Goal: Task Accomplishment & Management: Manage account settings

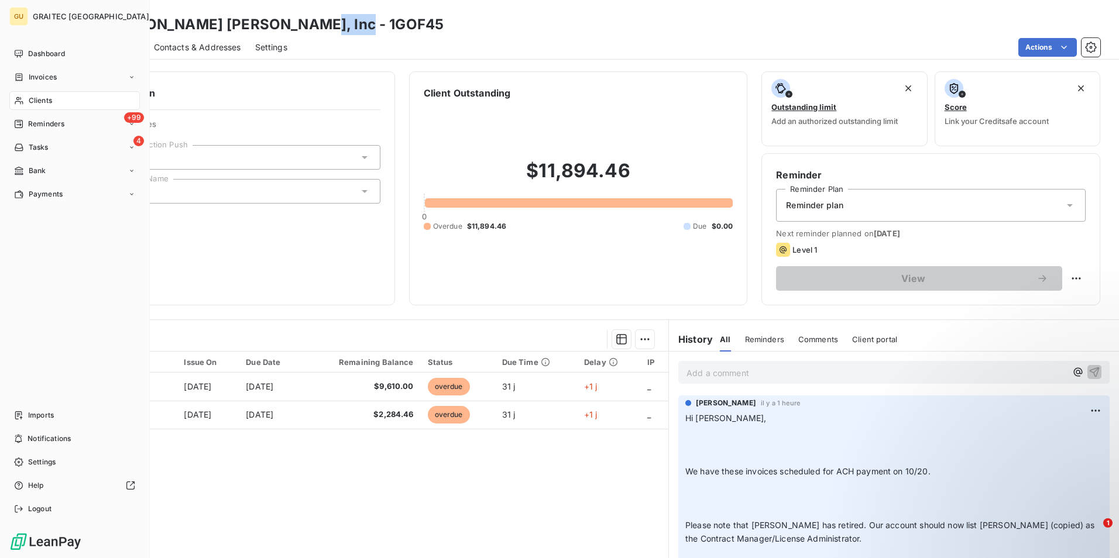
click at [48, 105] on span "Clients" at bounding box center [40, 100] width 23 height 11
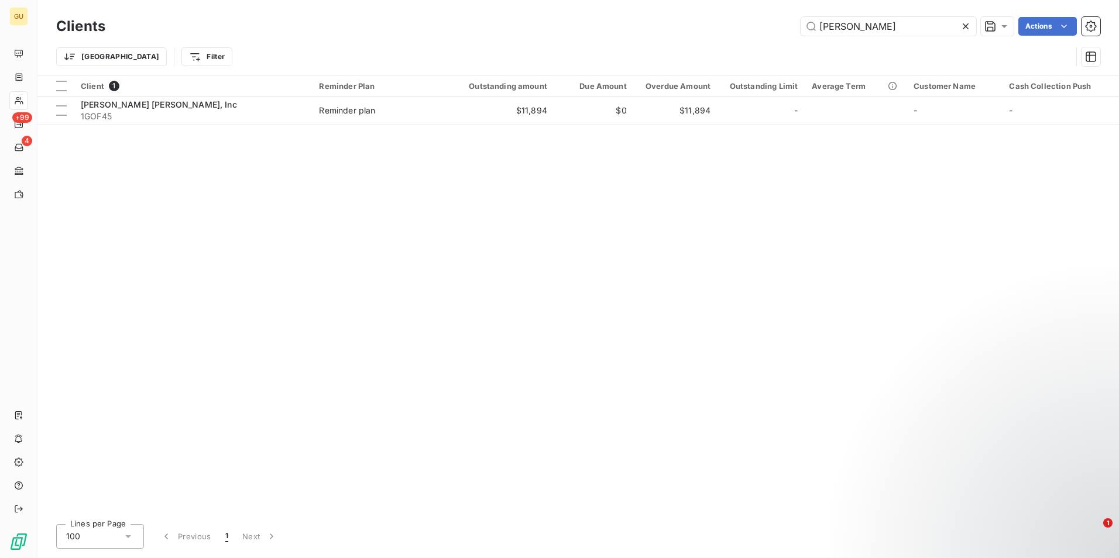
drag, startPoint x: 861, startPoint y: 28, endPoint x: 780, endPoint y: 24, distance: 80.9
click at [780, 24] on div "[PERSON_NAME] Actions" at bounding box center [609, 26] width 981 height 19
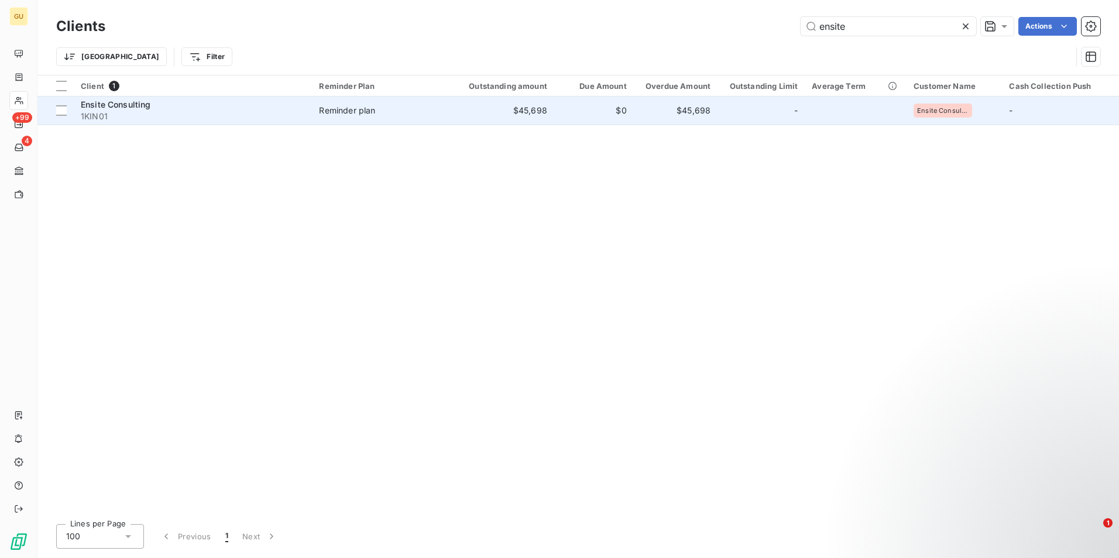
type input "ensite"
click at [152, 111] on span "1KIN01" at bounding box center [193, 117] width 224 height 12
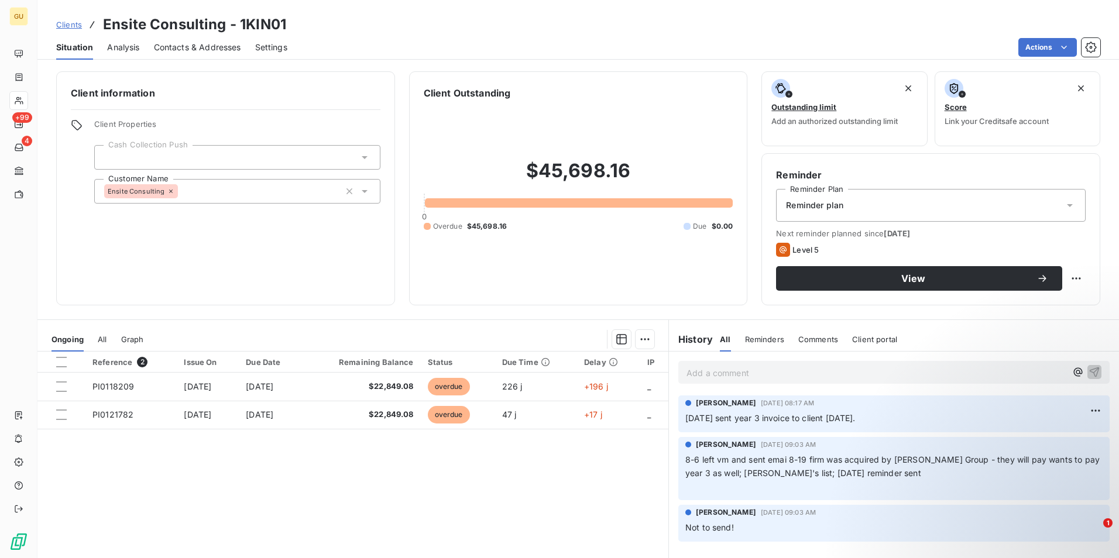
click at [756, 378] on p "Add a comment ﻿" at bounding box center [877, 373] width 380 height 15
click at [1090, 372] on icon "button" at bounding box center [1095, 372] width 10 height 10
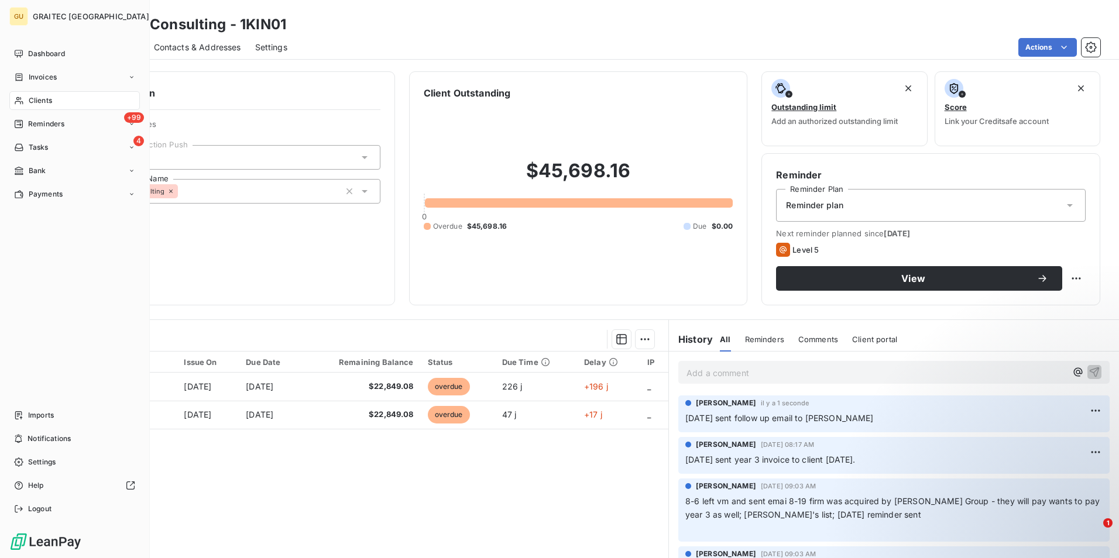
click at [38, 101] on span "Clients" at bounding box center [40, 100] width 23 height 11
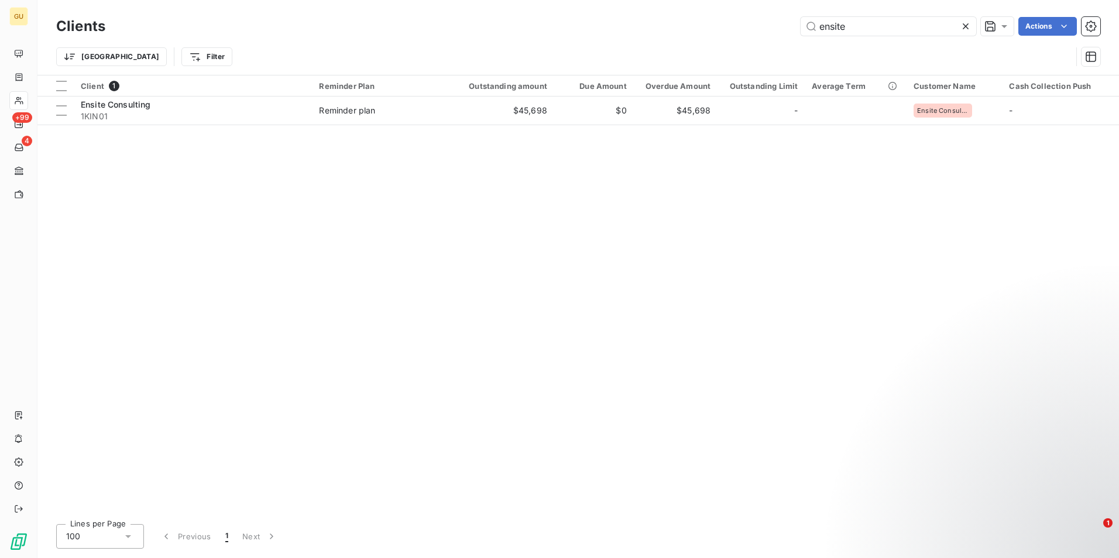
drag, startPoint x: 856, startPoint y: 25, endPoint x: 770, endPoint y: 28, distance: 86.7
click at [770, 28] on div "ensite Actions" at bounding box center [609, 26] width 981 height 19
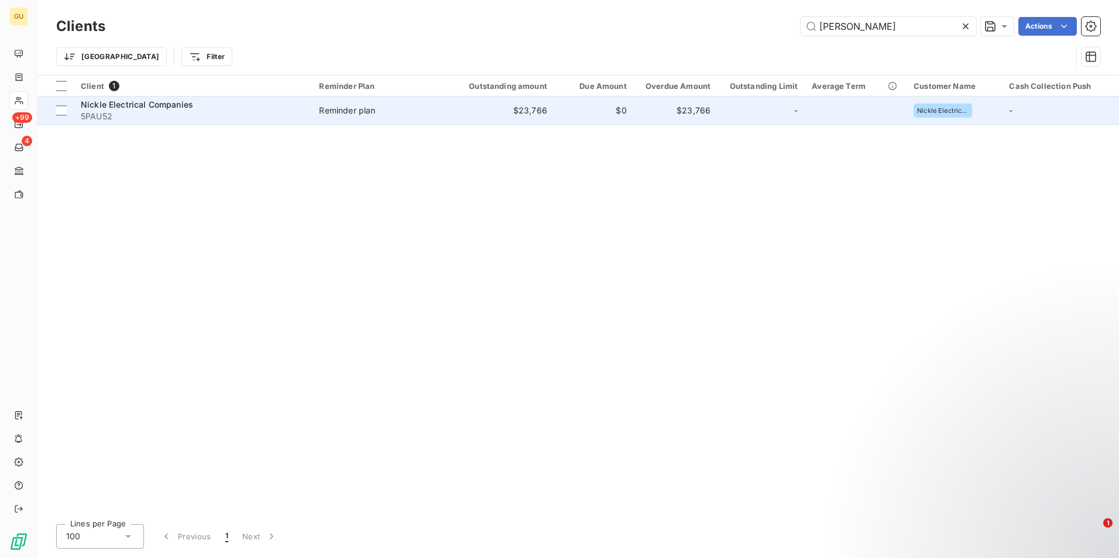
type input "[PERSON_NAME]"
click at [140, 105] on span "Nickle Electrical Companies" at bounding box center [137, 105] width 112 height 10
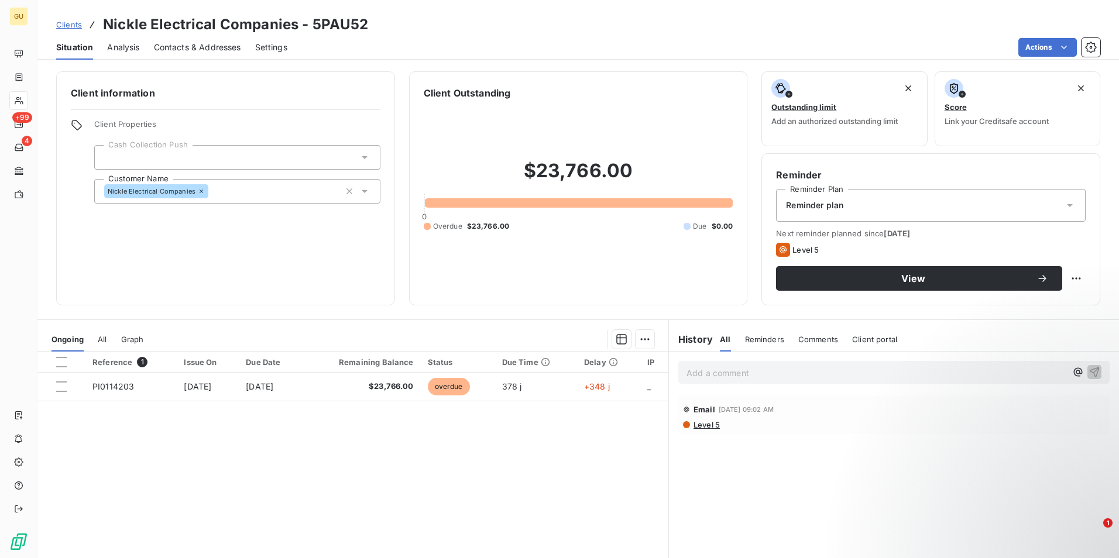
click at [820, 342] on span "Comments" at bounding box center [818, 339] width 40 height 9
click at [742, 374] on p "Add a comment ﻿" at bounding box center [877, 373] width 380 height 15
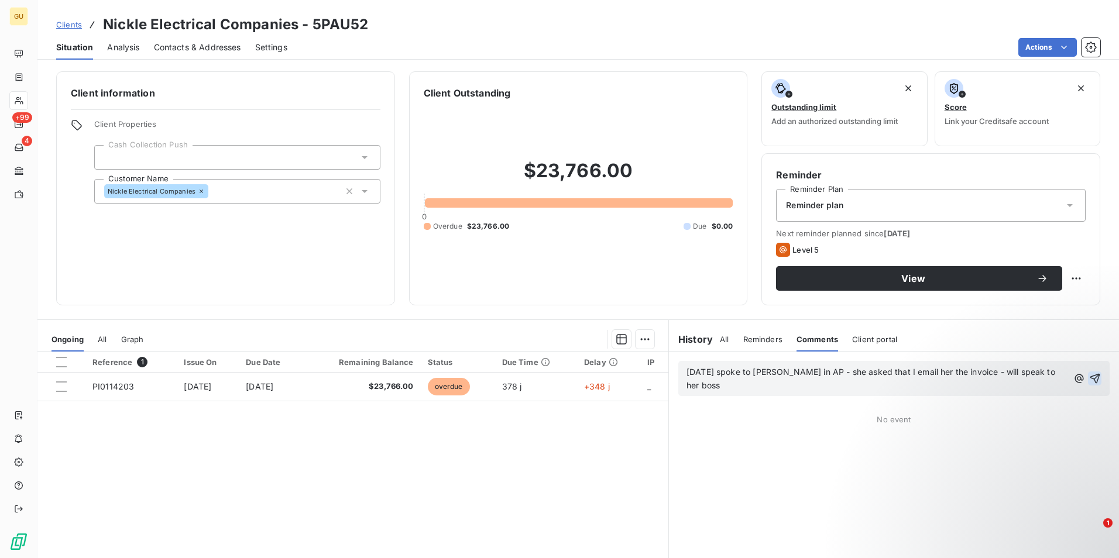
click at [1089, 376] on icon "button" at bounding box center [1095, 379] width 12 height 12
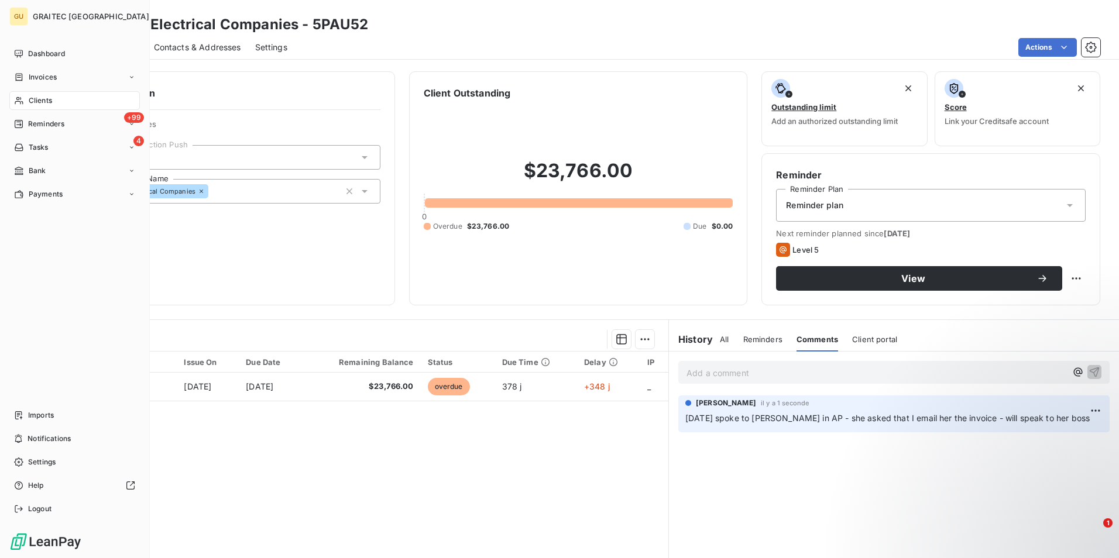
click at [37, 94] on div "Clients" at bounding box center [74, 100] width 131 height 19
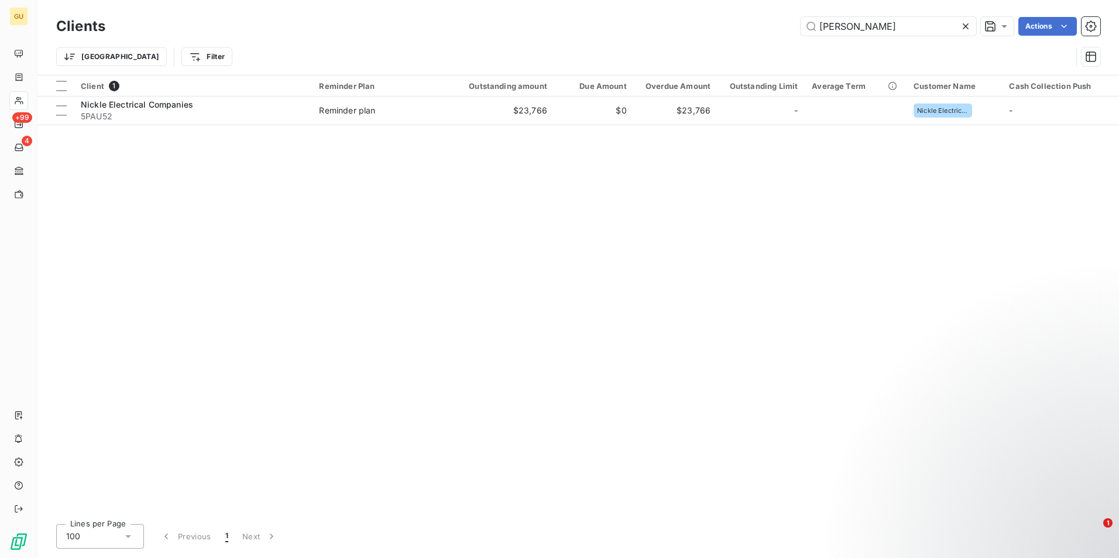
drag, startPoint x: 842, startPoint y: 23, endPoint x: 776, endPoint y: 24, distance: 66.2
click at [776, 24] on div "nick Actions" at bounding box center [609, 26] width 981 height 19
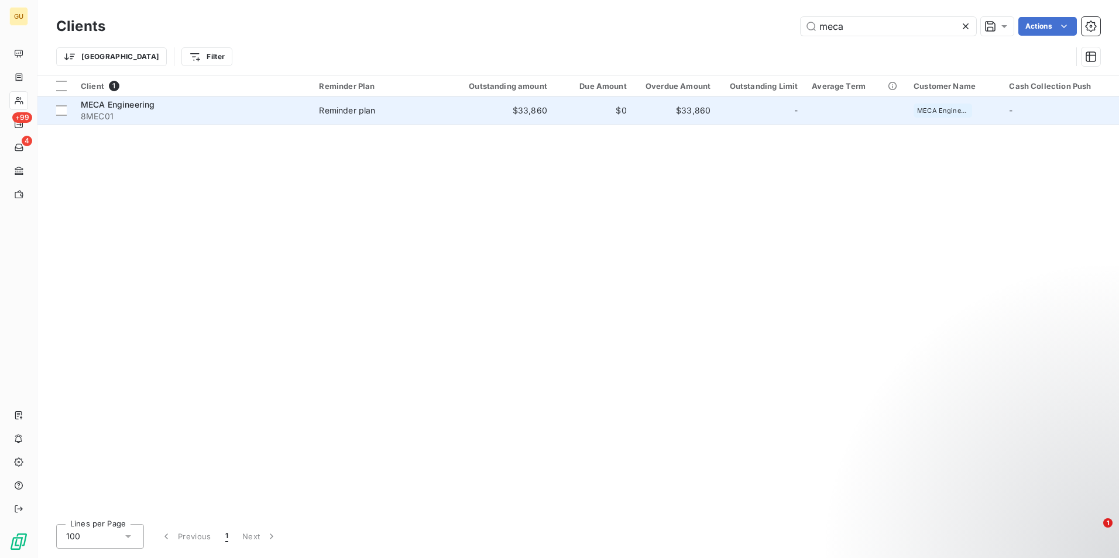
type input "meca"
click at [135, 109] on div "MECA Engineering" at bounding box center [193, 105] width 224 height 12
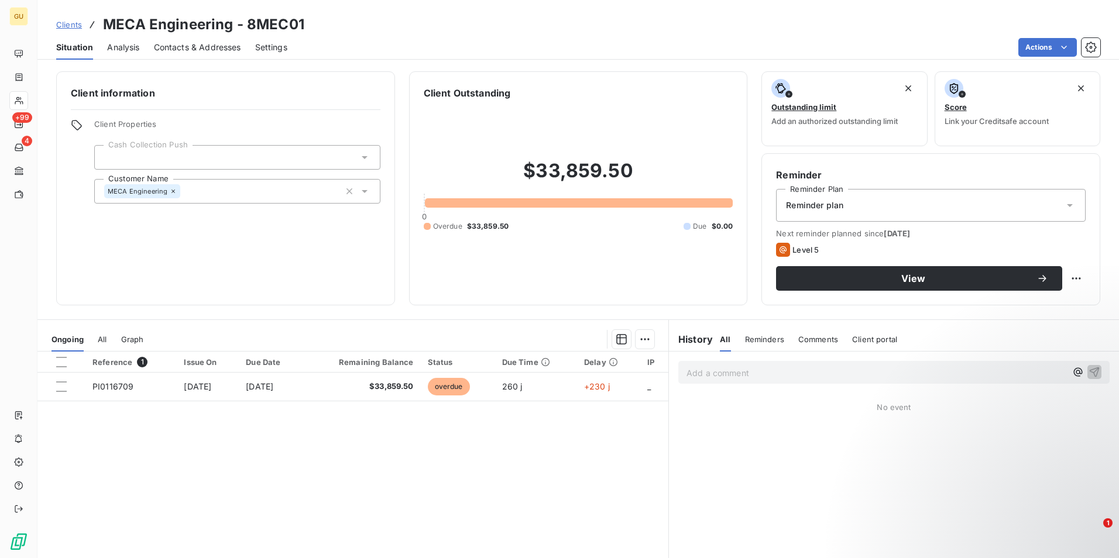
click at [794, 373] on p "Add a comment ﻿" at bounding box center [877, 373] width 380 height 15
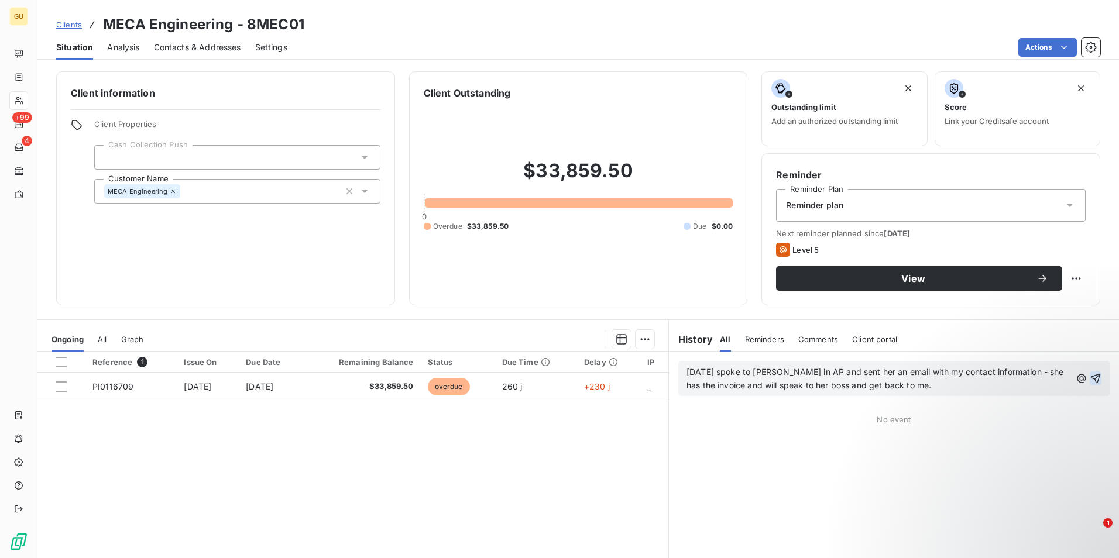
click at [1090, 377] on icon "button" at bounding box center [1096, 379] width 12 height 12
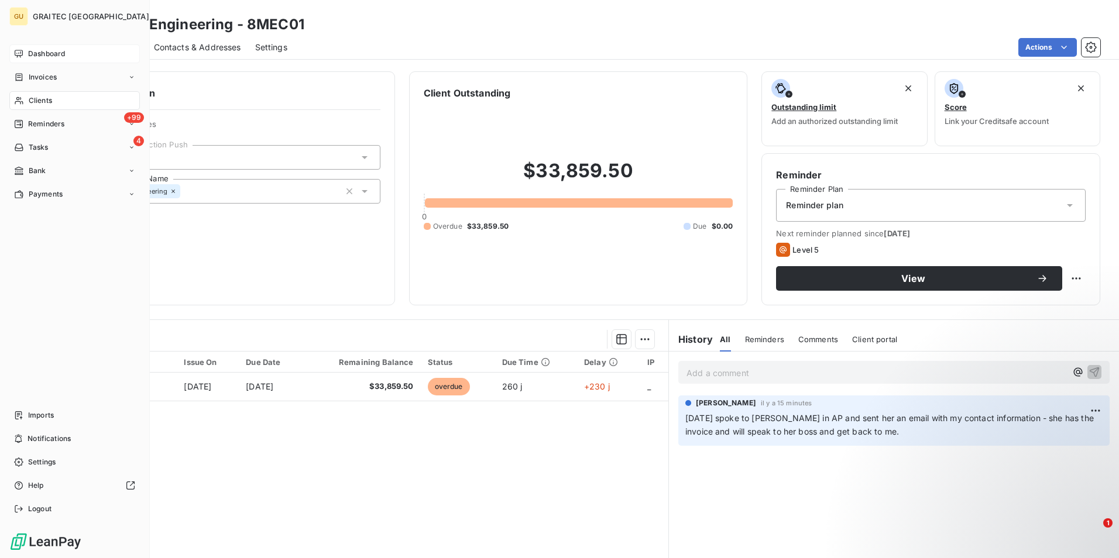
click at [72, 56] on div "Dashboard" at bounding box center [74, 53] width 131 height 19
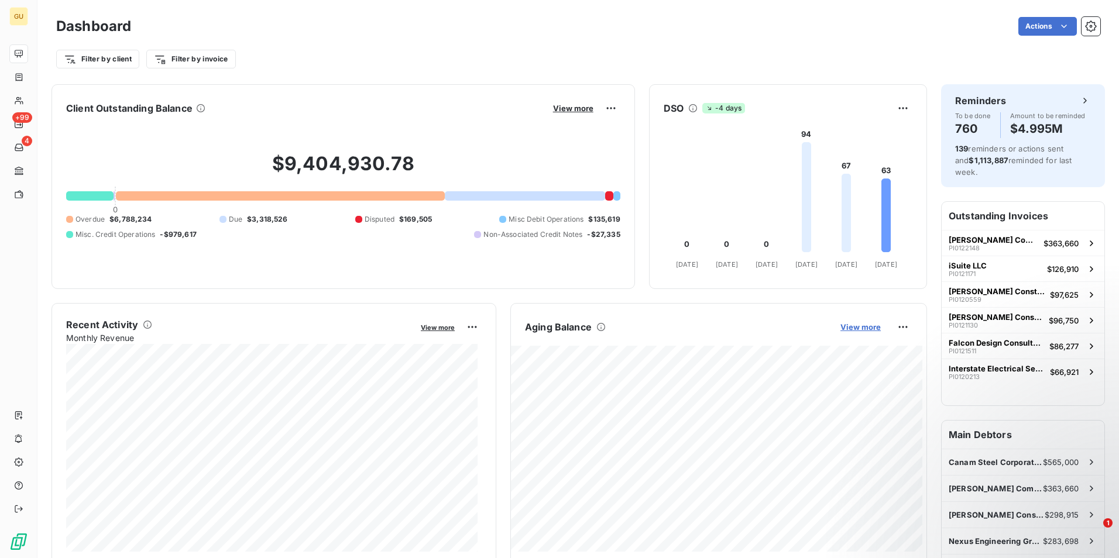
click at [850, 325] on span "View more" at bounding box center [861, 327] width 40 height 9
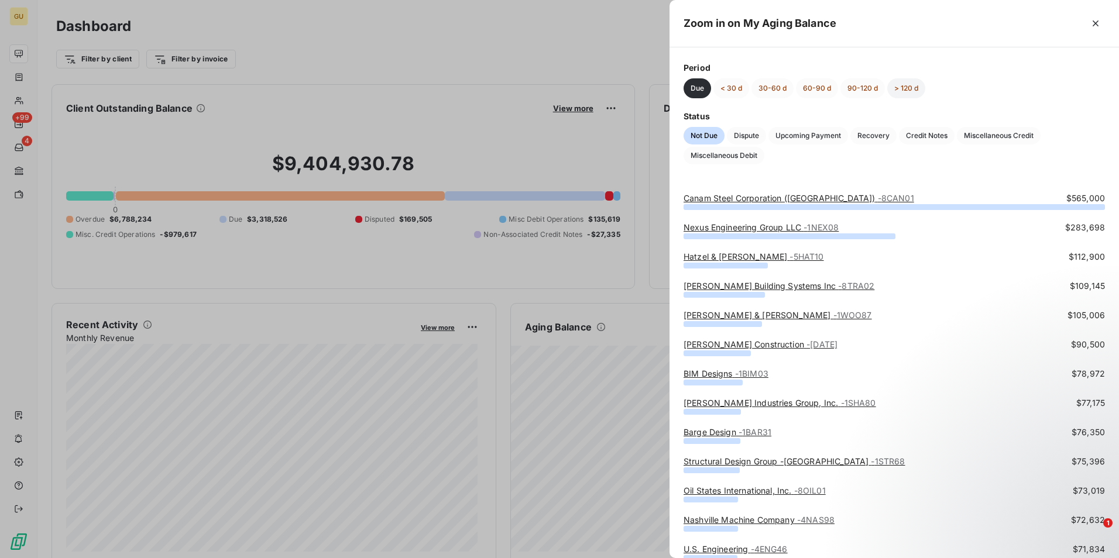
click at [914, 90] on button "> 120 d" at bounding box center [906, 88] width 38 height 20
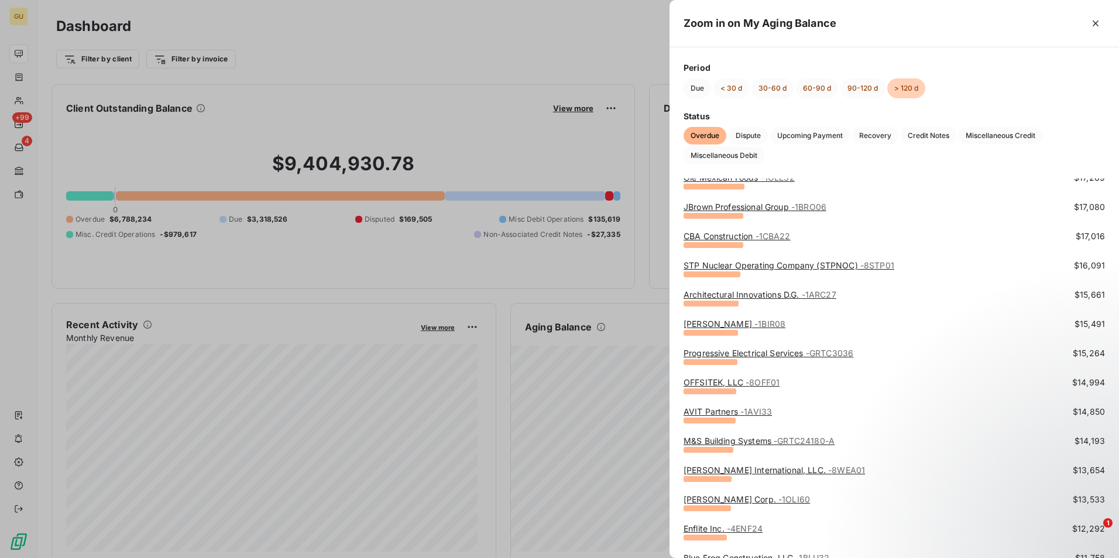
scroll to position [820, 0]
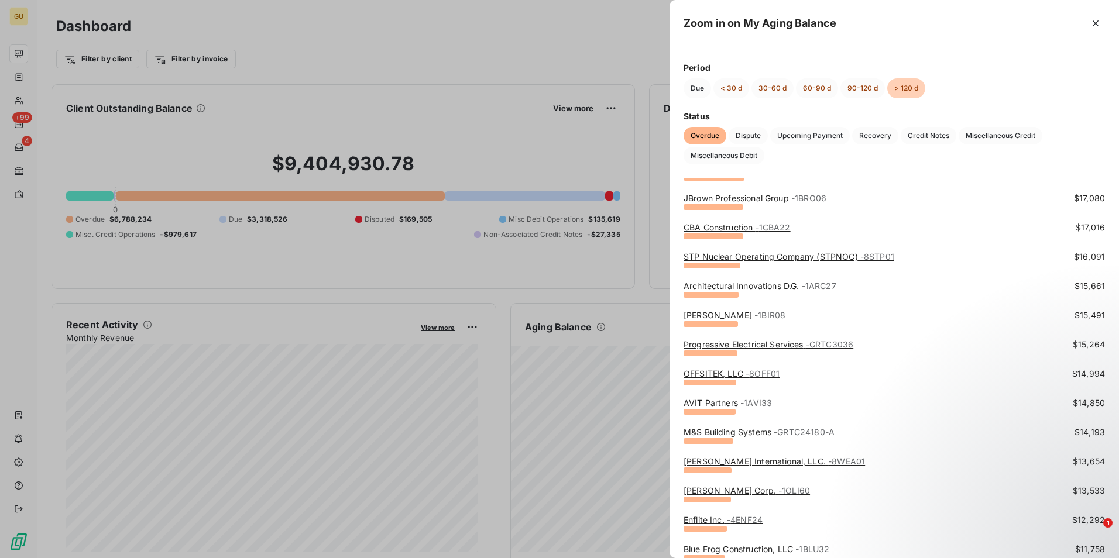
click at [756, 378] on span "- 8OFF01" at bounding box center [763, 374] width 34 height 10
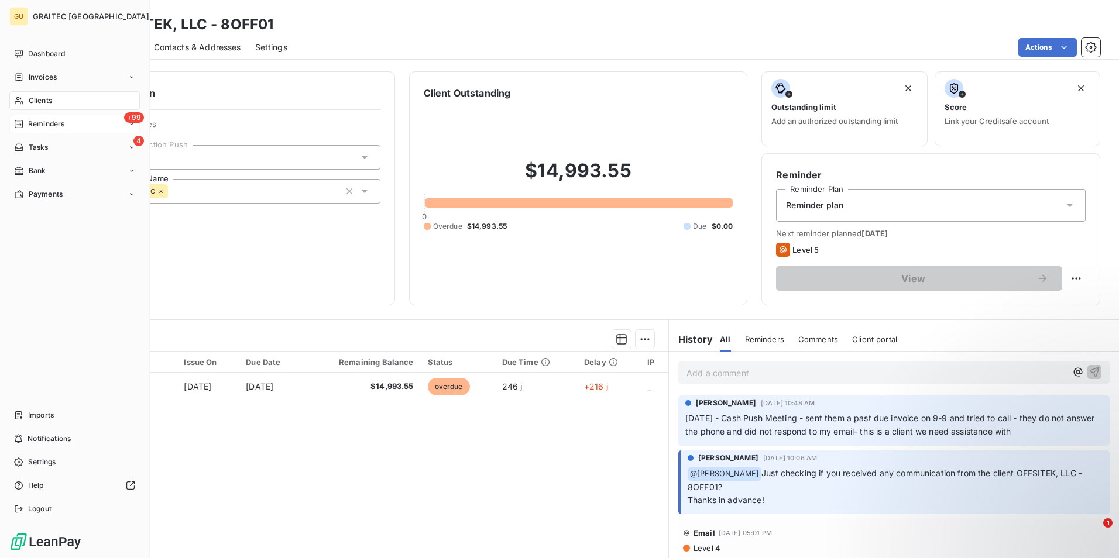
click at [56, 125] on span "Reminders" at bounding box center [46, 124] width 36 height 11
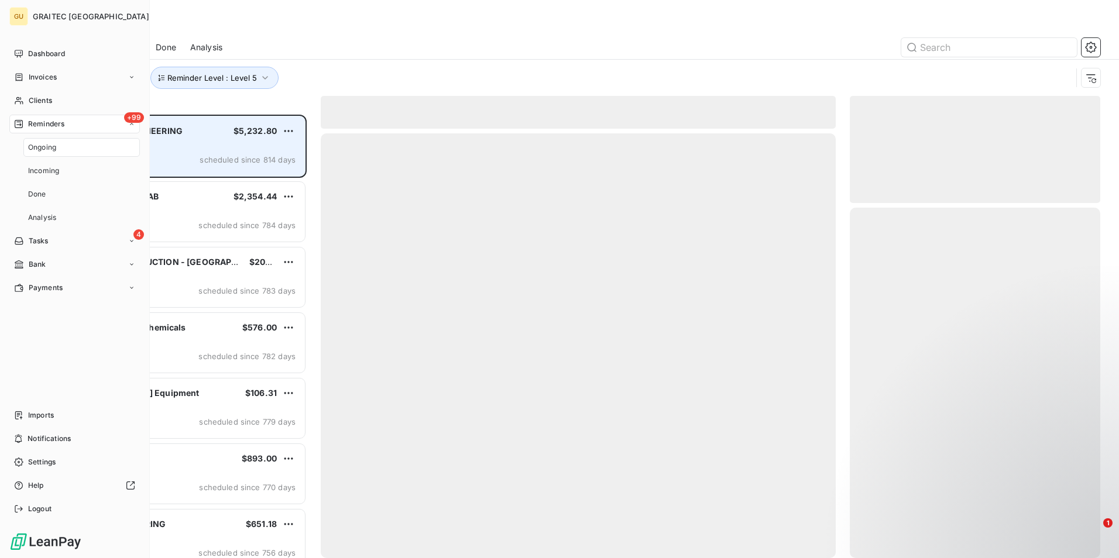
scroll to position [435, 242]
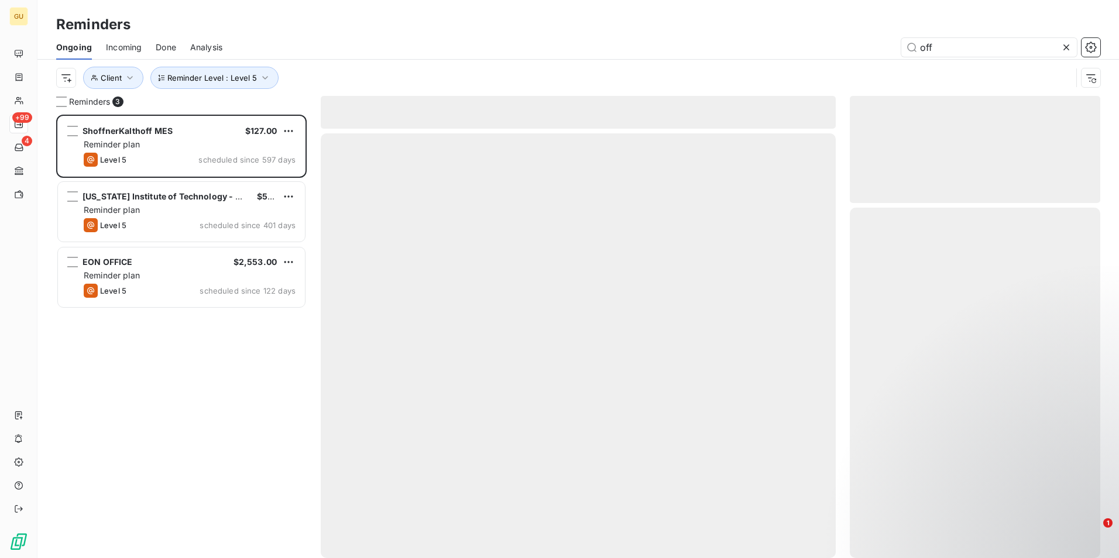
scroll to position [435, 242]
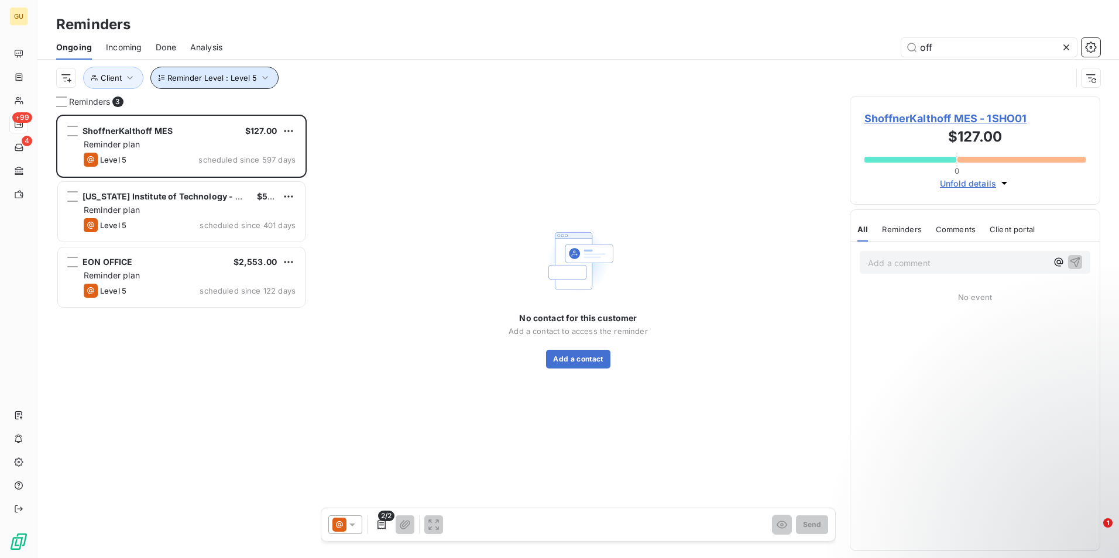
click at [262, 81] on icon "button" at bounding box center [265, 78] width 12 height 12
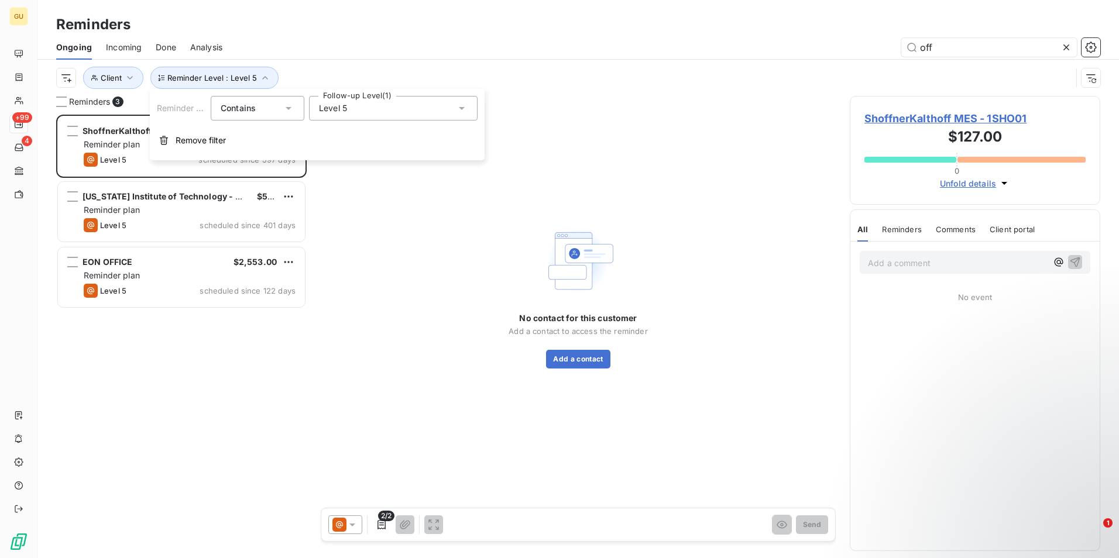
click at [460, 107] on icon at bounding box center [462, 108] width 12 height 12
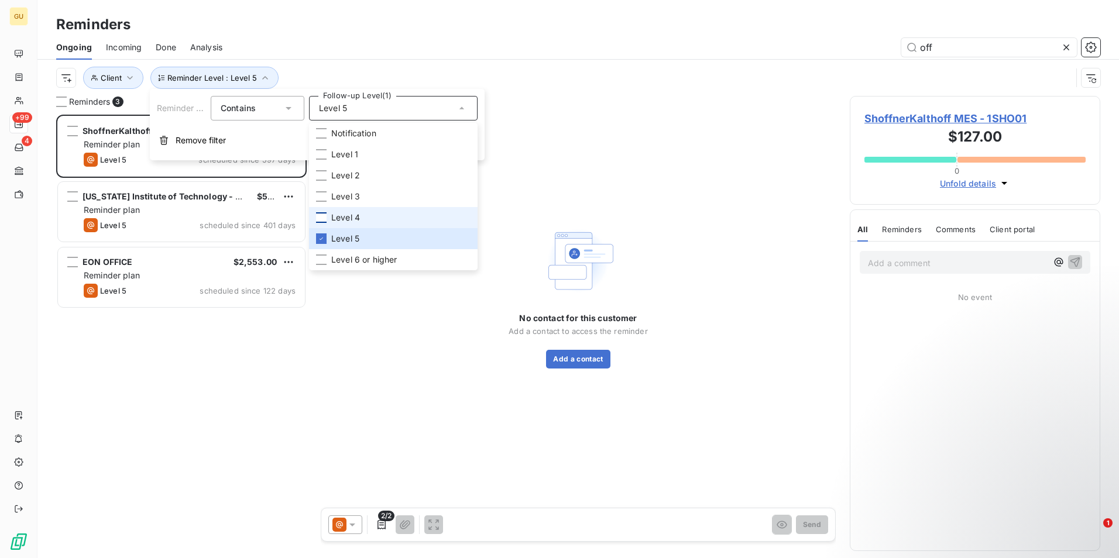
click at [324, 222] on div at bounding box center [321, 218] width 11 height 11
click at [314, 198] on li "Level 3" at bounding box center [393, 196] width 169 height 21
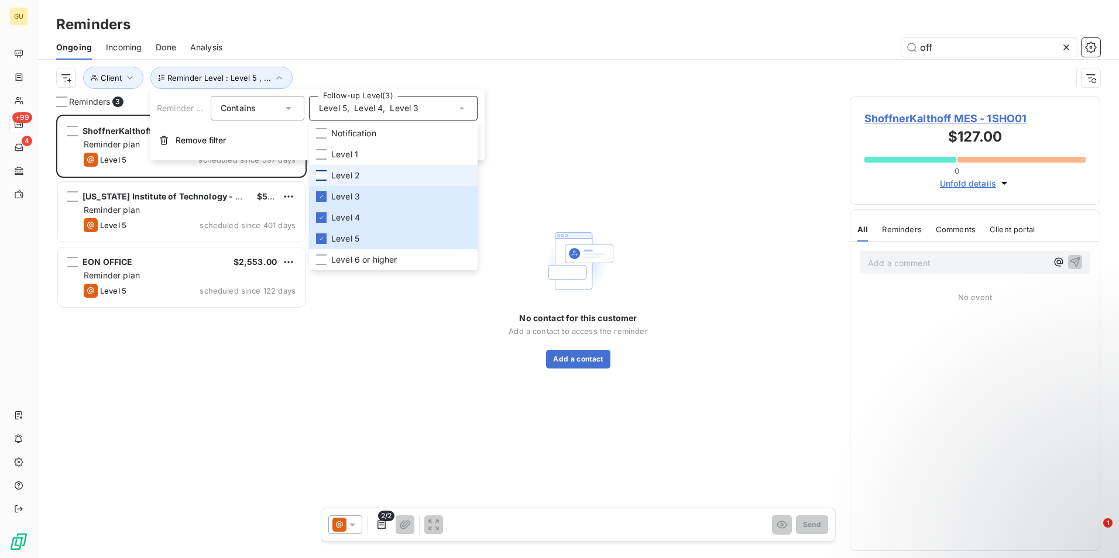
click at [323, 179] on div at bounding box center [321, 175] width 11 height 11
click at [317, 154] on div at bounding box center [321, 154] width 11 height 11
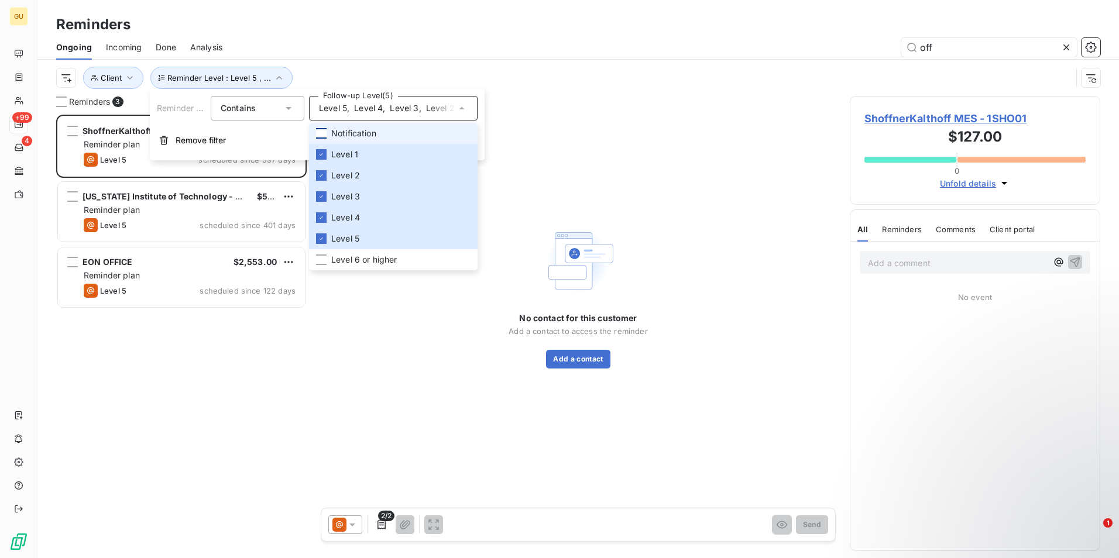
click at [323, 136] on div at bounding box center [321, 133] width 11 height 11
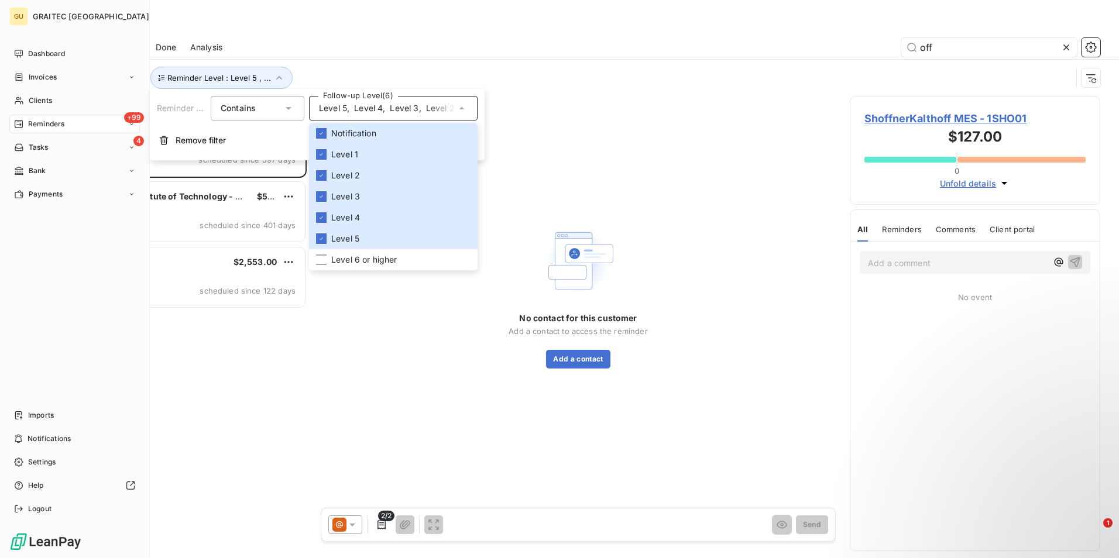
click at [61, 125] on span "Reminders" at bounding box center [46, 124] width 36 height 11
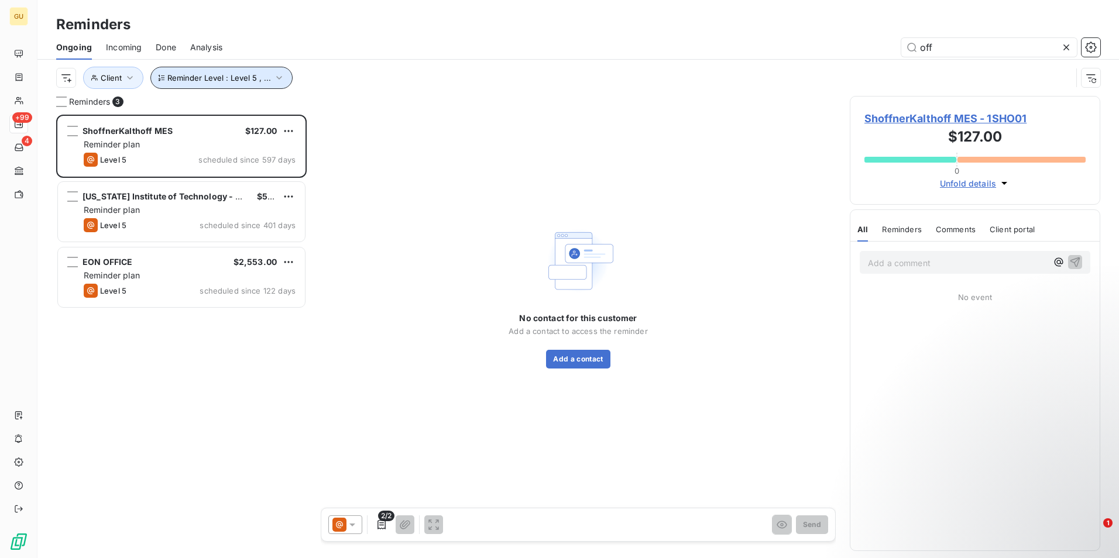
click at [276, 81] on icon "button" at bounding box center [279, 78] width 12 height 12
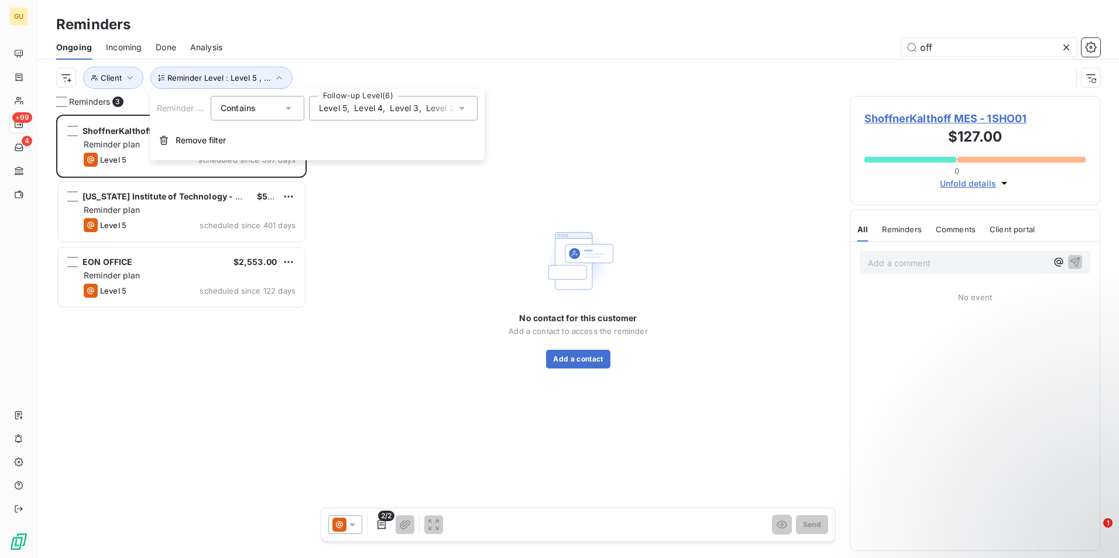
click at [461, 106] on icon at bounding box center [462, 108] width 12 height 12
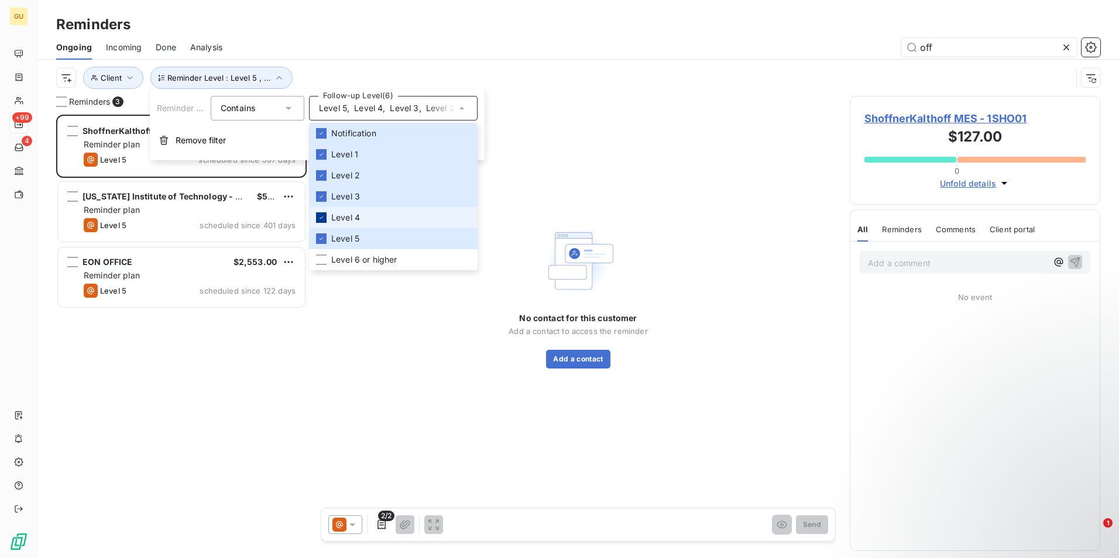
click at [324, 215] on icon at bounding box center [321, 217] width 7 height 7
click at [316, 196] on li "Level 3" at bounding box center [393, 196] width 169 height 21
click at [322, 177] on icon at bounding box center [321, 175] width 7 height 7
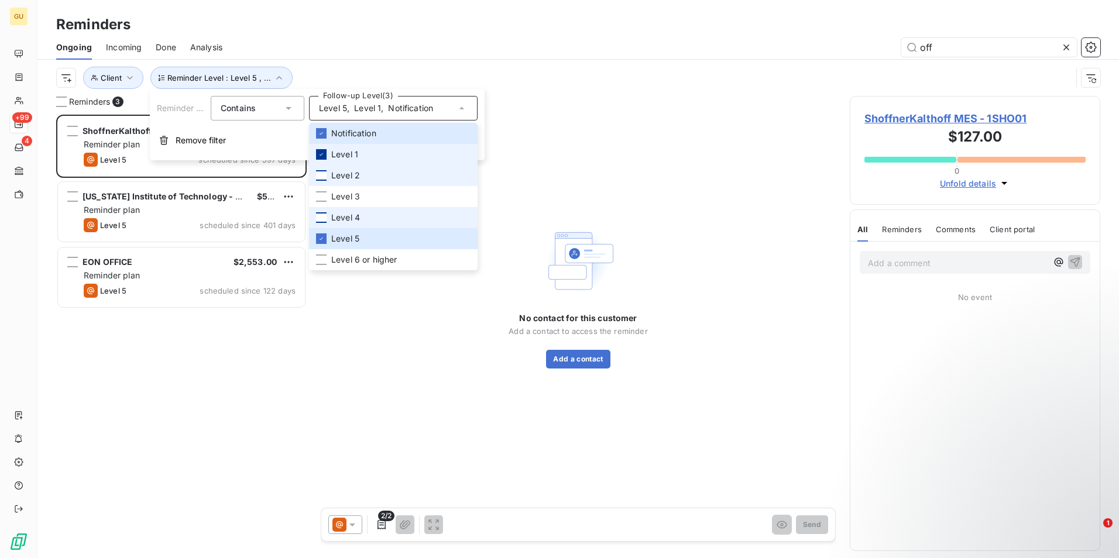
click at [320, 150] on div at bounding box center [321, 154] width 11 height 11
click at [317, 134] on div at bounding box center [321, 133] width 11 height 11
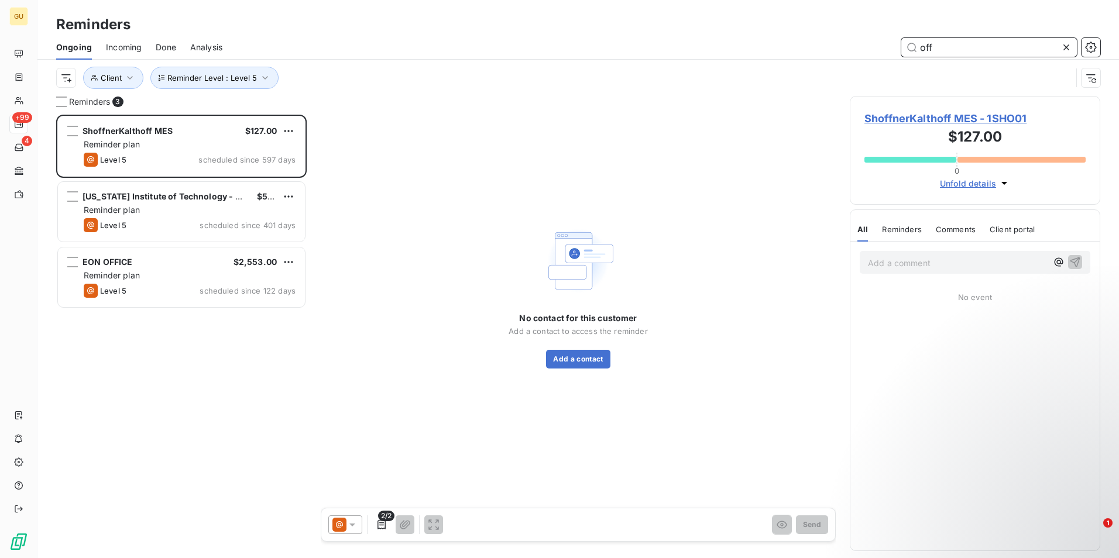
click at [942, 50] on input "off" at bounding box center [990, 47] width 176 height 19
type input "o"
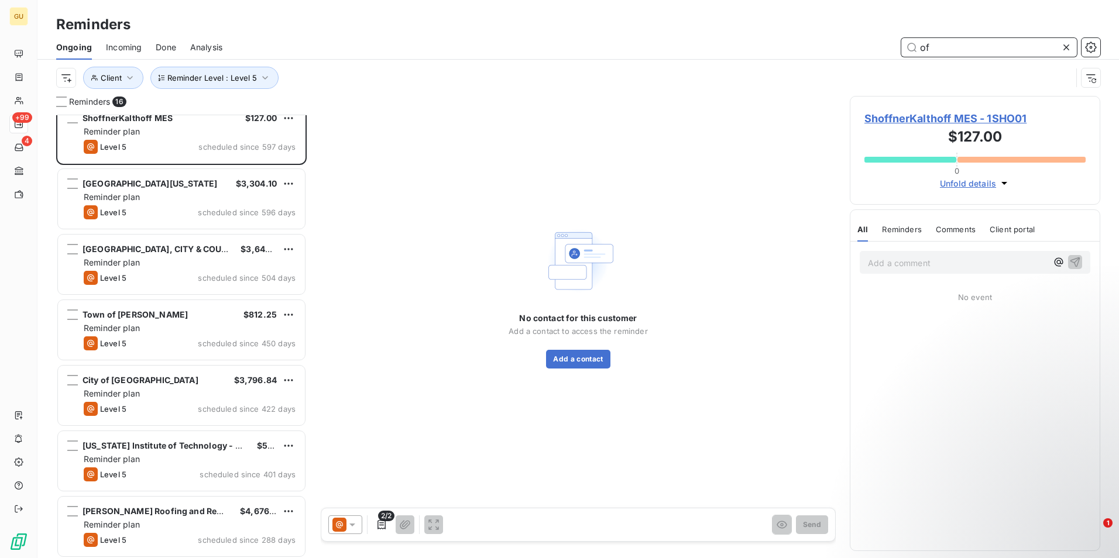
scroll to position [0, 0]
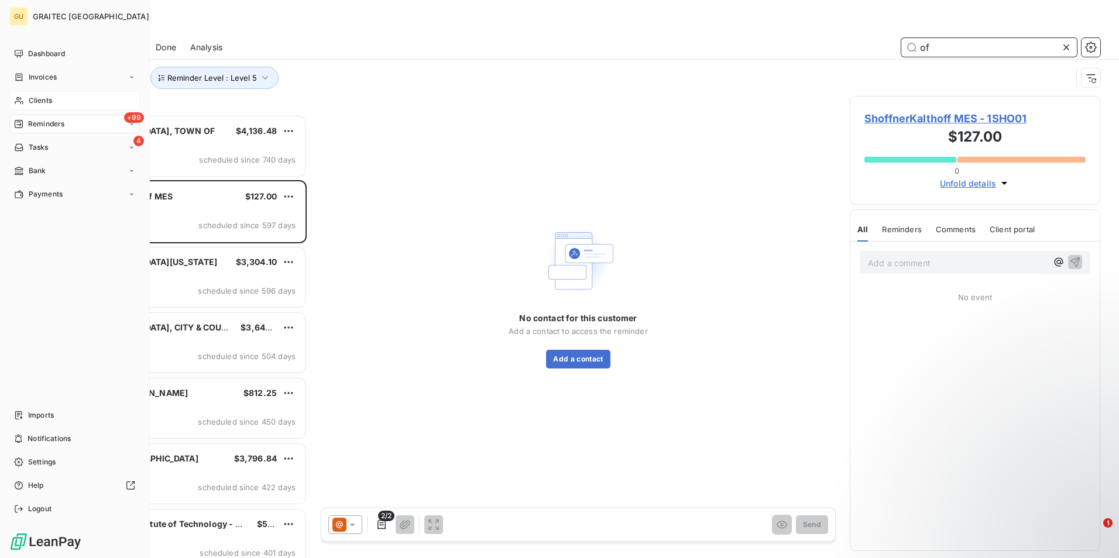
type input "of"
click at [90, 102] on div "Clients" at bounding box center [74, 100] width 131 height 19
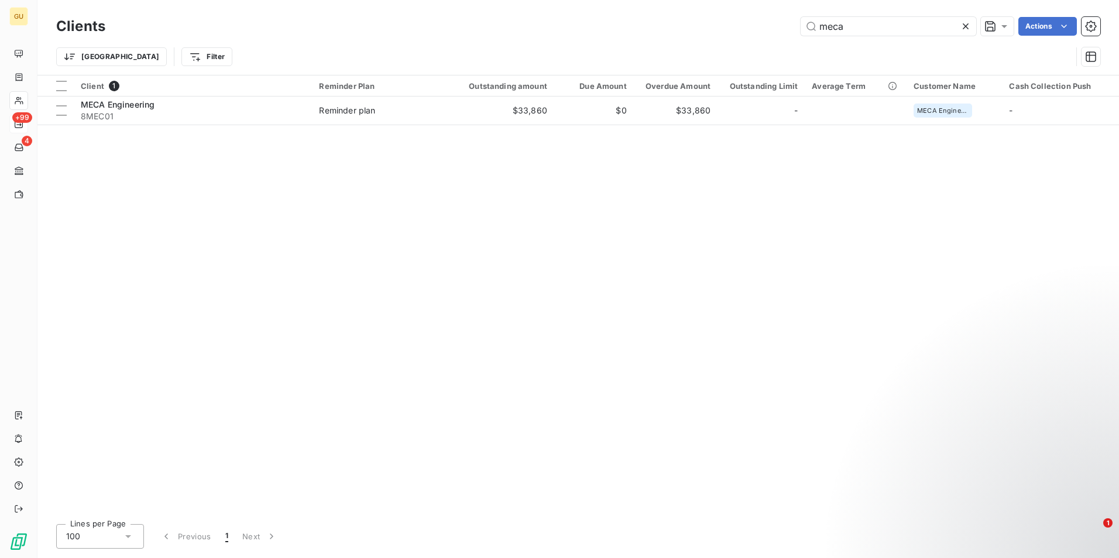
drag, startPoint x: 856, startPoint y: 25, endPoint x: 769, endPoint y: 27, distance: 86.7
click at [769, 27] on div "meca Actions" at bounding box center [609, 26] width 981 height 19
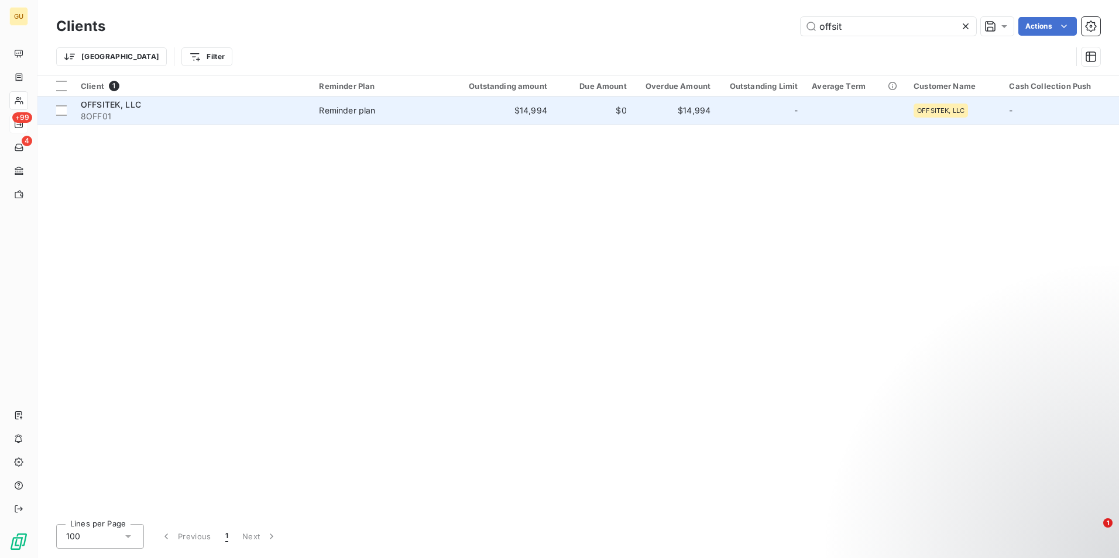
type input "offsit"
click at [133, 105] on span "OFFSITEK, LLC" at bounding box center [111, 105] width 60 height 10
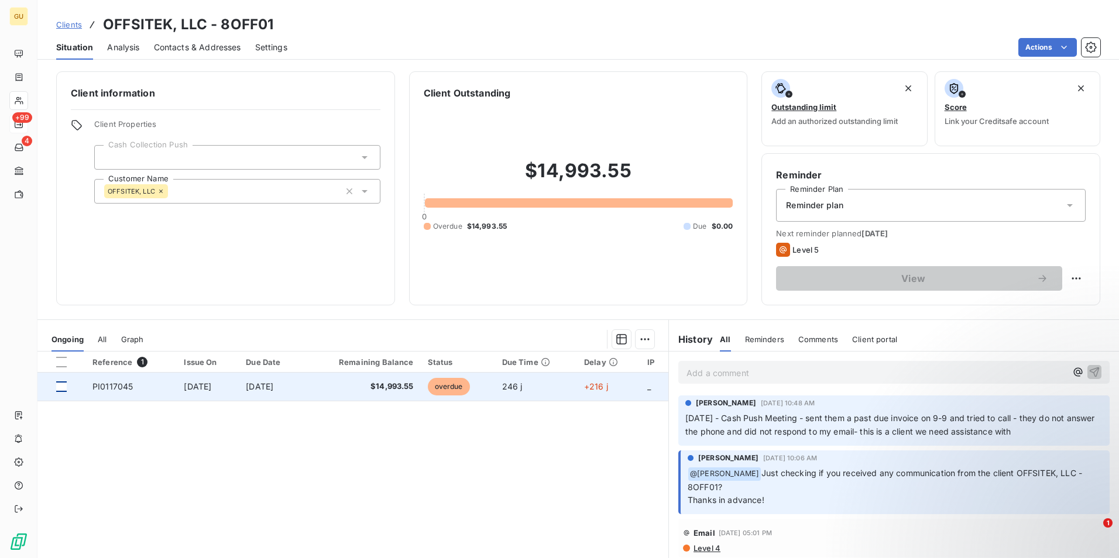
click at [66, 390] on div at bounding box center [61, 387] width 11 height 11
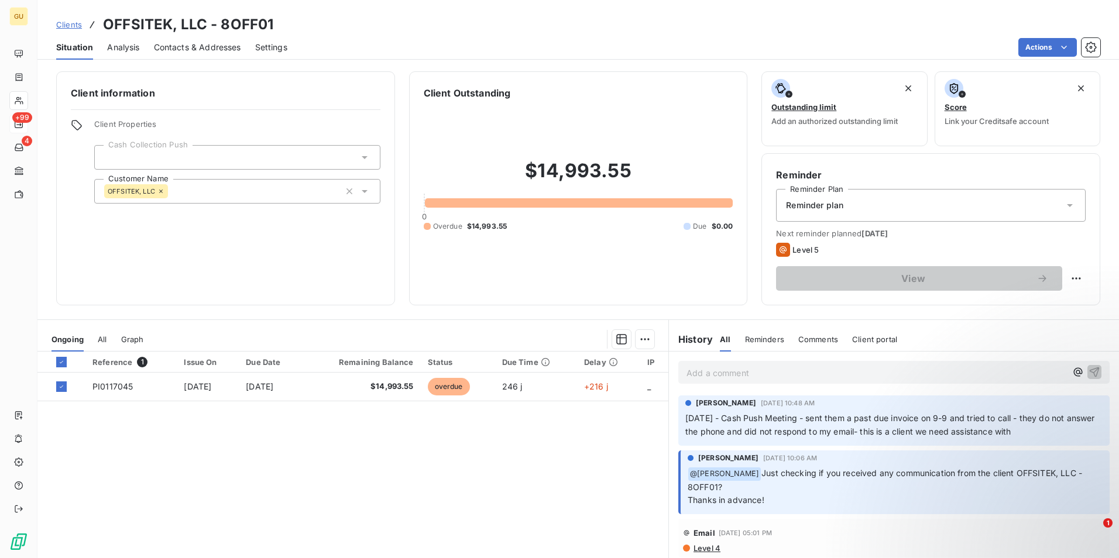
click at [541, 481] on div "Reference 1 Issue On Due Date Remaining Balance Status Due Time Delay IP PI0117…" at bounding box center [352, 464] width 631 height 225
click at [1067, 205] on icon at bounding box center [1070, 205] width 6 height 3
click at [885, 207] on div "Reminder plan" at bounding box center [931, 205] width 310 height 33
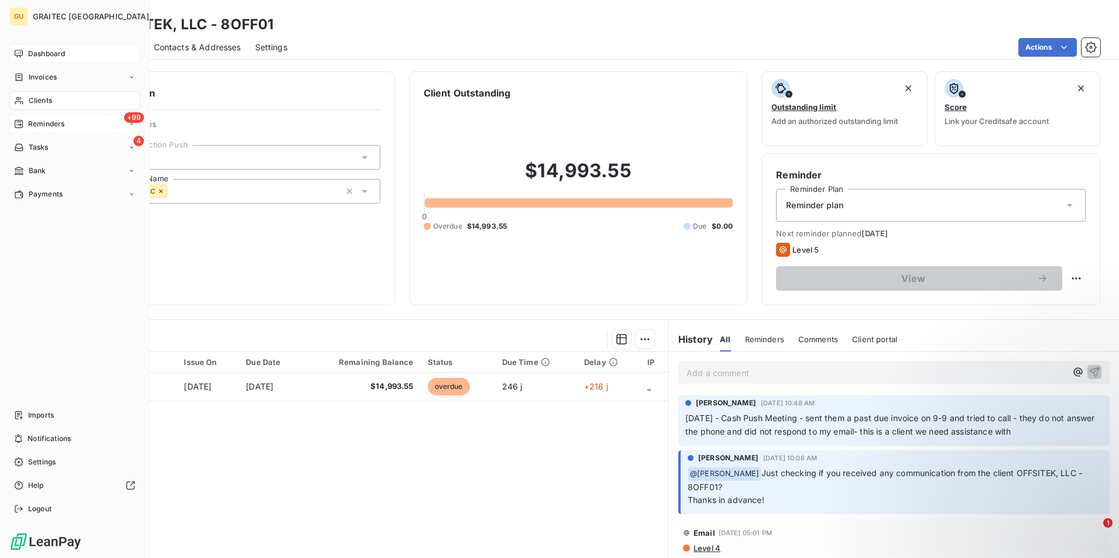
click at [50, 52] on span "Dashboard" at bounding box center [46, 54] width 37 height 11
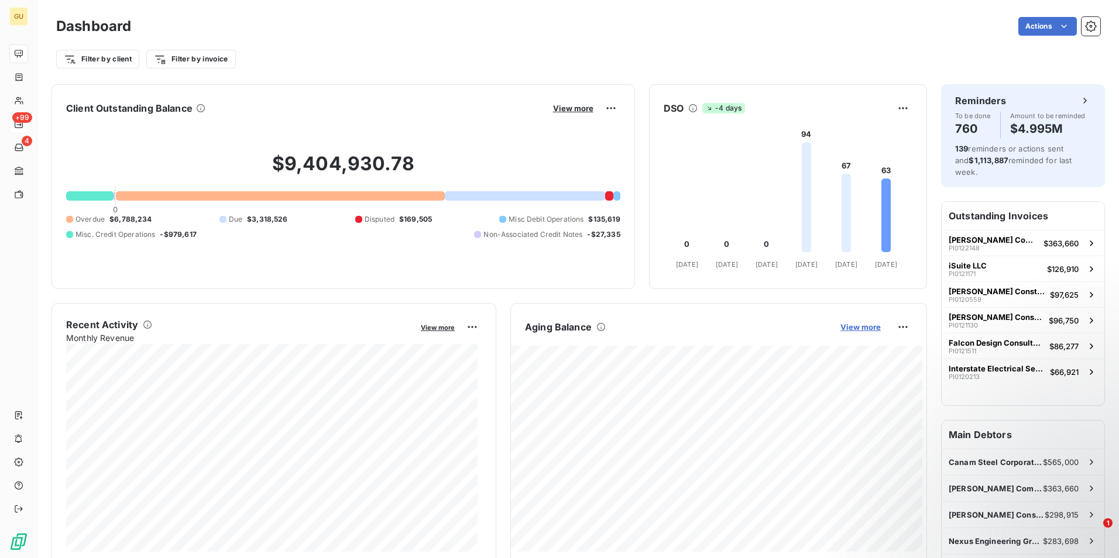
click at [858, 325] on span "View more" at bounding box center [861, 327] width 40 height 9
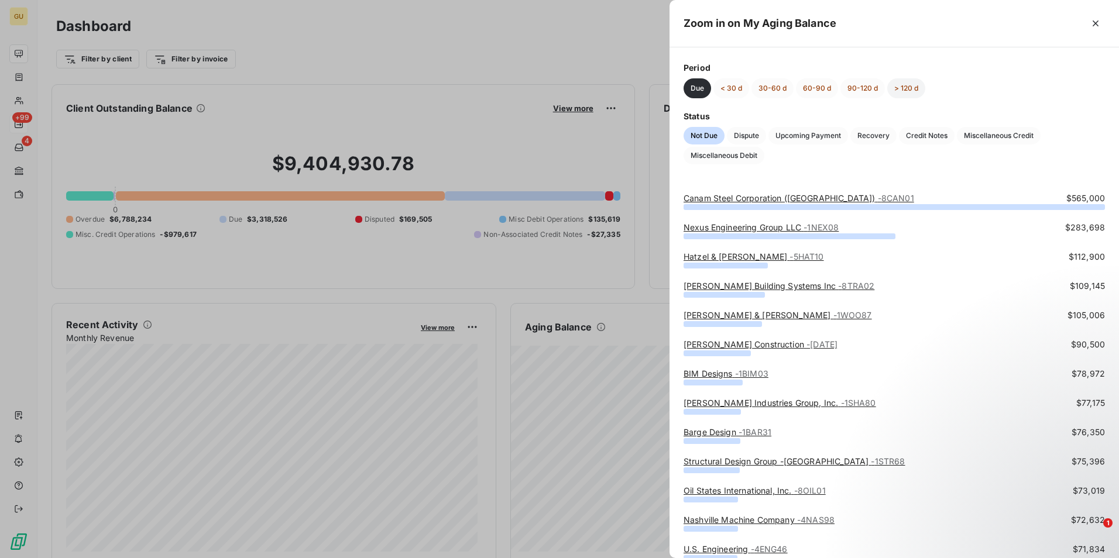
click at [904, 82] on button "> 120 d" at bounding box center [906, 88] width 38 height 20
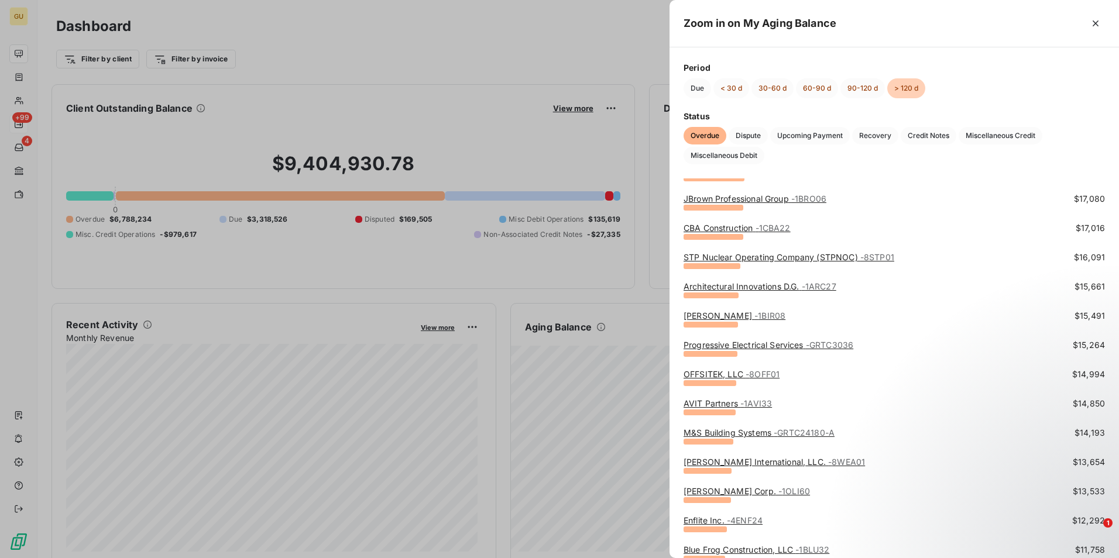
scroll to position [820, 0]
click at [755, 373] on span "- 8OFF01" at bounding box center [763, 374] width 34 height 10
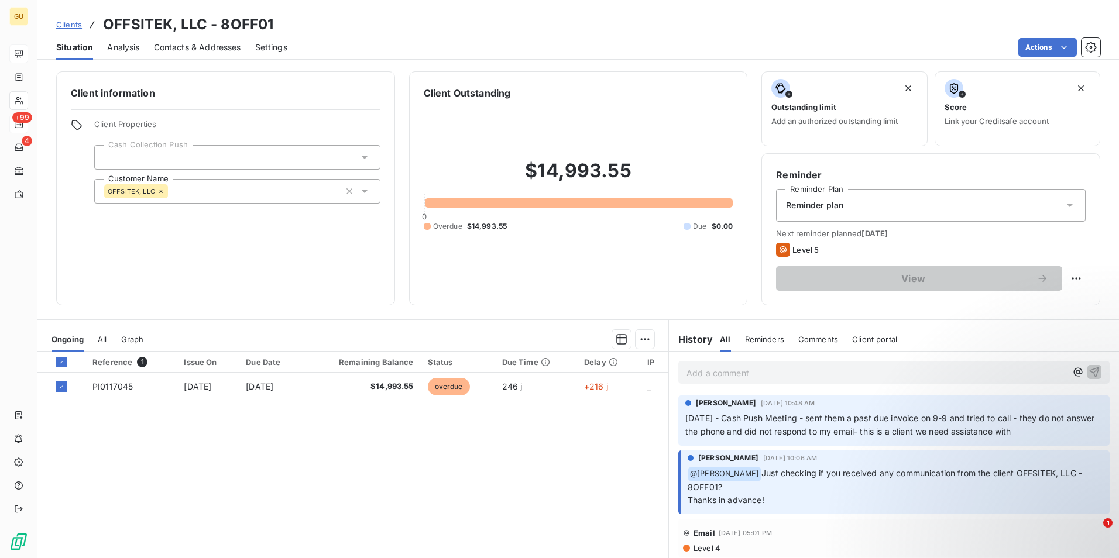
click at [759, 339] on span "Reminders" at bounding box center [764, 339] width 39 height 9
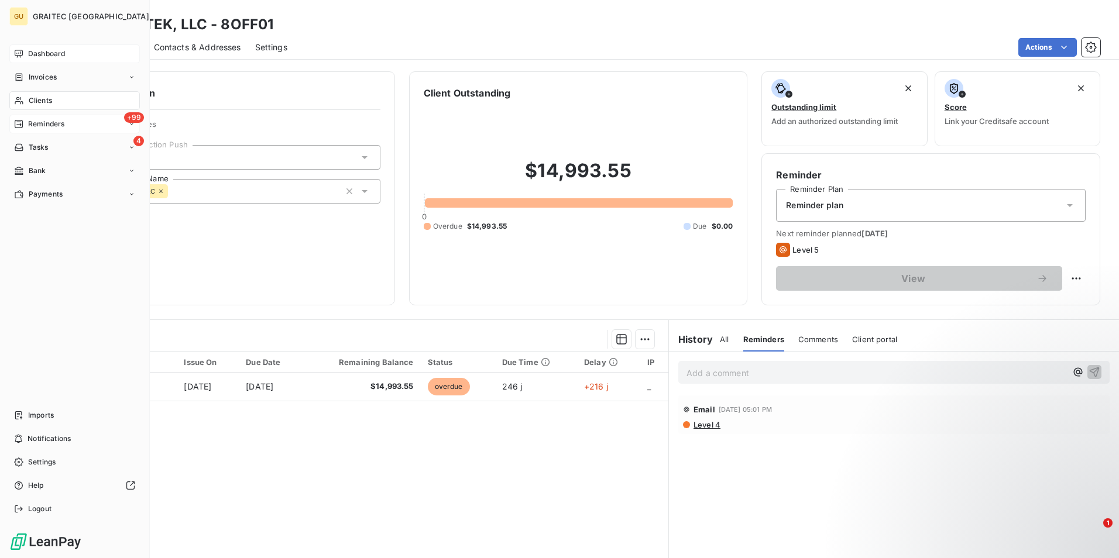
click at [86, 125] on div "+99 Reminders" at bounding box center [74, 124] width 131 height 19
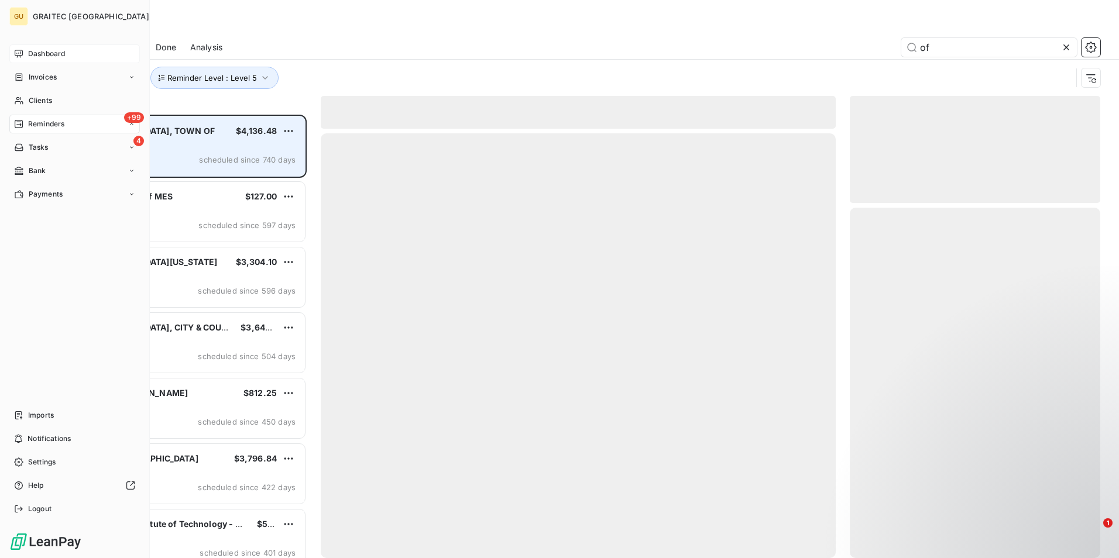
scroll to position [435, 242]
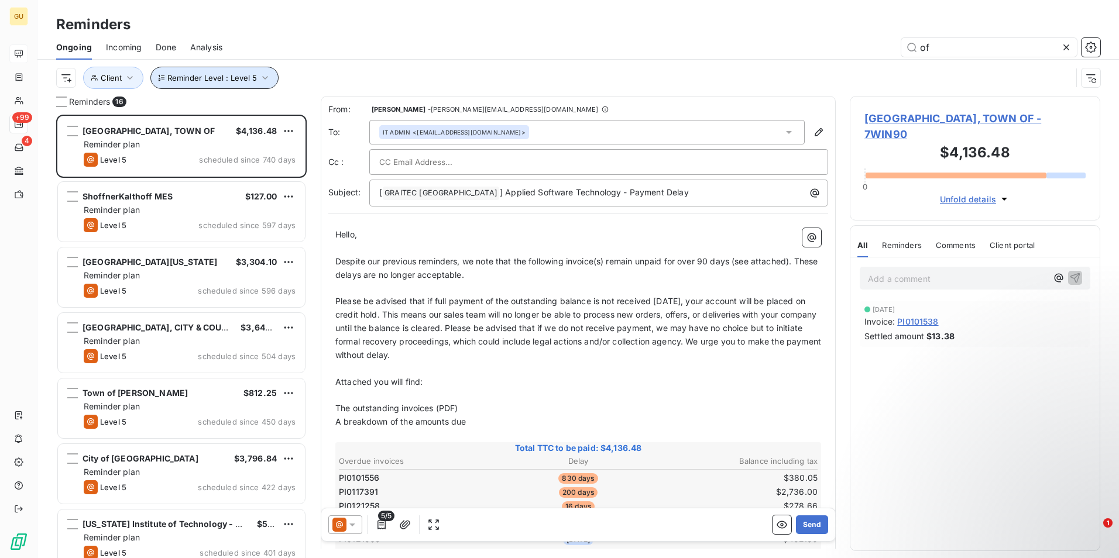
click at [263, 80] on icon "button" at bounding box center [265, 78] width 12 height 12
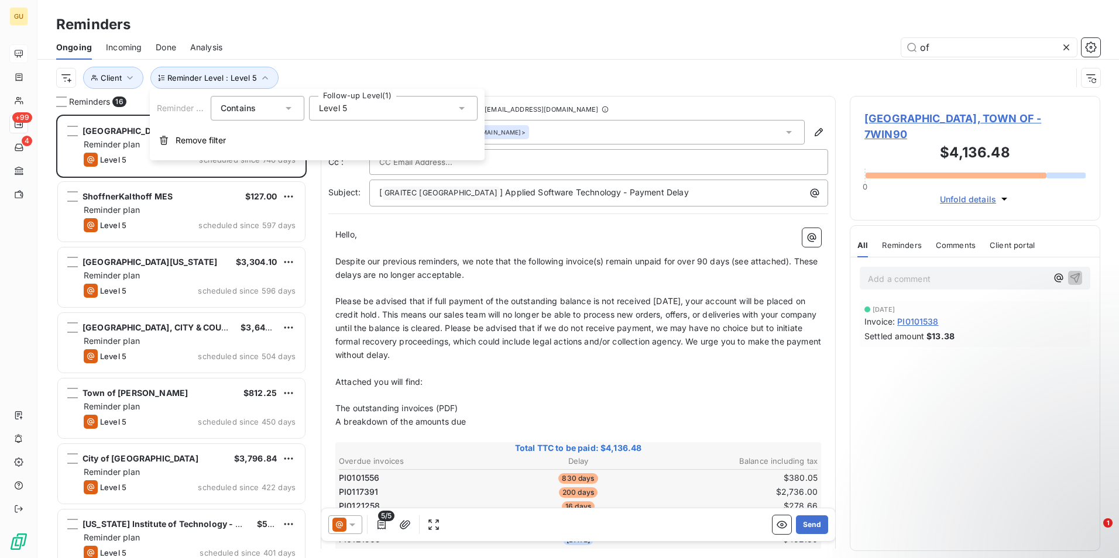
click at [460, 114] on icon at bounding box center [462, 108] width 12 height 12
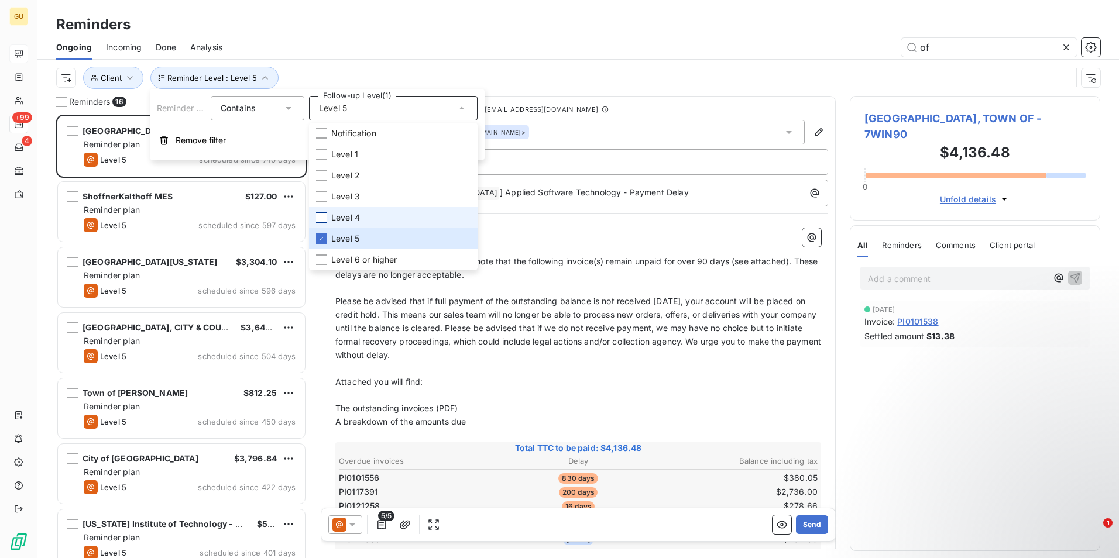
click at [324, 217] on div at bounding box center [321, 218] width 11 height 11
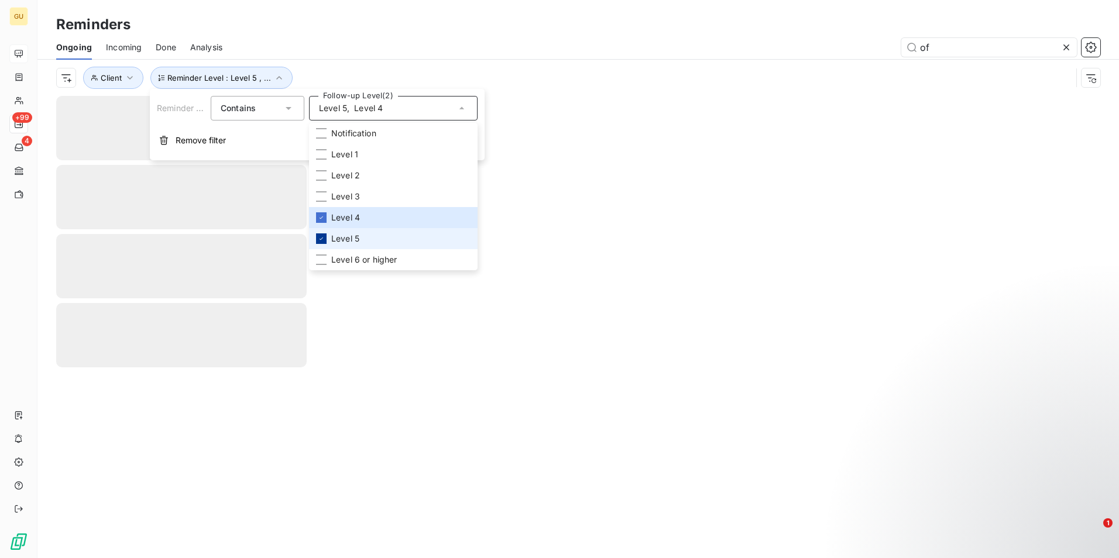
click at [322, 240] on icon at bounding box center [321, 238] width 7 height 7
click at [327, 219] on li "Level 4" at bounding box center [393, 217] width 169 height 21
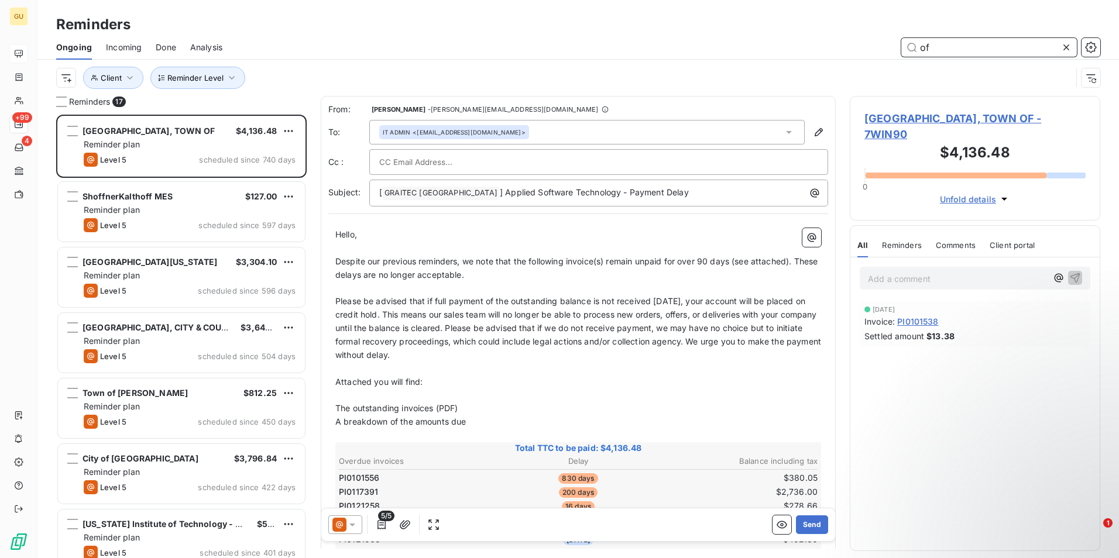
drag, startPoint x: 940, startPoint y: 51, endPoint x: 896, endPoint y: 46, distance: 44.2
click at [896, 46] on div "of" at bounding box center [669, 47] width 864 height 19
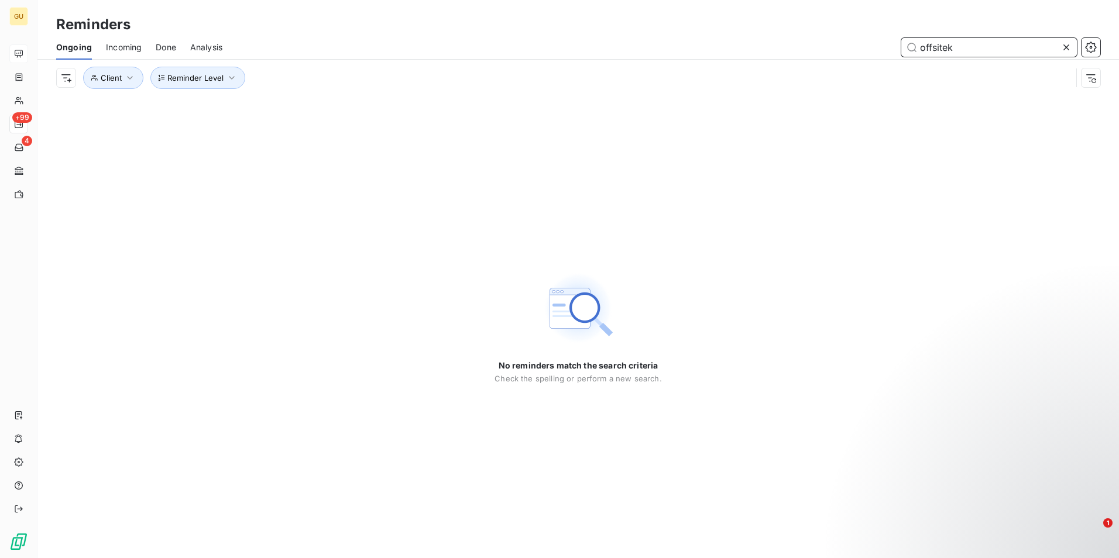
type input "offsitek"
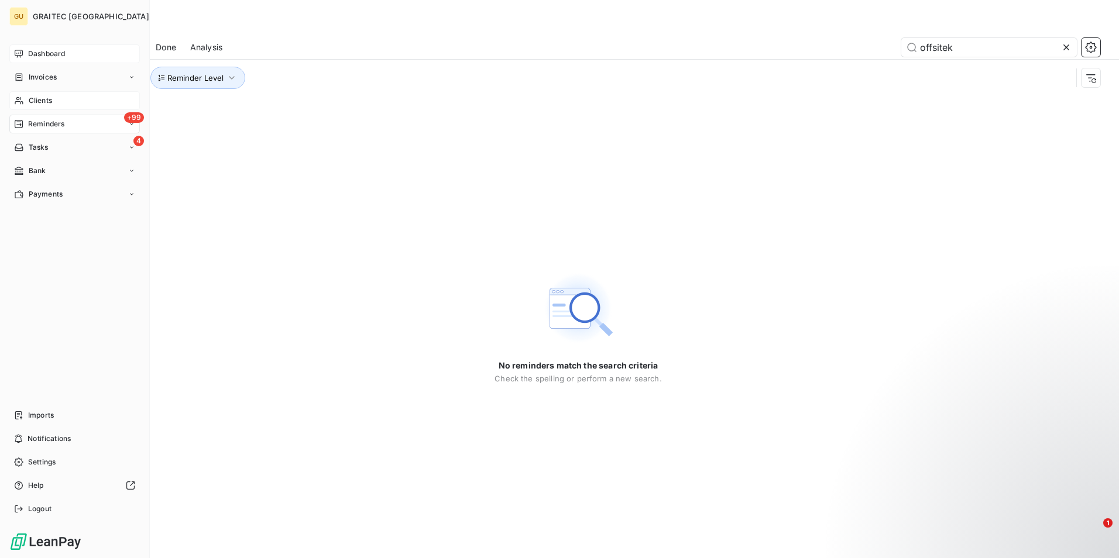
click at [48, 102] on span "Clients" at bounding box center [40, 100] width 23 height 11
click at [37, 56] on span "Dashboard" at bounding box center [46, 54] width 37 height 11
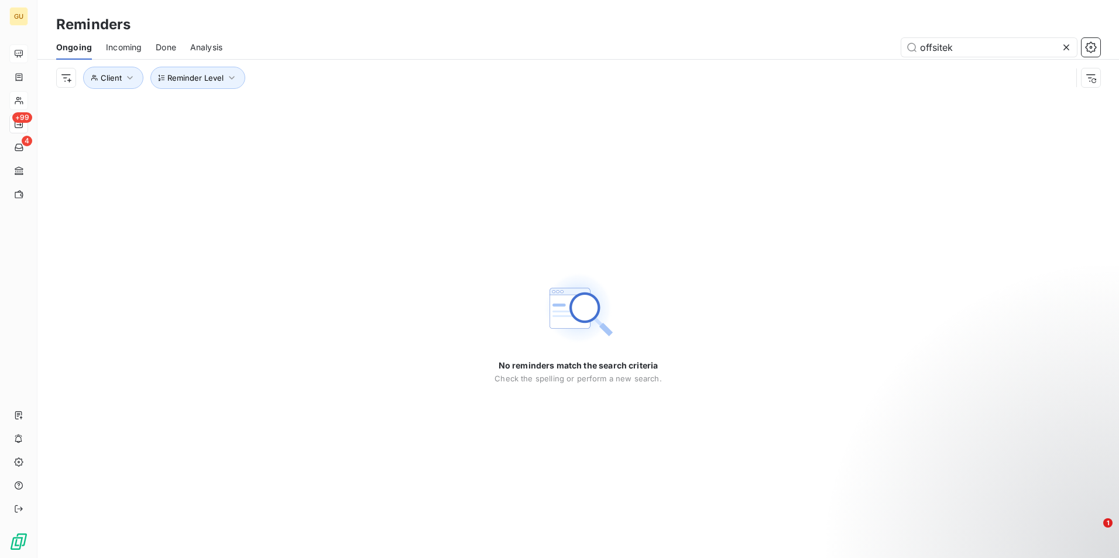
drag, startPoint x: 975, startPoint y: 43, endPoint x: 854, endPoint y: 46, distance: 121.2
click at [854, 46] on div "offsitek" at bounding box center [669, 47] width 864 height 19
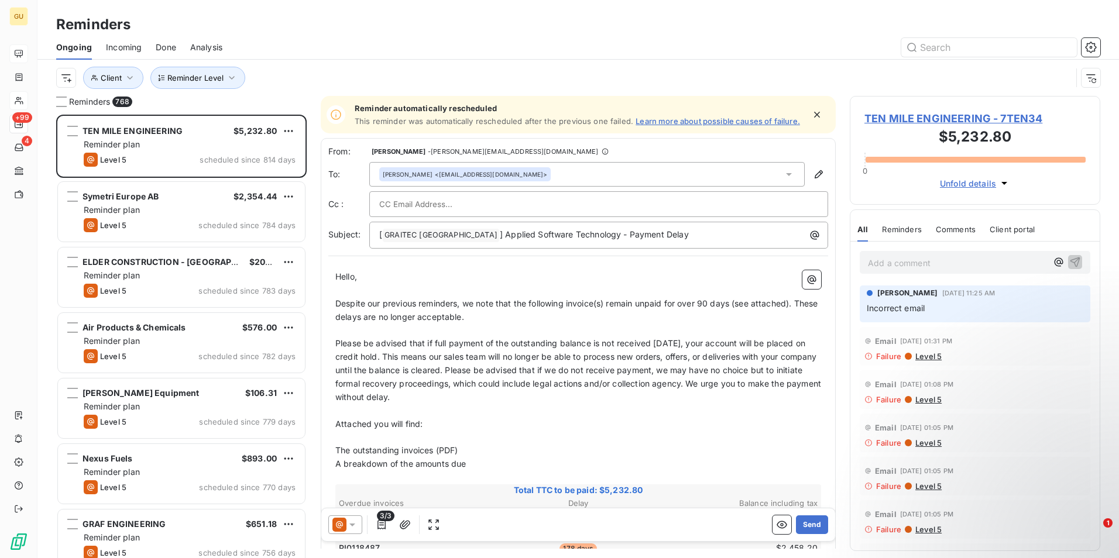
scroll to position [435, 242]
click at [450, 210] on input "text" at bounding box center [442, 205] width 126 height 18
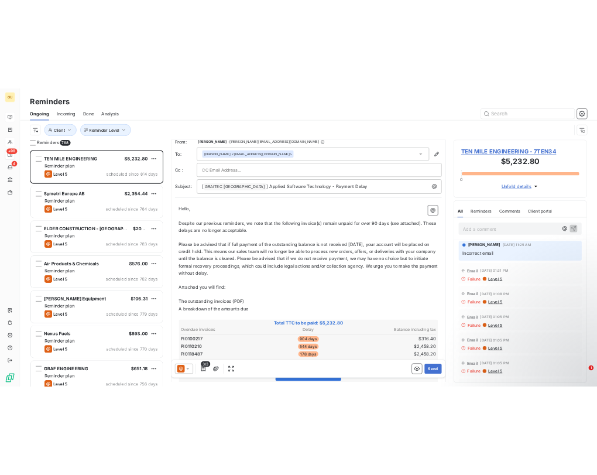
scroll to position [0, 0]
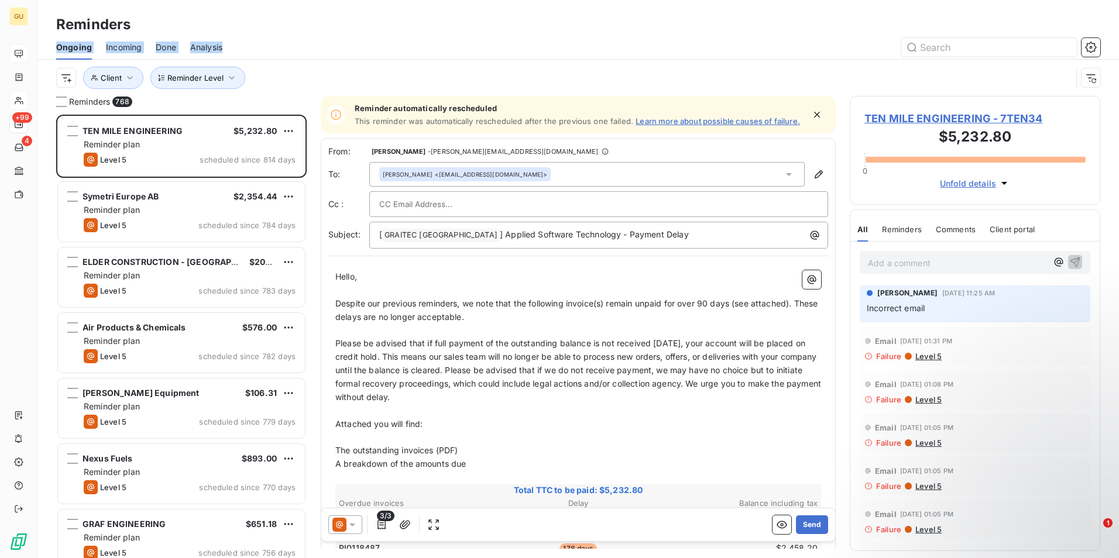
drag, startPoint x: 575, startPoint y: 12, endPoint x: 814, endPoint y: 40, distance: 240.6
click at [814, 40] on div "Reminders Ongoing Incoming Done Analysis Reminder Level Client" at bounding box center [578, 48] width 1082 height 96
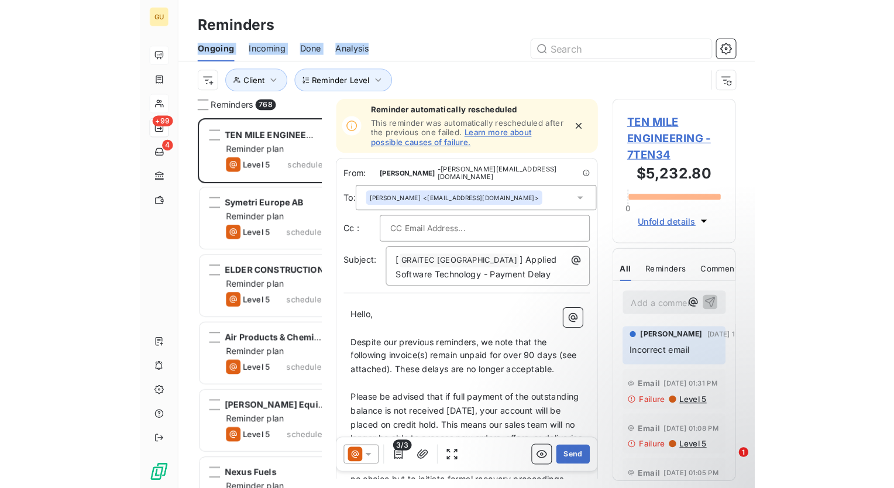
scroll to position [365, 185]
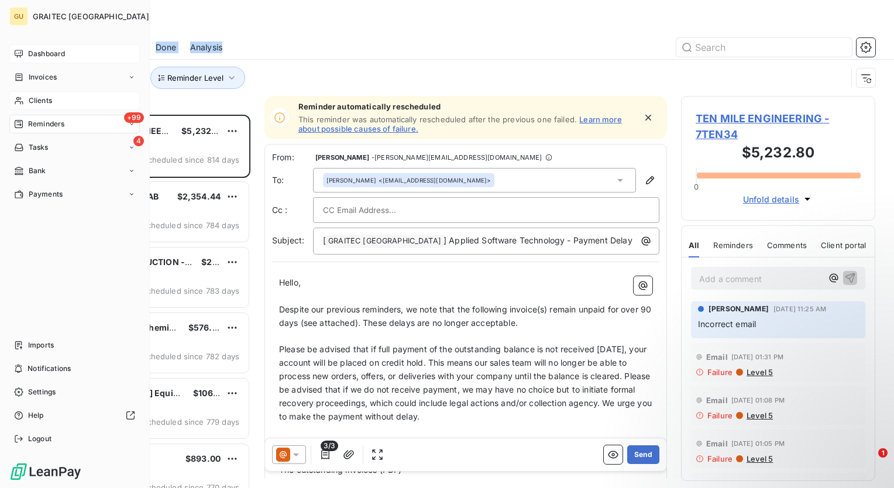
click at [49, 53] on span "Dashboard" at bounding box center [46, 54] width 37 height 11
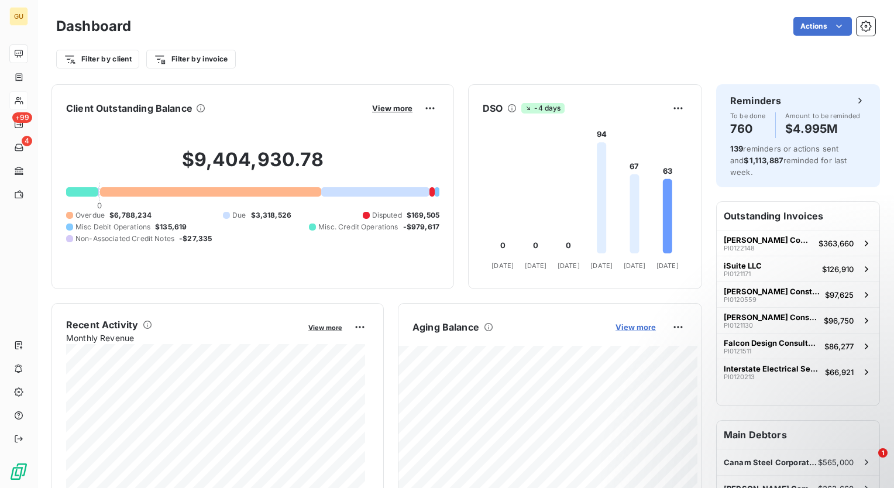
click at [639, 329] on span "View more" at bounding box center [636, 327] width 40 height 9
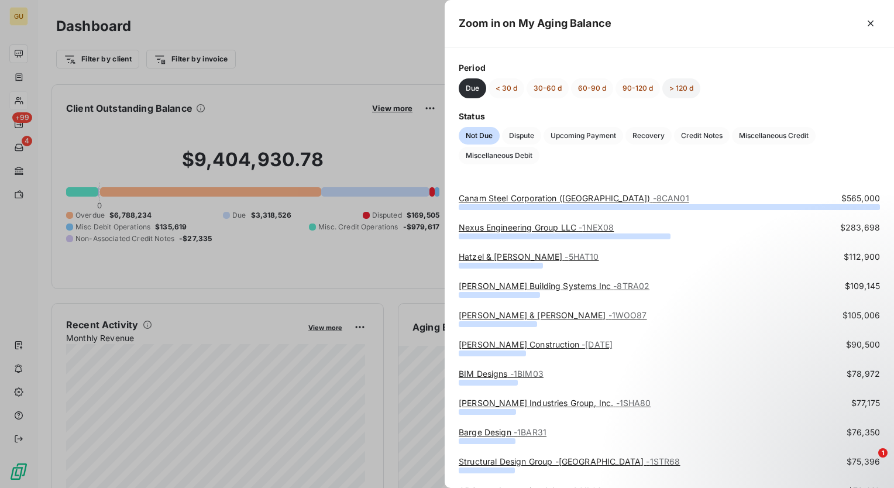
click at [688, 85] on button "> 120 d" at bounding box center [682, 88] width 38 height 20
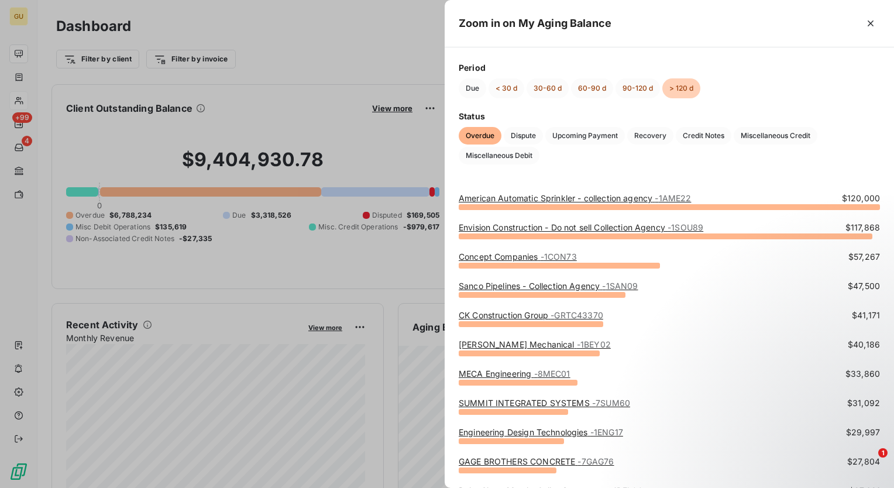
click at [687, 88] on button "> 120 d" at bounding box center [682, 88] width 38 height 20
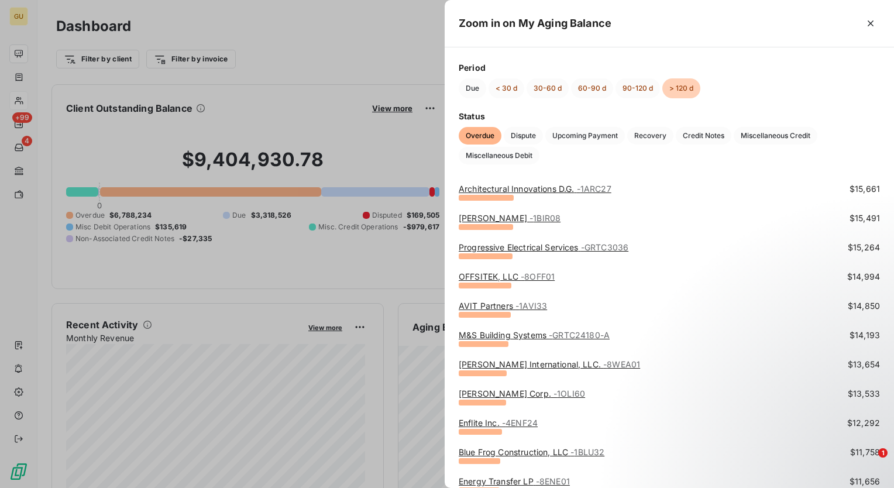
scroll to position [937, 0]
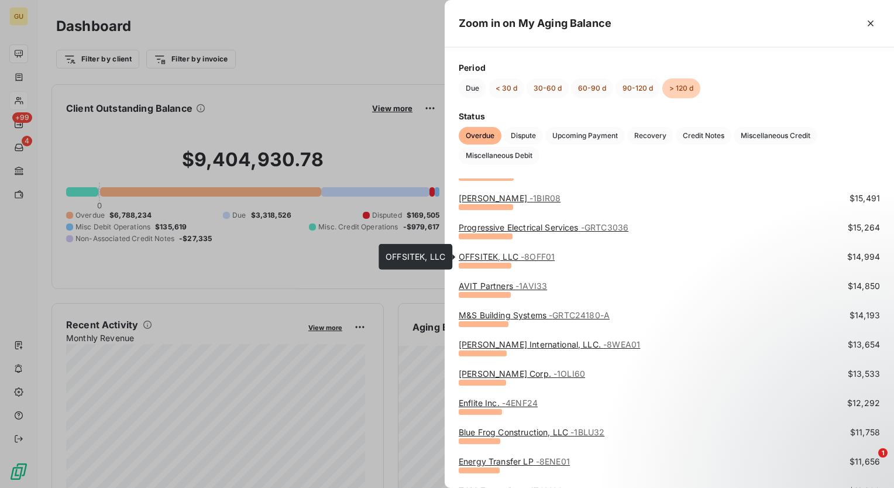
click at [492, 259] on link "OFFSITEK, LLC - 8OFF01" at bounding box center [507, 257] width 96 height 10
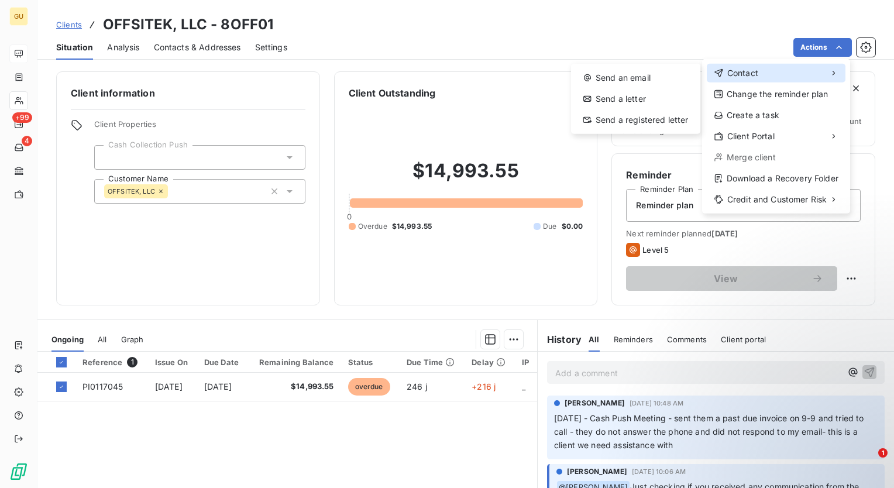
click at [749, 76] on span "Contact" at bounding box center [743, 73] width 31 height 12
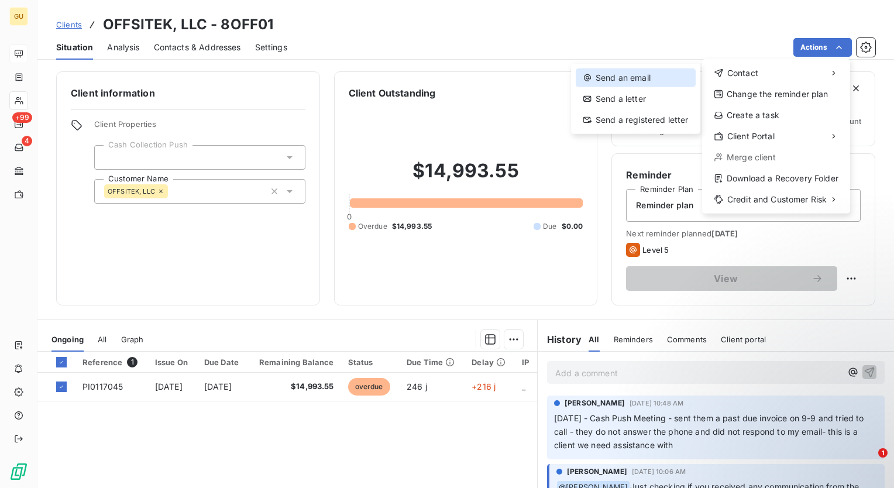
click at [632, 81] on div "Send an email" at bounding box center [636, 77] width 120 height 19
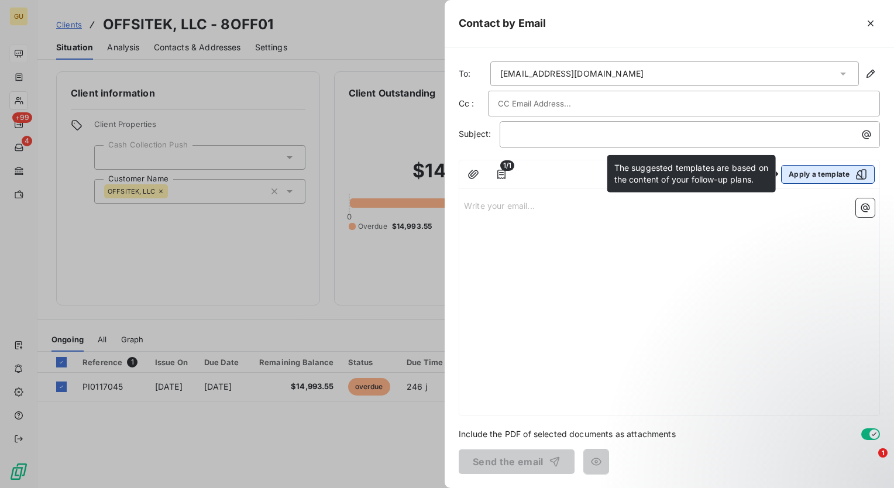
click at [859, 176] on icon "button" at bounding box center [862, 175] width 12 height 12
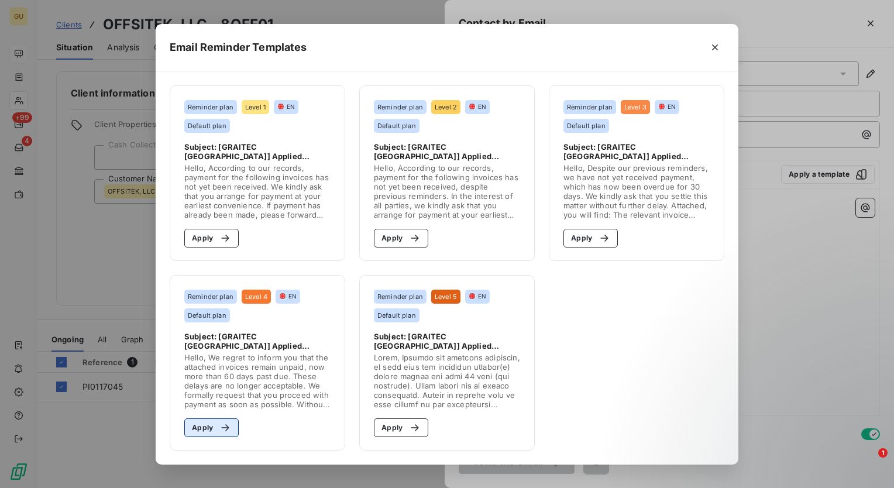
click at [206, 428] on button "Apply" at bounding box center [211, 428] width 54 height 19
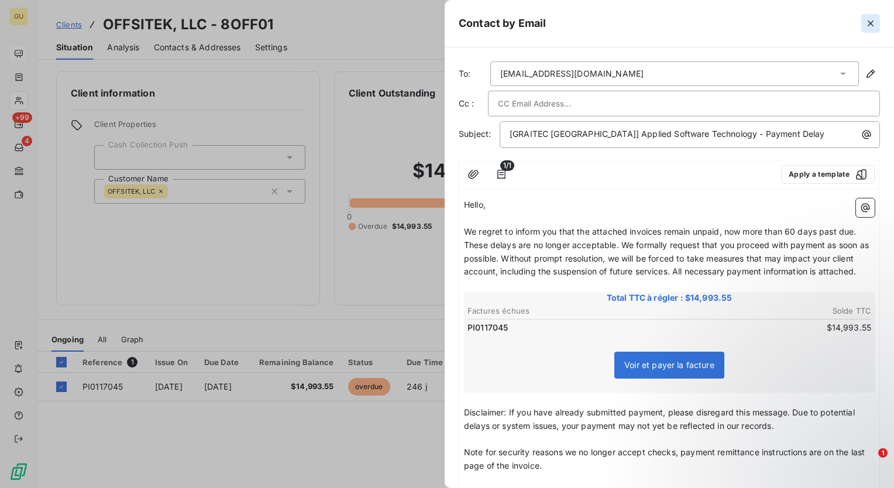
click at [869, 25] on icon "button" at bounding box center [871, 23] width 6 height 6
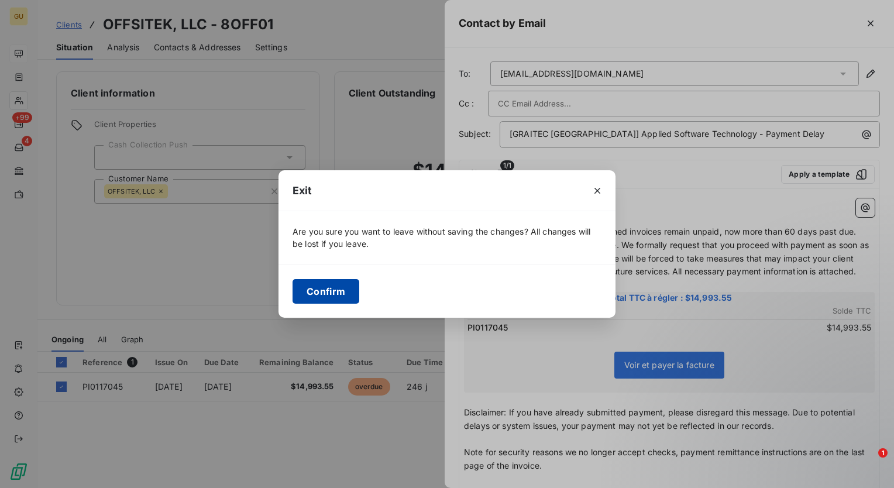
click at [338, 290] on button "Confirm" at bounding box center [326, 291] width 67 height 25
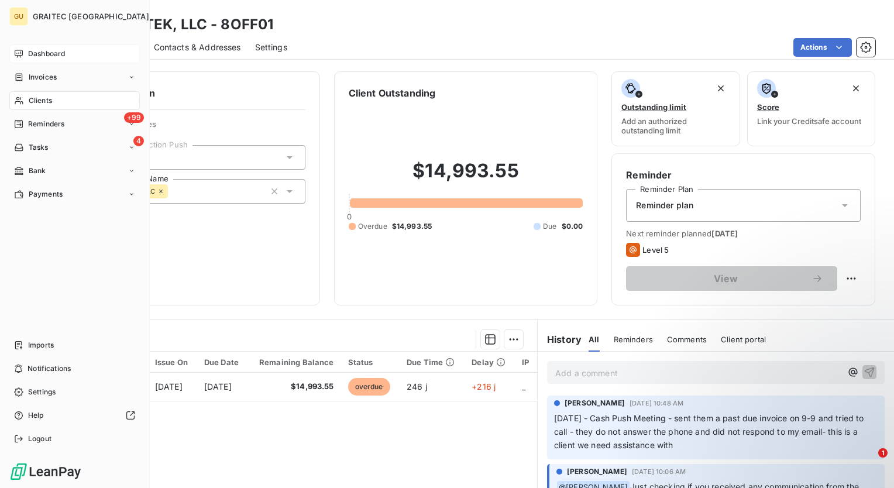
click at [43, 126] on span "Reminders" at bounding box center [46, 124] width 36 height 11
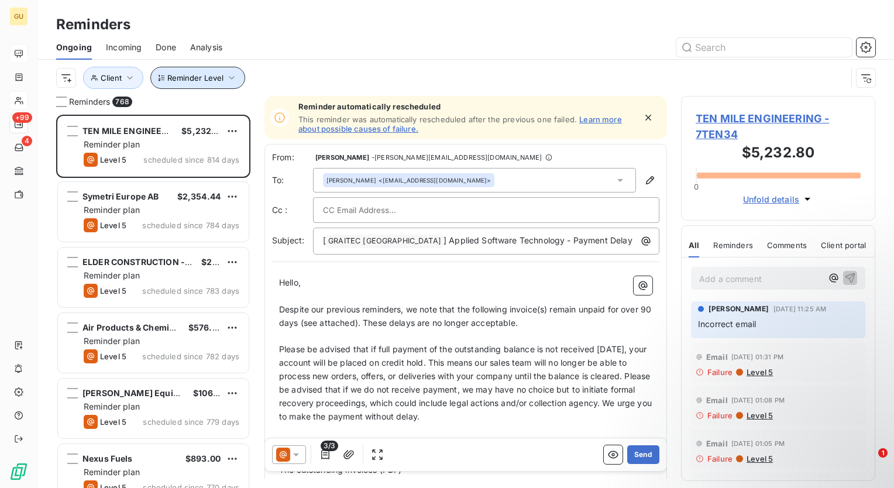
click at [231, 77] on icon "button" at bounding box center [232, 78] width 6 height 4
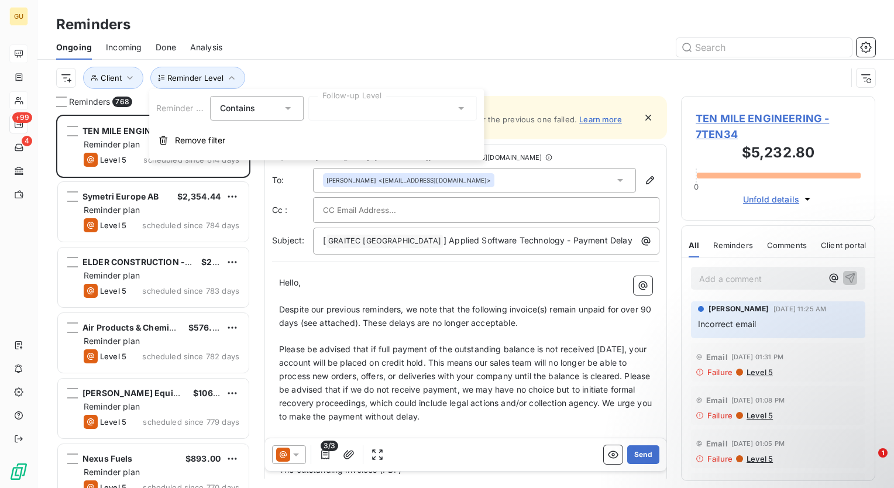
click at [464, 110] on icon at bounding box center [461, 108] width 12 height 12
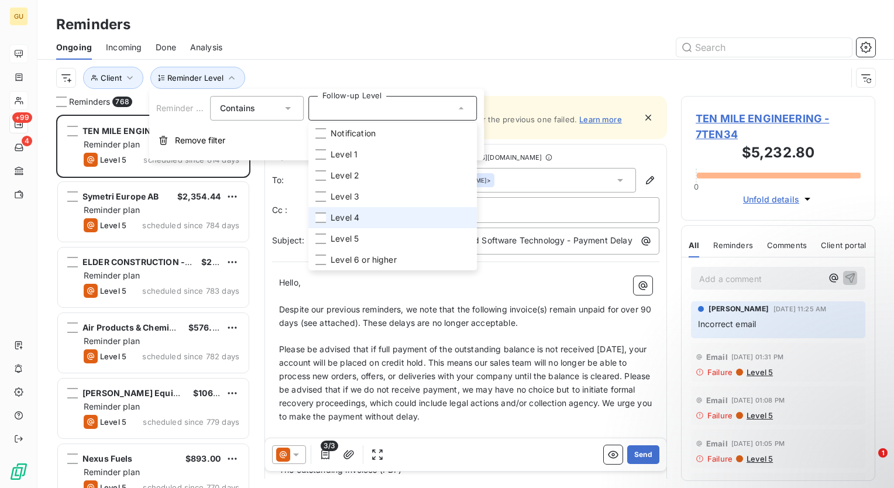
click at [321, 223] on li "Level 4" at bounding box center [393, 217] width 169 height 21
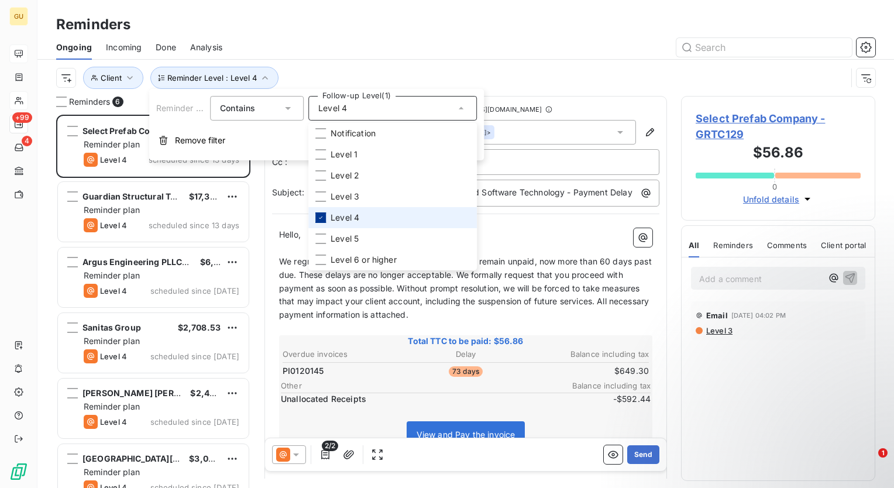
click at [318, 214] on div at bounding box center [321, 218] width 11 height 11
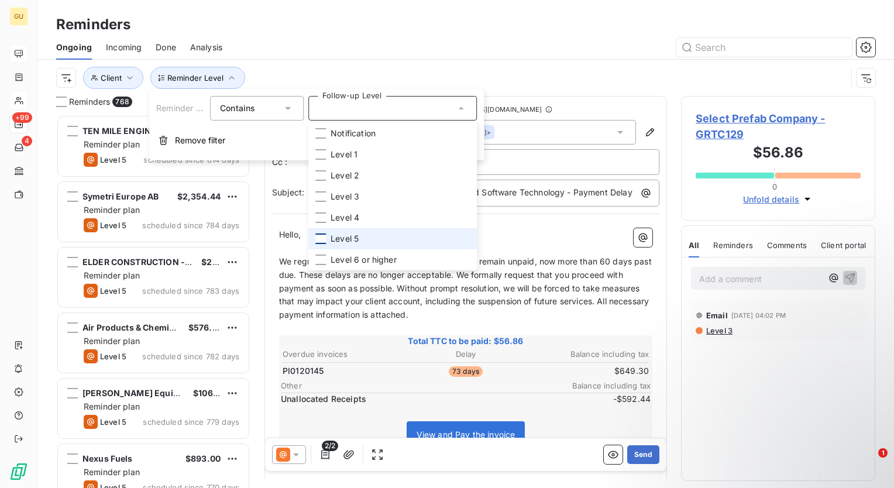
click at [321, 239] on div at bounding box center [321, 239] width 11 height 11
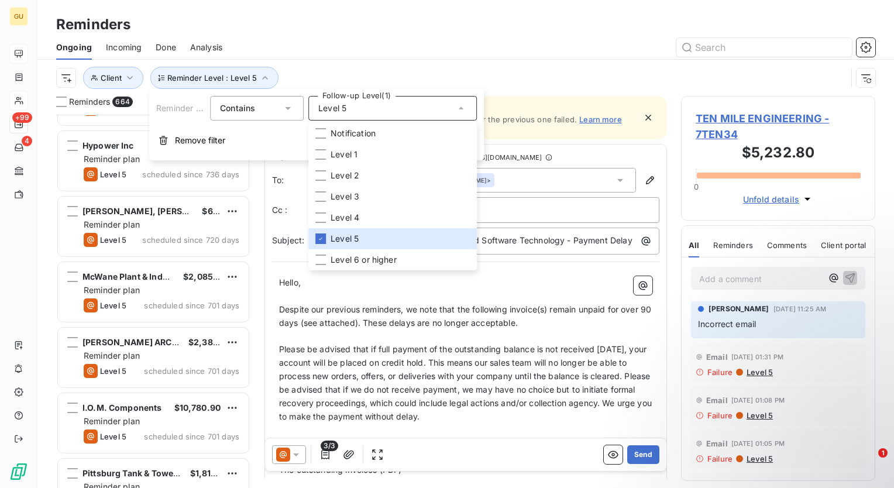
scroll to position [702, 0]
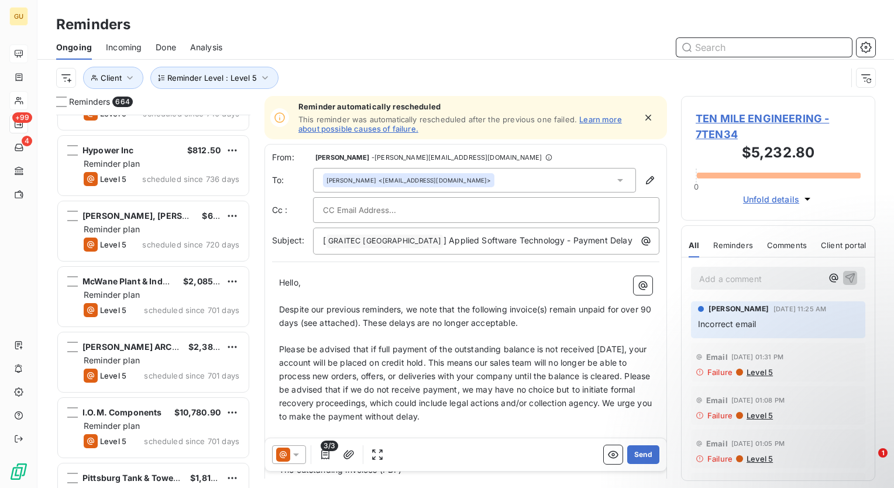
click at [731, 48] on input "text" at bounding box center [765, 47] width 176 height 19
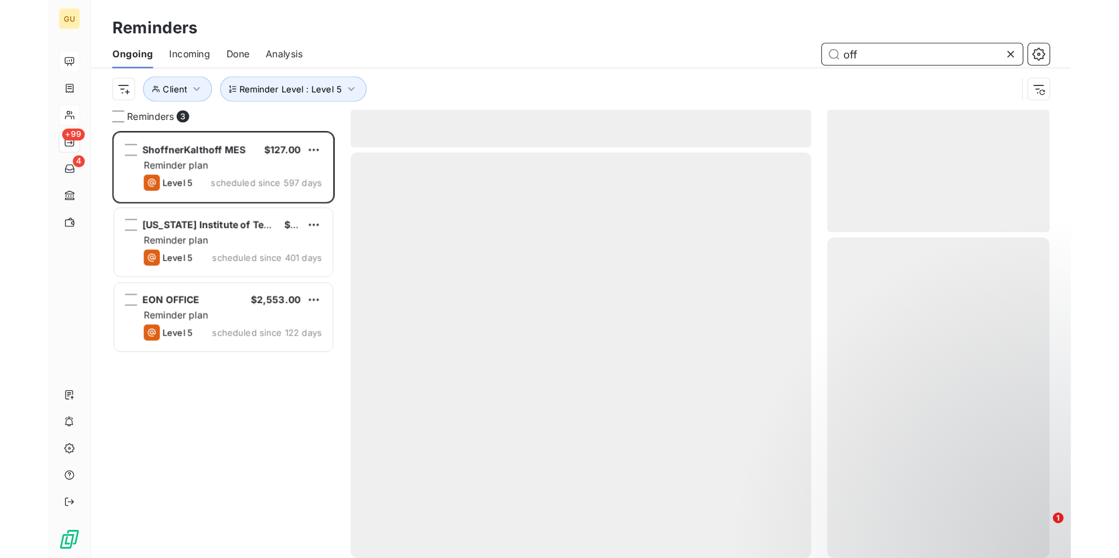
scroll to position [365, 185]
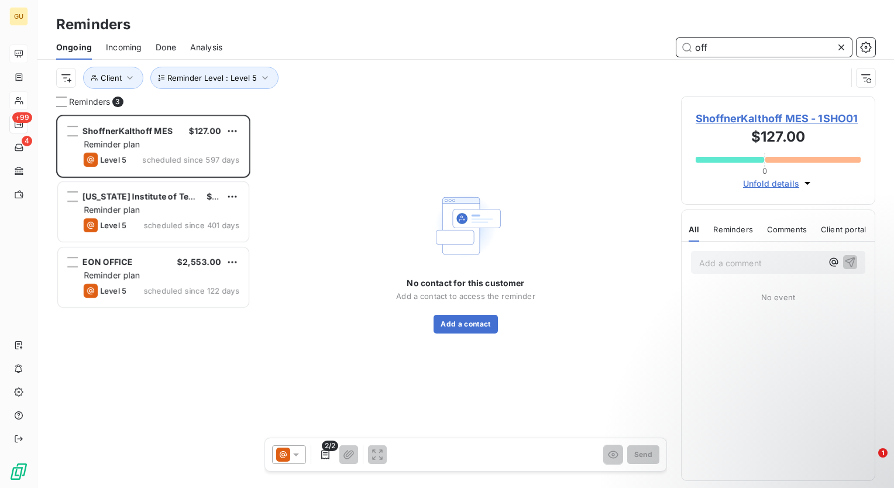
click at [738, 48] on input "off" at bounding box center [765, 47] width 176 height 19
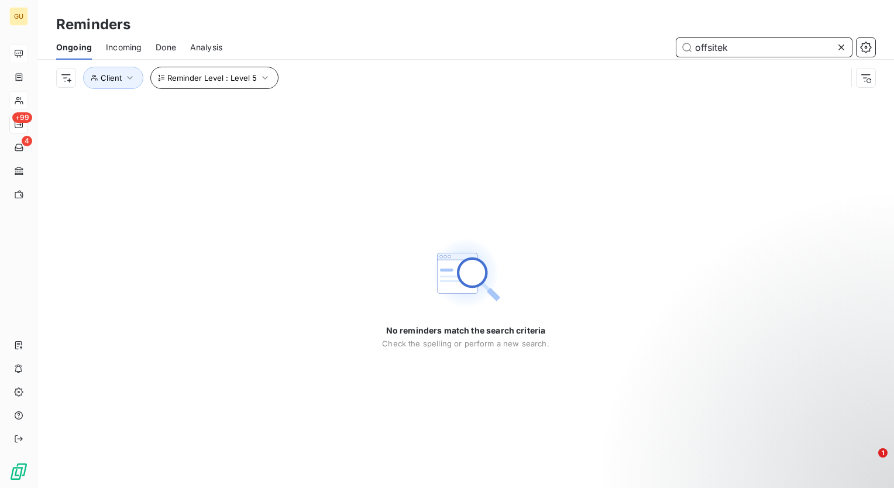
type input "offsitek"
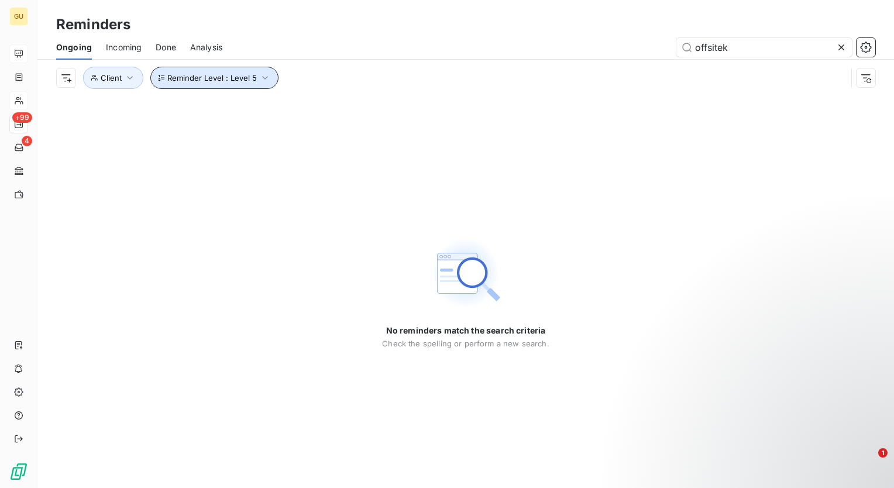
click at [263, 81] on icon "button" at bounding box center [265, 78] width 12 height 12
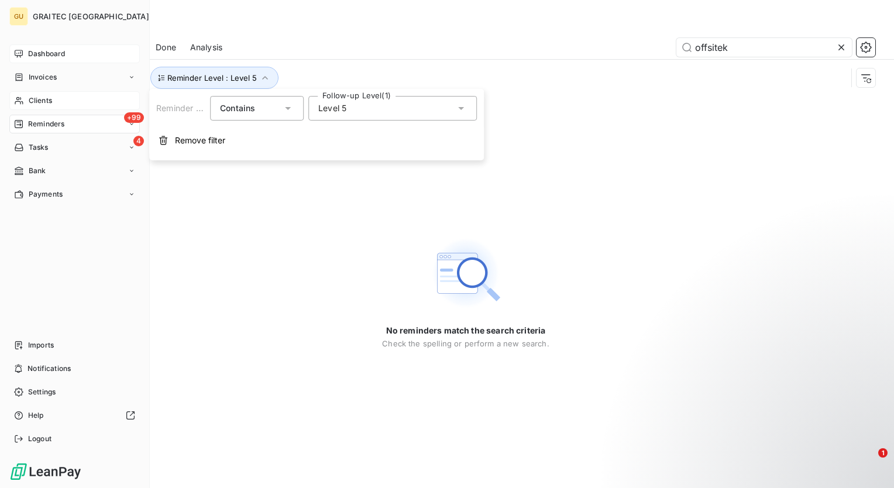
click at [44, 97] on span "Clients" at bounding box center [40, 100] width 23 height 11
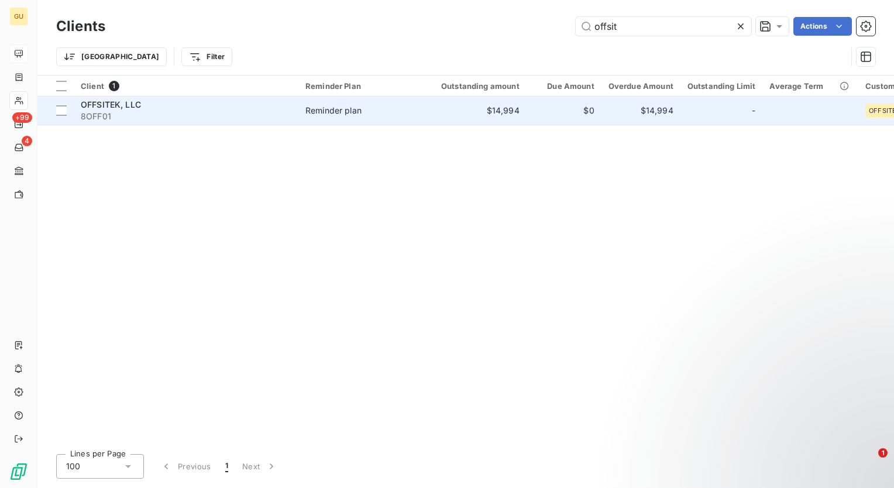
click at [139, 107] on span "OFFSITEK, LLC" at bounding box center [111, 105] width 60 height 10
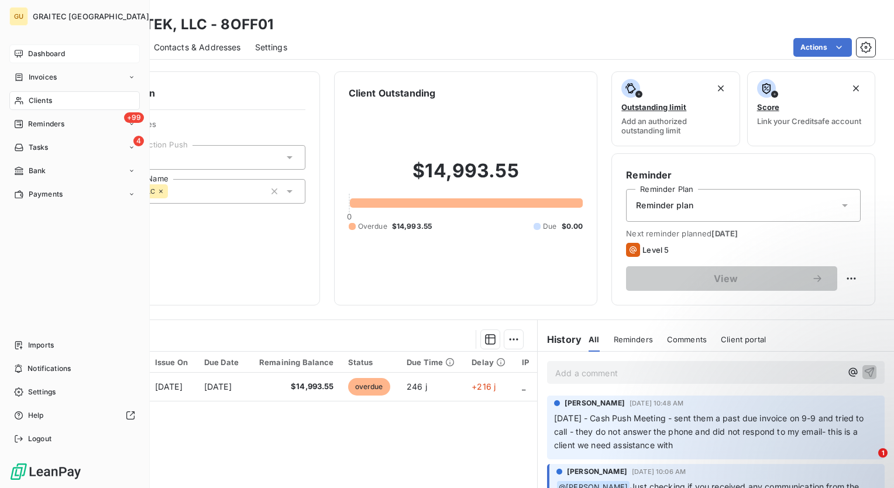
click at [43, 123] on span "Reminders" at bounding box center [46, 124] width 36 height 11
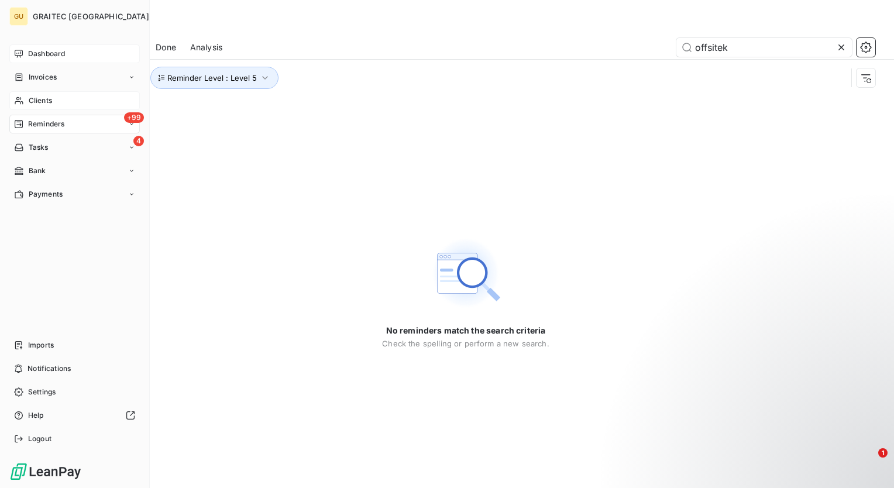
click at [129, 125] on icon at bounding box center [131, 124] width 7 height 7
click at [35, 193] on span "Done" at bounding box center [37, 194] width 18 height 11
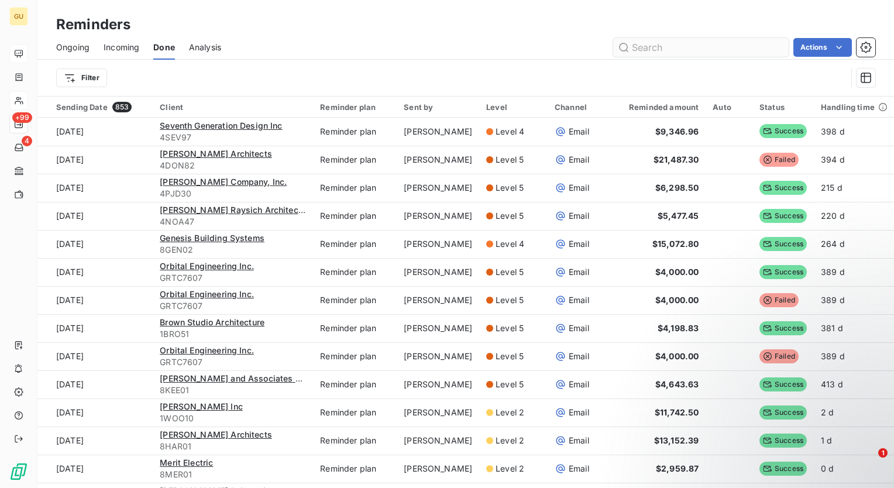
click at [704, 49] on input "text" at bounding box center [702, 47] width 176 height 19
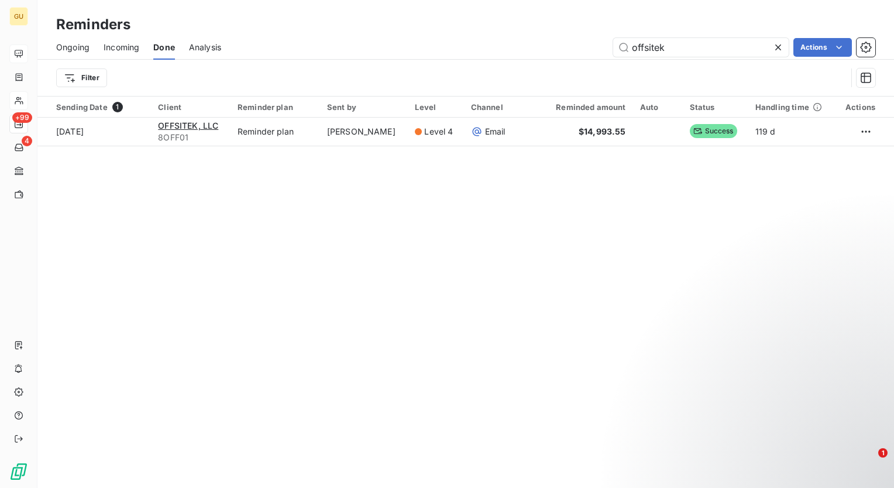
type input "offsitek"
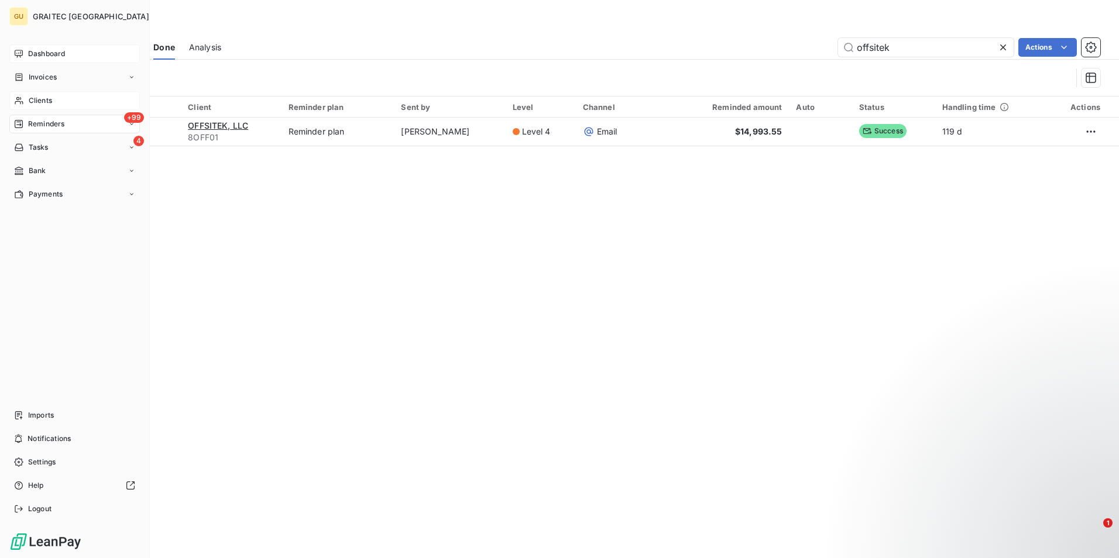
click at [55, 54] on span "Dashboard" at bounding box center [46, 54] width 37 height 11
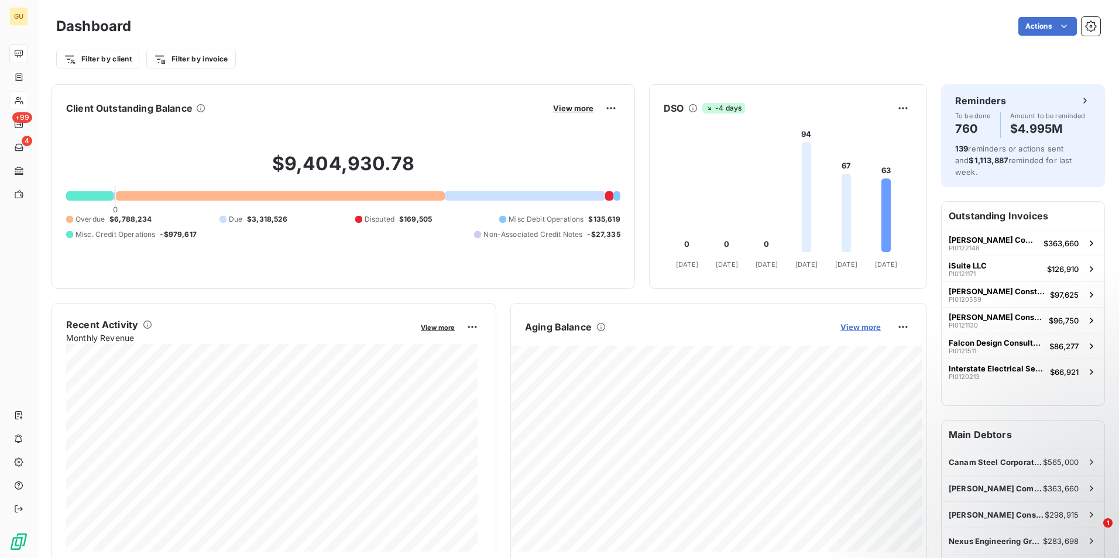
click at [856, 326] on span "View more" at bounding box center [861, 327] width 40 height 9
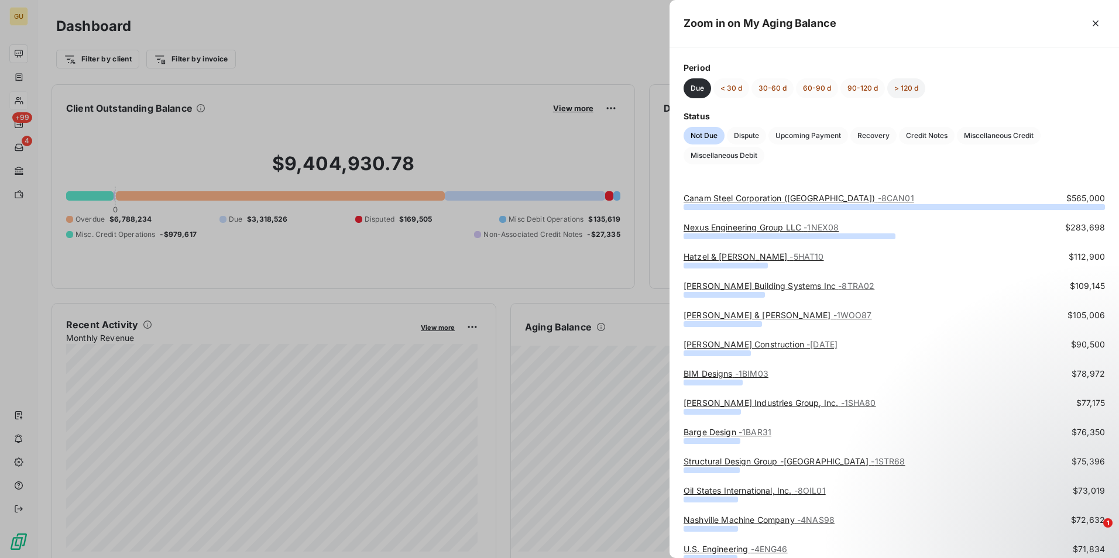
click at [900, 88] on button "> 120 d" at bounding box center [906, 88] width 38 height 20
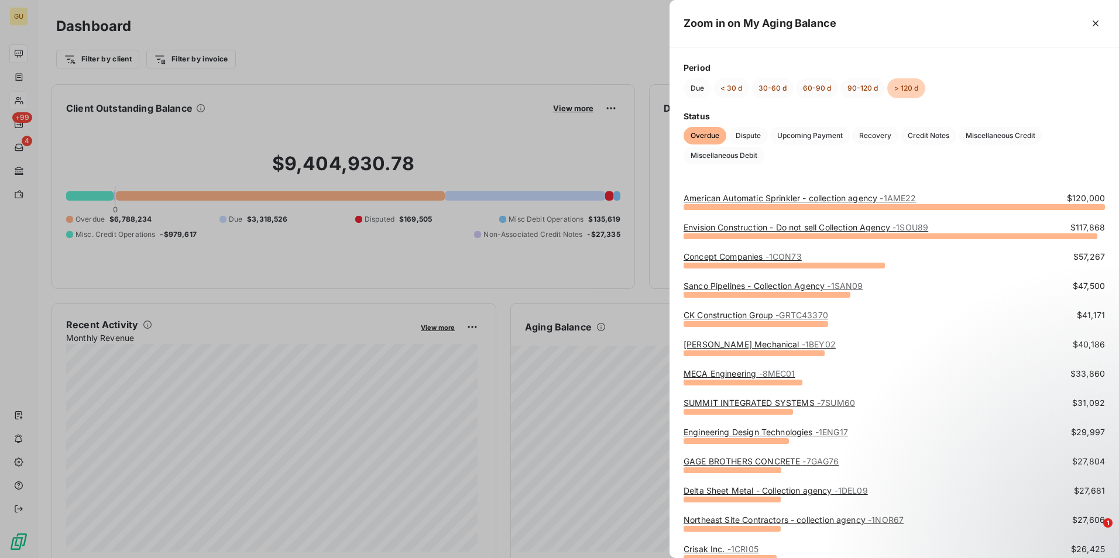
click at [16, 121] on div at bounding box center [559, 279] width 1119 height 558
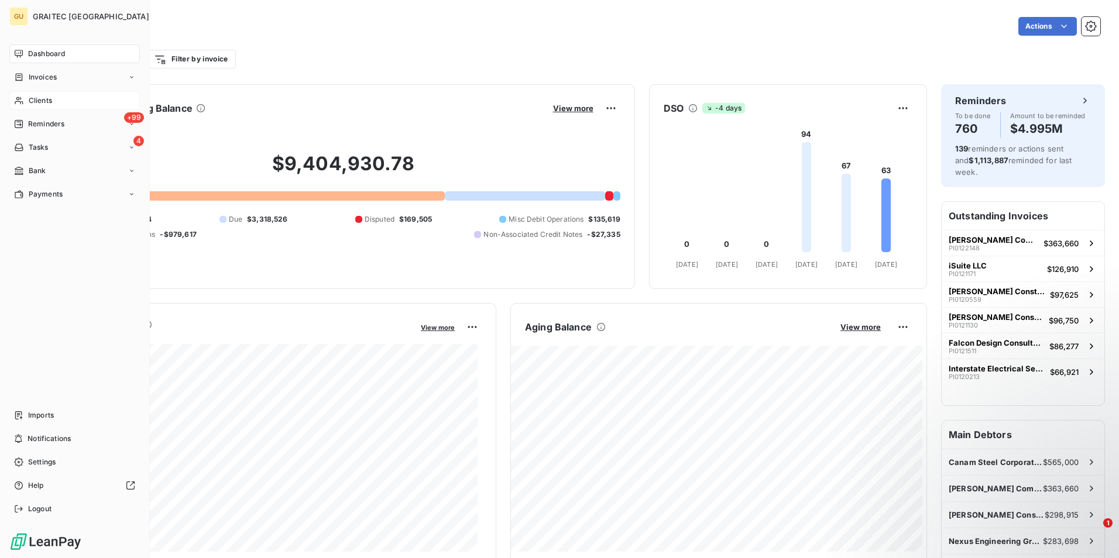
click at [63, 122] on span "Reminders" at bounding box center [46, 124] width 36 height 11
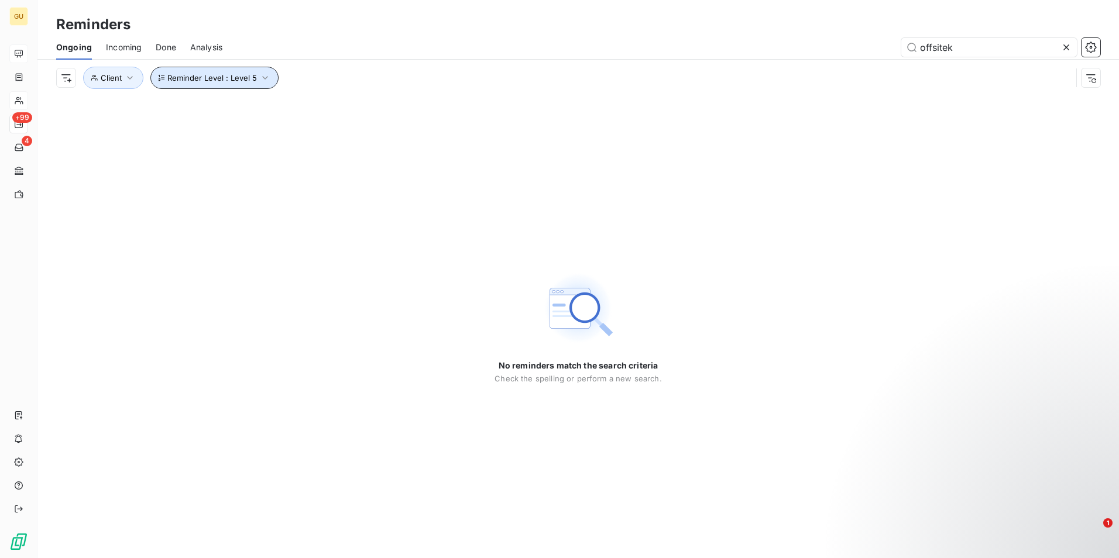
click at [262, 84] on button "Reminder Level : Level 5" at bounding box center [214, 78] width 128 height 22
click at [464, 108] on icon at bounding box center [462, 108] width 6 height 3
drag, startPoint x: 962, startPoint y: 46, endPoint x: 830, endPoint y: 47, distance: 131.7
click at [830, 47] on div "offsitek" at bounding box center [669, 47] width 864 height 19
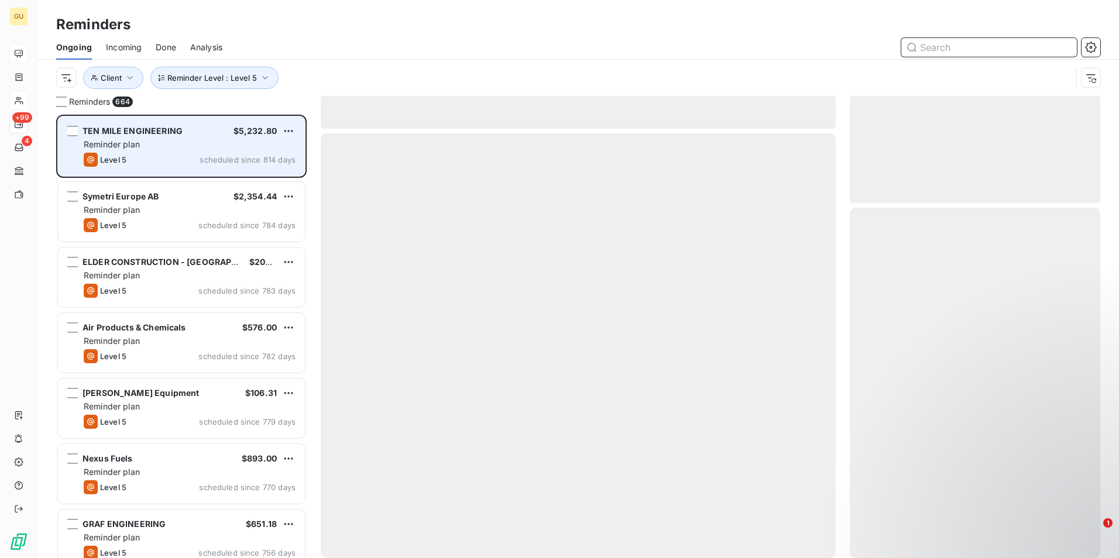
scroll to position [435, 242]
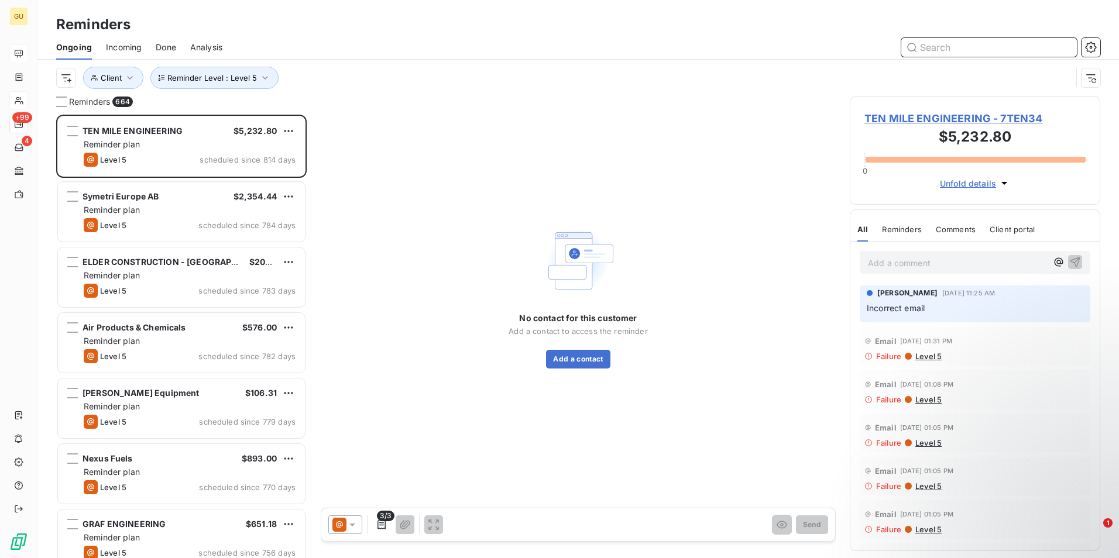
click at [934, 49] on input "text" at bounding box center [990, 47] width 176 height 19
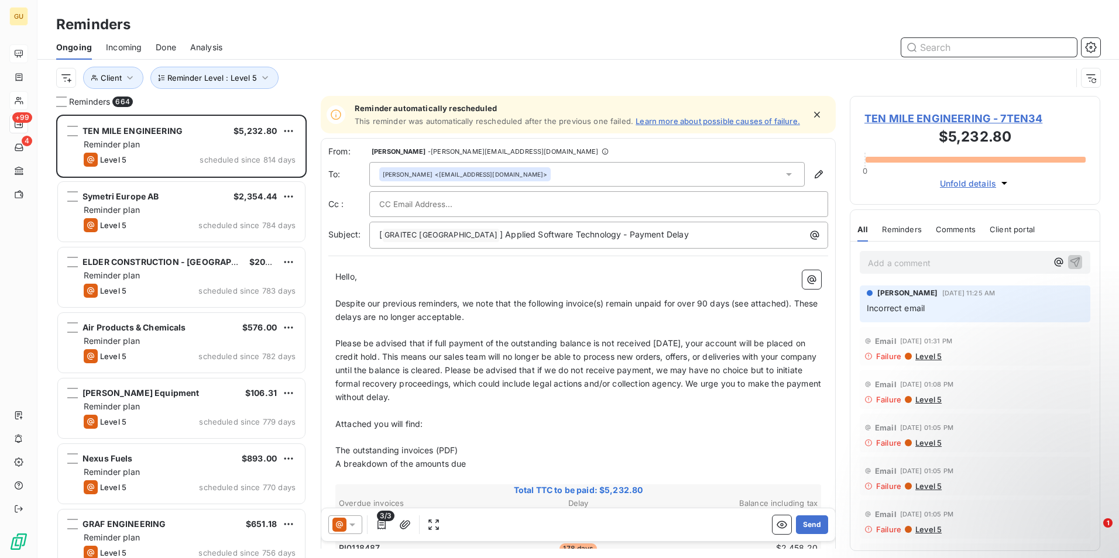
click at [934, 49] on input "text" at bounding box center [990, 47] width 176 height 19
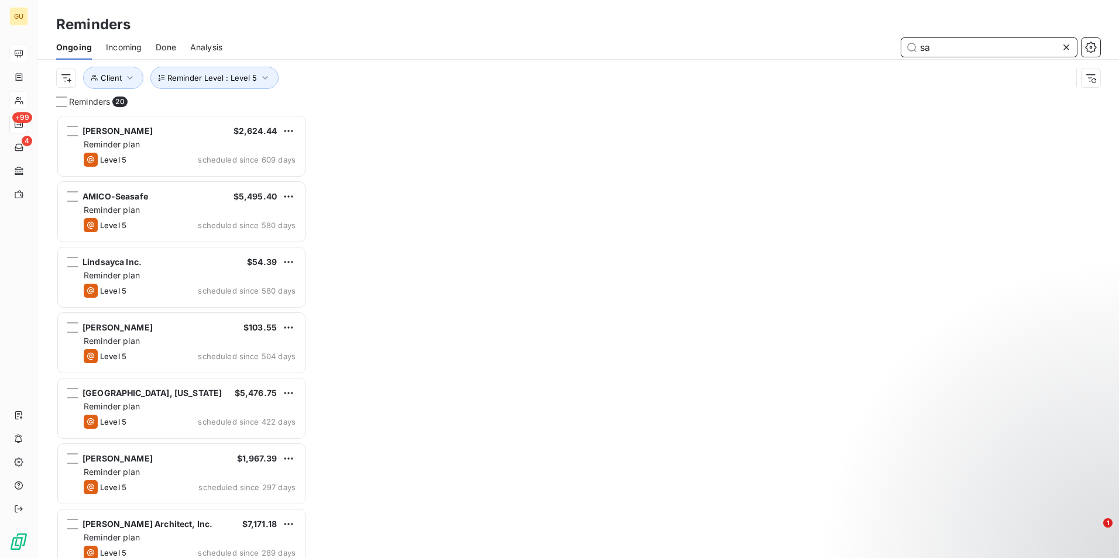
scroll to position [435, 242]
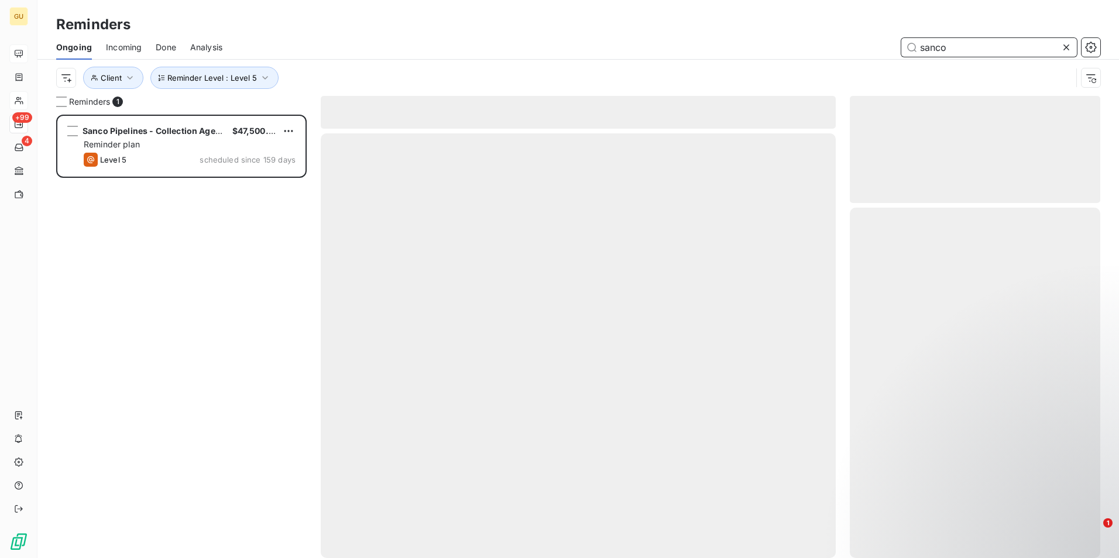
scroll to position [435, 242]
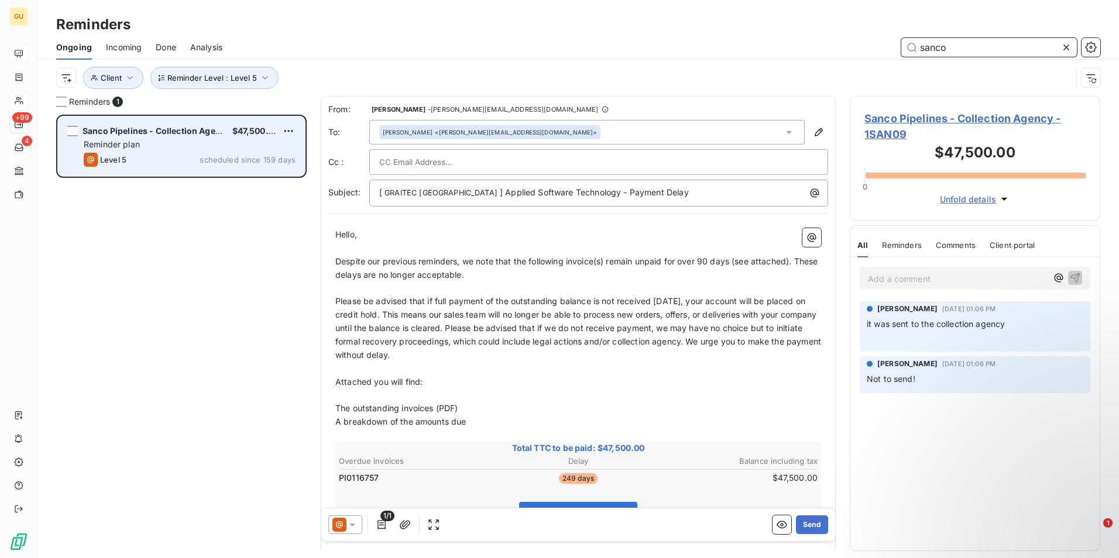
type input "sanco"
click at [190, 150] on div "Reminder plan" at bounding box center [190, 145] width 212 height 12
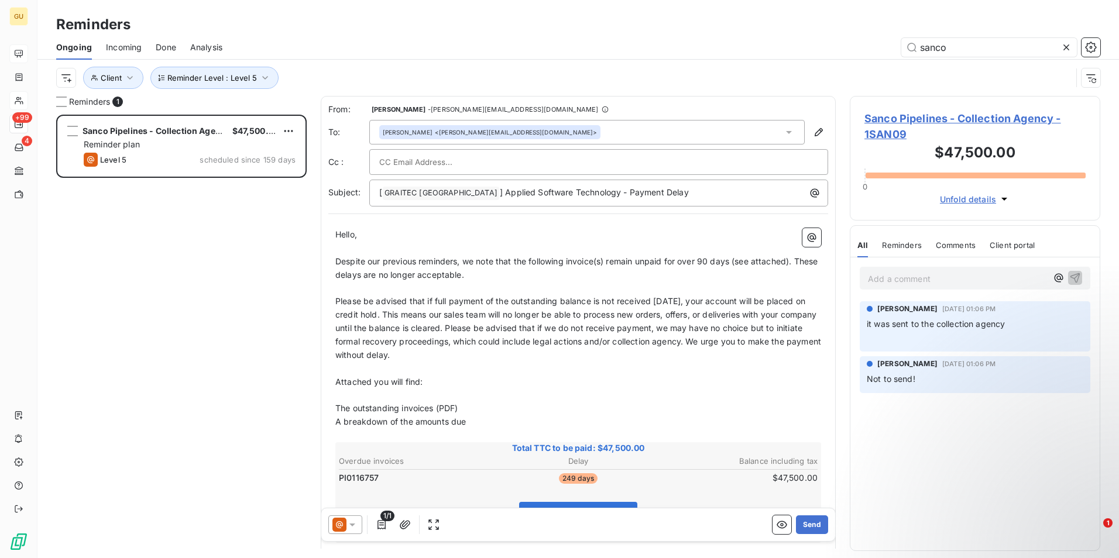
drag, startPoint x: 503, startPoint y: 161, endPoint x: 441, endPoint y: 165, distance: 62.2
click at [441, 165] on input "text" at bounding box center [442, 162] width 126 height 18
click at [442, 162] on input "text" at bounding box center [598, 162] width 439 height 18
paste input "[PERSON_NAME][EMAIL_ADDRESS][PERSON_NAME][DOMAIN_NAME]"
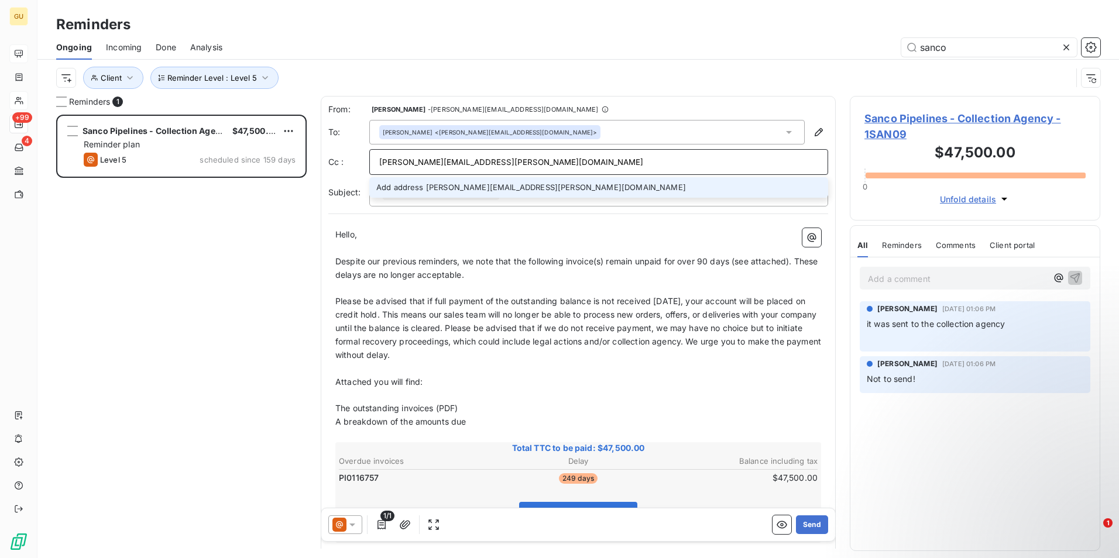
type input "[PERSON_NAME][EMAIL_ADDRESS][PERSON_NAME][DOMAIN_NAME]"
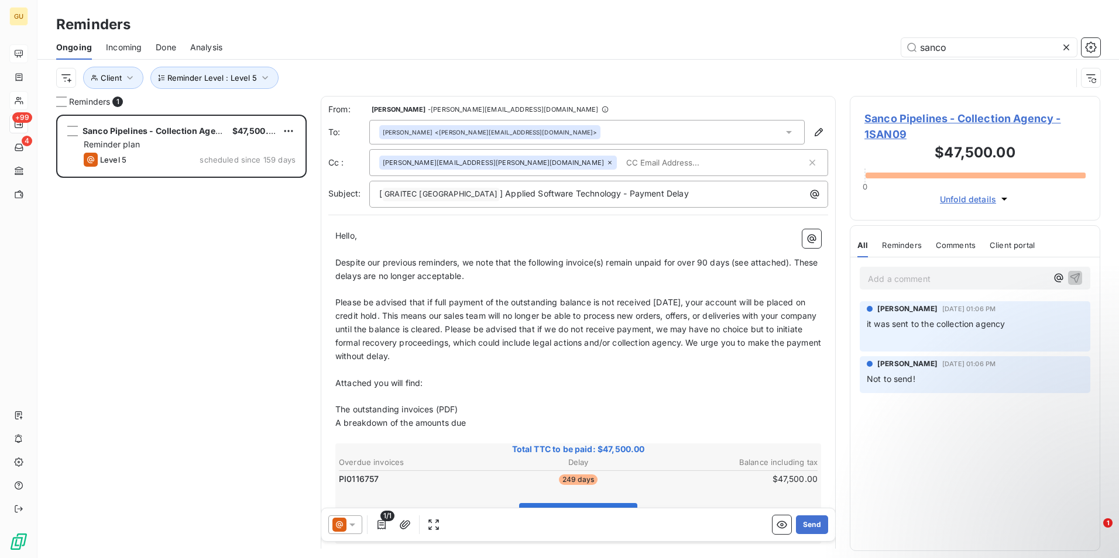
click at [583, 228] on div "Hello, ﻿ Despite our previous reminders, we note that the following invoice(s) …" at bounding box center [578, 452] width 500 height 461
click at [647, 196] on p "[ GRAITEC [GEOGRAPHIC_DATA] ﻿ ] Applied Software Technology - Payment Delay" at bounding box center [601, 194] width 445 height 14
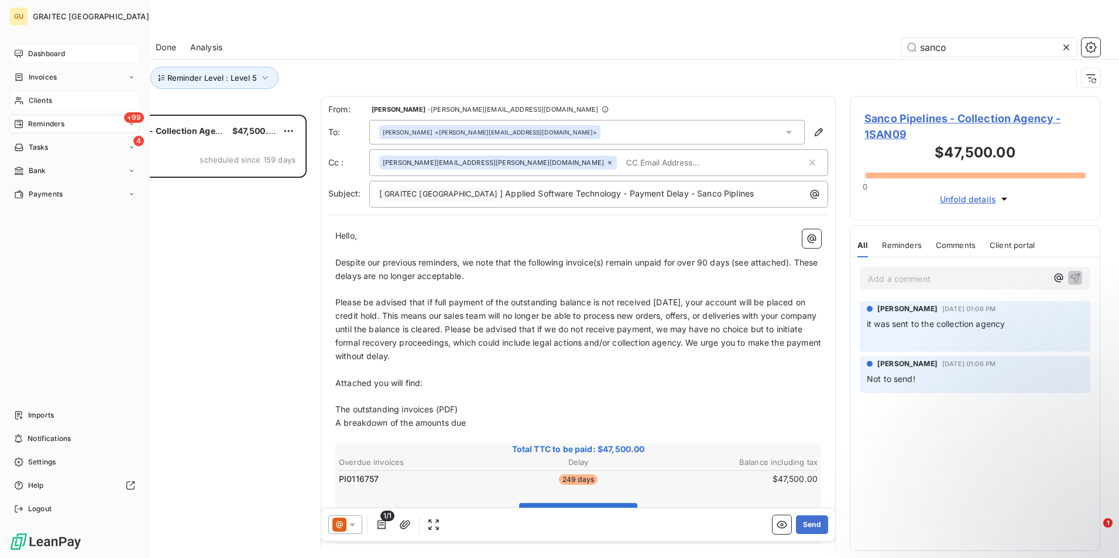
click at [92, 121] on div "+99 Reminders" at bounding box center [74, 124] width 131 height 19
click at [83, 55] on div "Dashboard" at bounding box center [74, 53] width 131 height 19
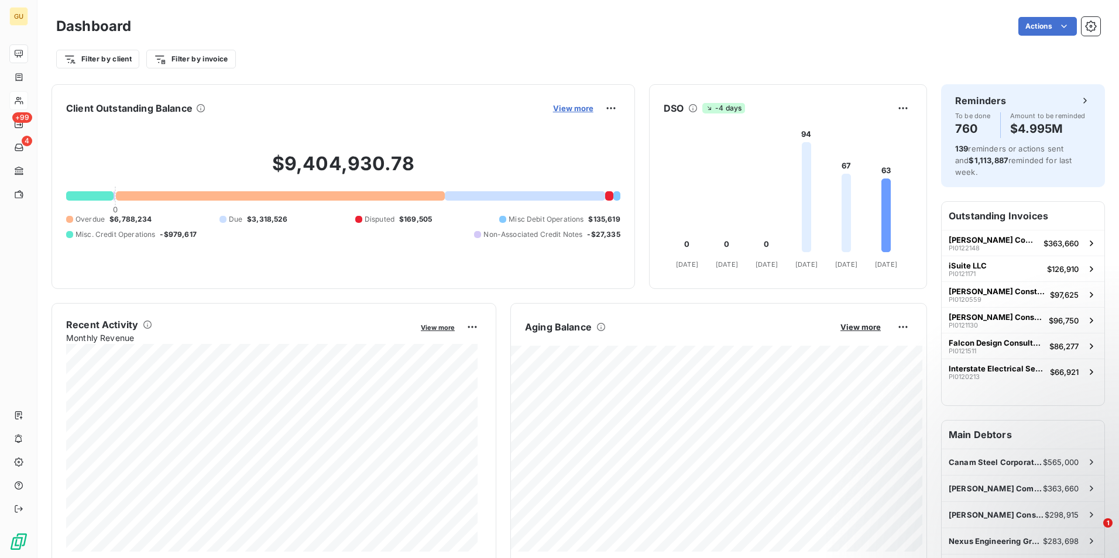
click at [565, 107] on span "View more" at bounding box center [573, 108] width 40 height 9
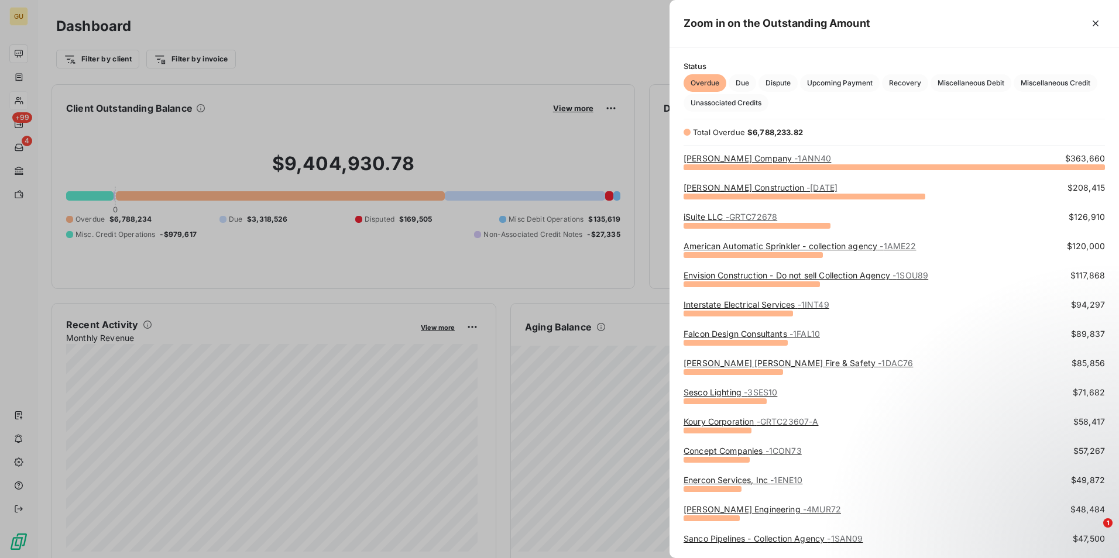
click at [637, 59] on div at bounding box center [559, 279] width 1119 height 558
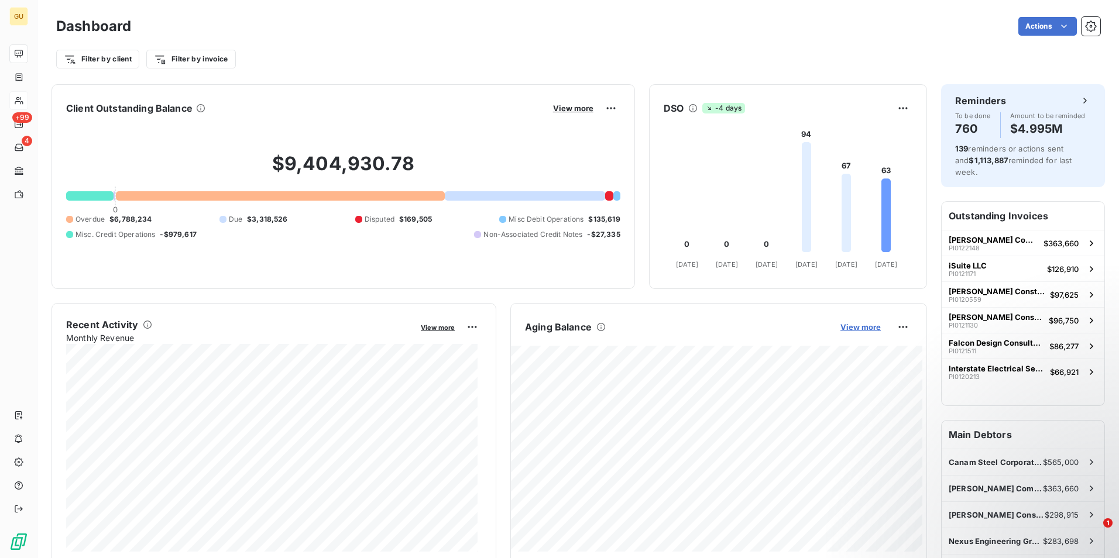
click at [856, 329] on span "View more" at bounding box center [861, 327] width 40 height 9
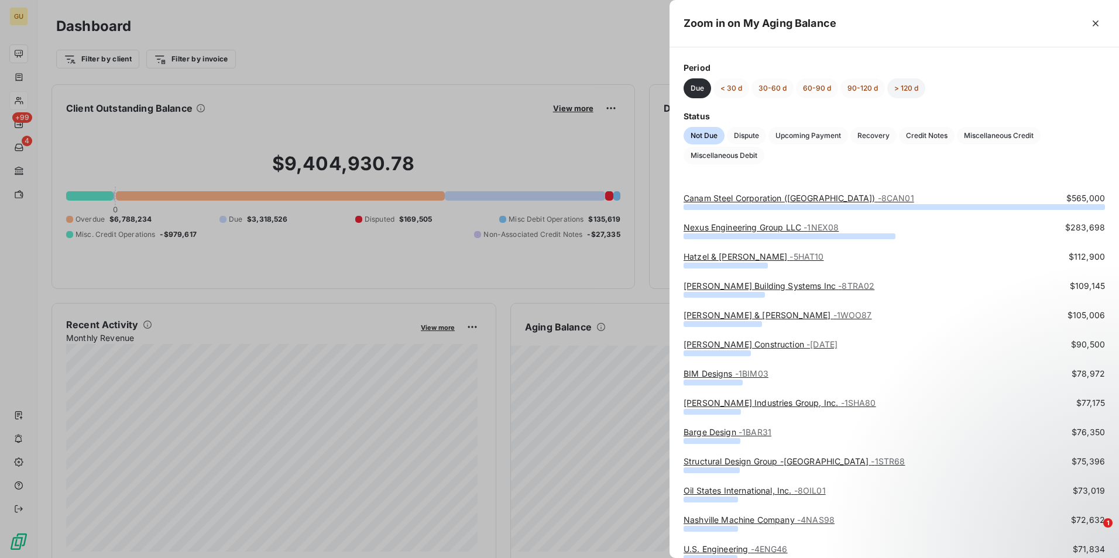
click at [906, 89] on button "> 120 d" at bounding box center [906, 88] width 38 height 20
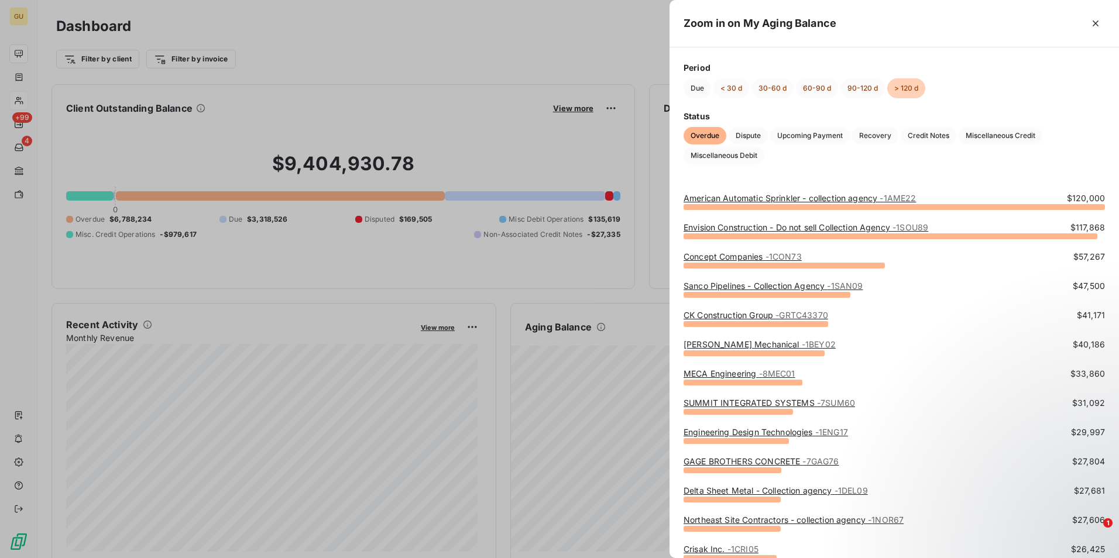
scroll to position [59, 0]
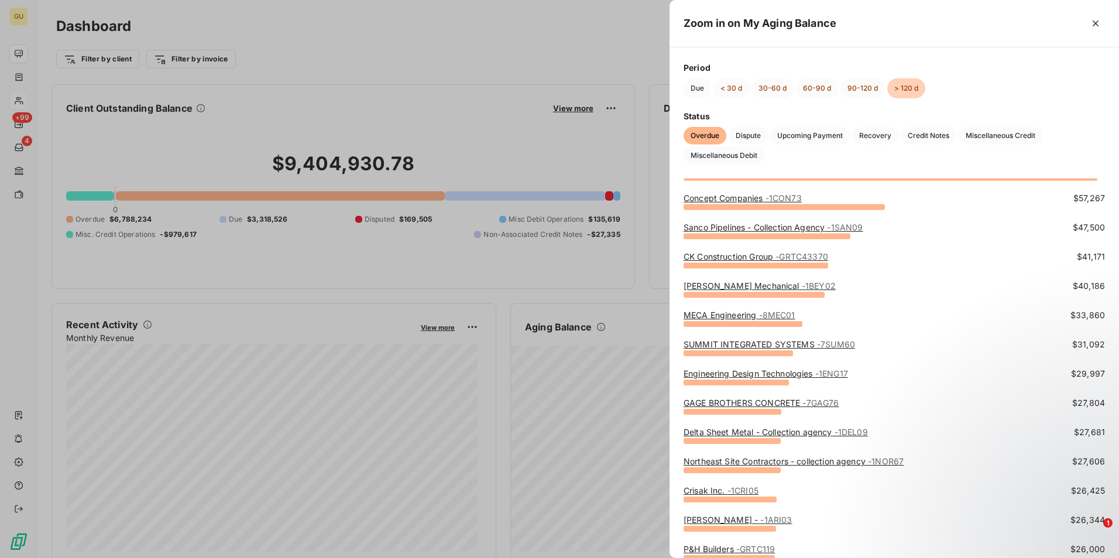
click at [732, 289] on link "[PERSON_NAME] Mechanical - 1BEY02" at bounding box center [760, 286] width 152 height 10
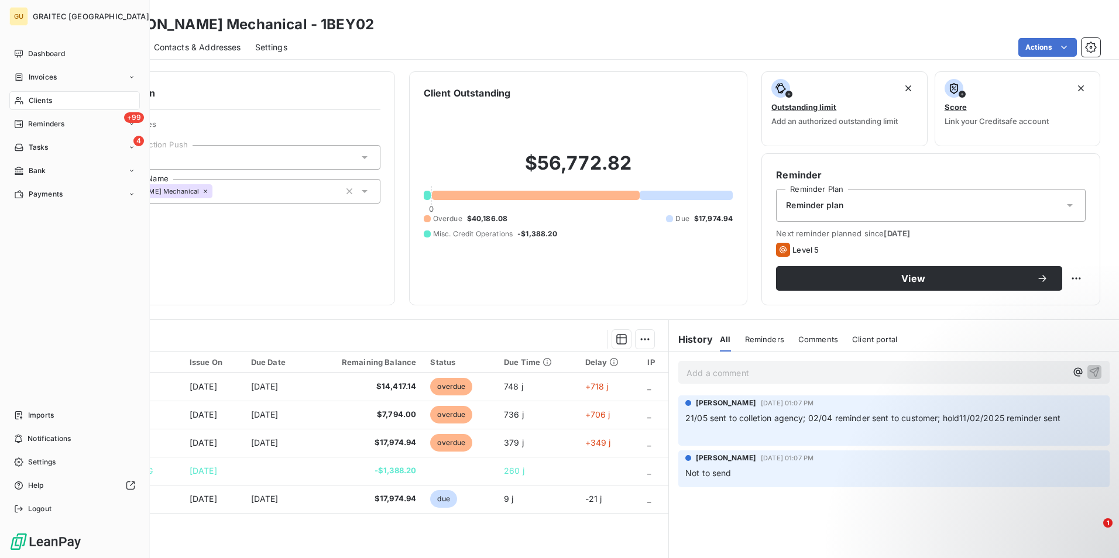
click at [50, 103] on span "Clients" at bounding box center [40, 100] width 23 height 11
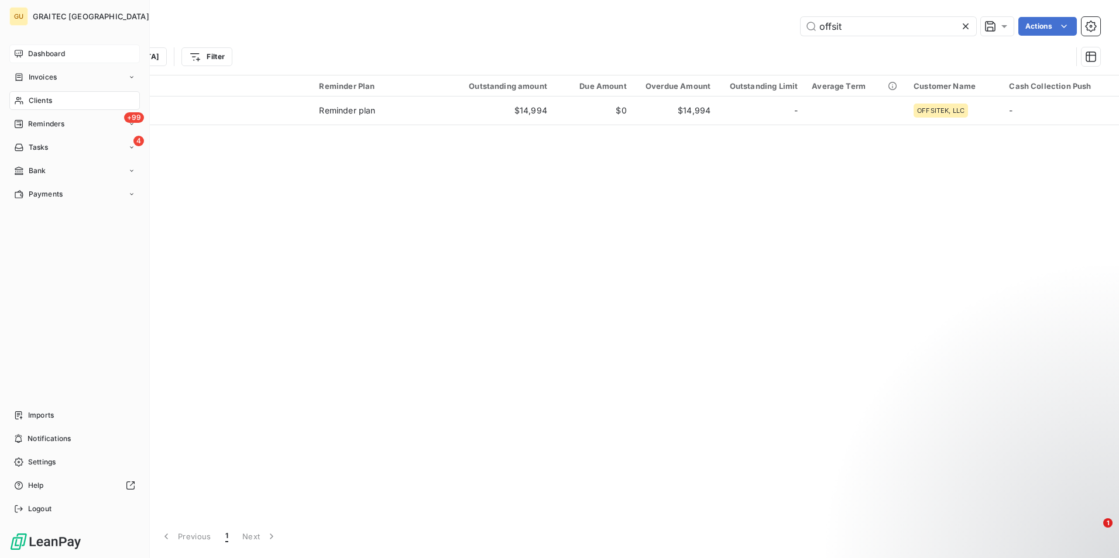
click at [60, 54] on span "Dashboard" at bounding box center [46, 54] width 37 height 11
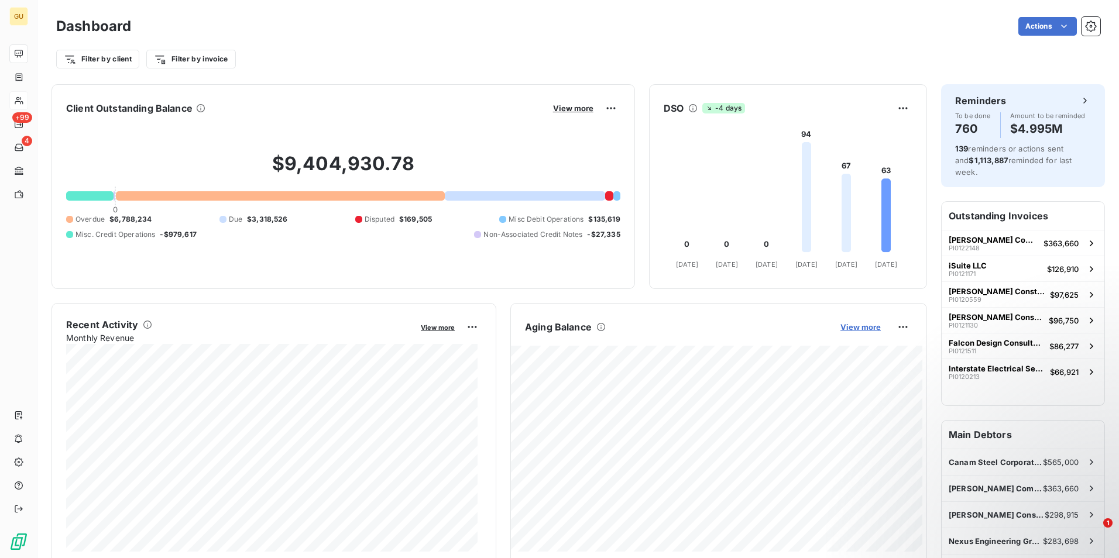
click at [852, 326] on span "View more" at bounding box center [861, 327] width 40 height 9
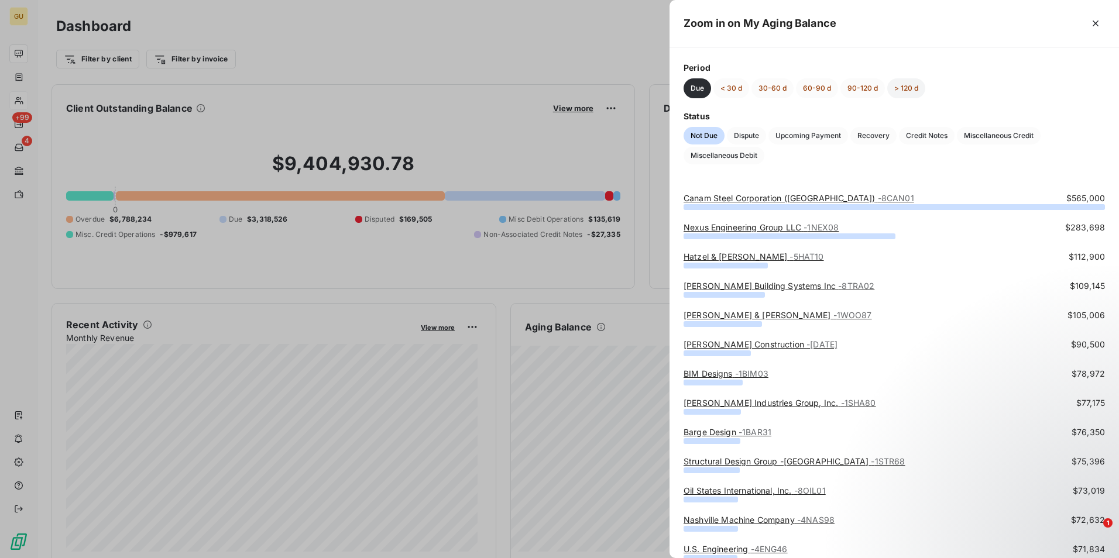
click at [907, 87] on button "> 120 d" at bounding box center [906, 88] width 38 height 20
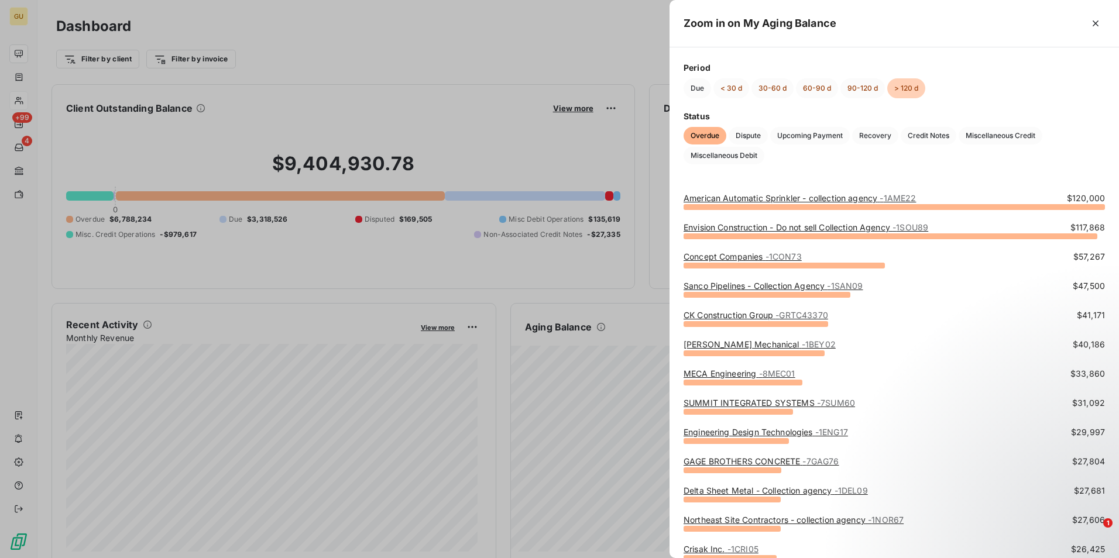
click at [720, 344] on link "[PERSON_NAME] Mechanical - 1BEY02" at bounding box center [760, 345] width 152 height 10
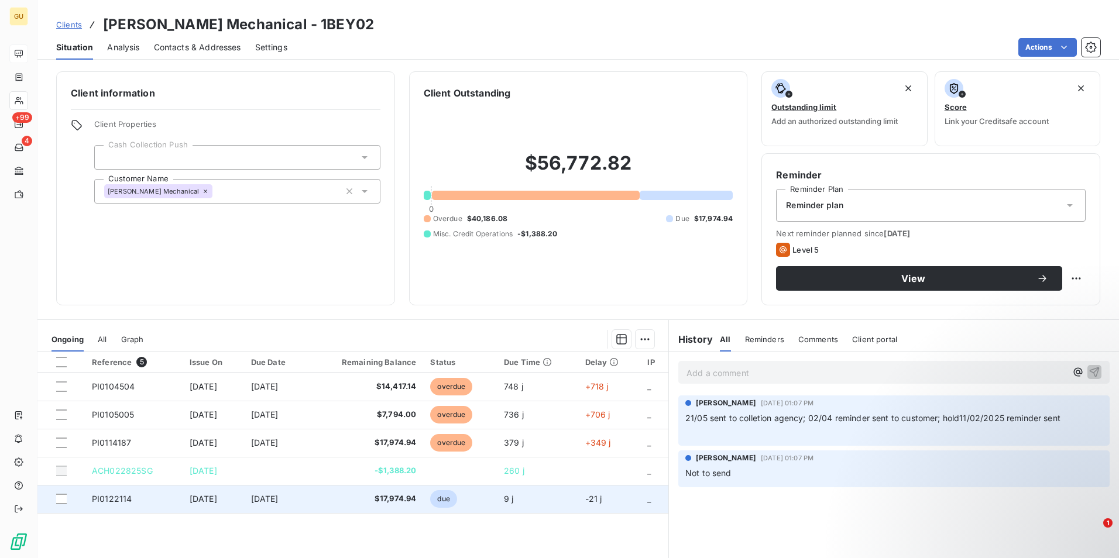
click at [59, 505] on td at bounding box center [60, 499] width 47 height 28
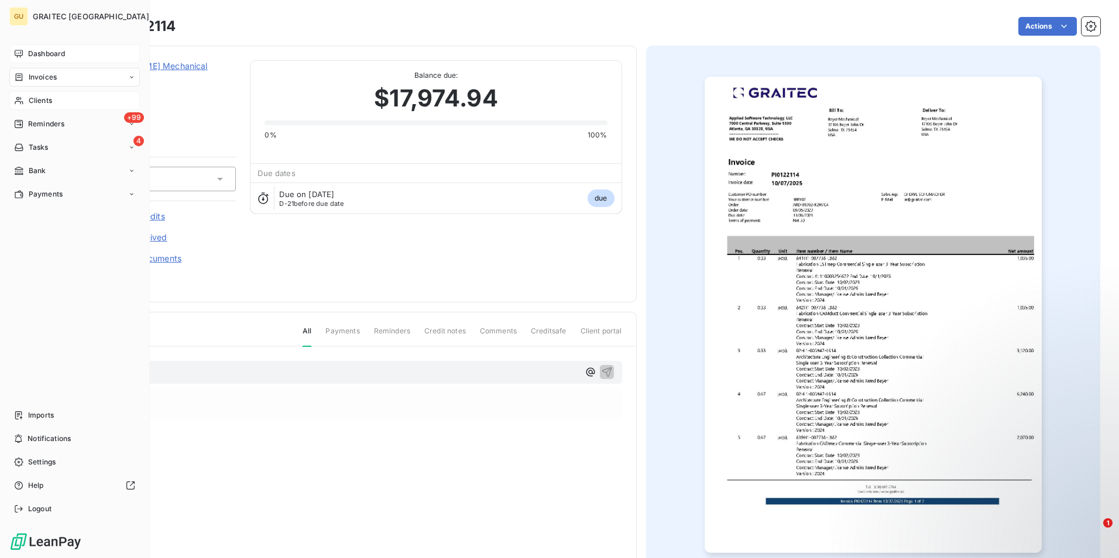
click at [49, 124] on span "Reminders" at bounding box center [46, 124] width 36 height 11
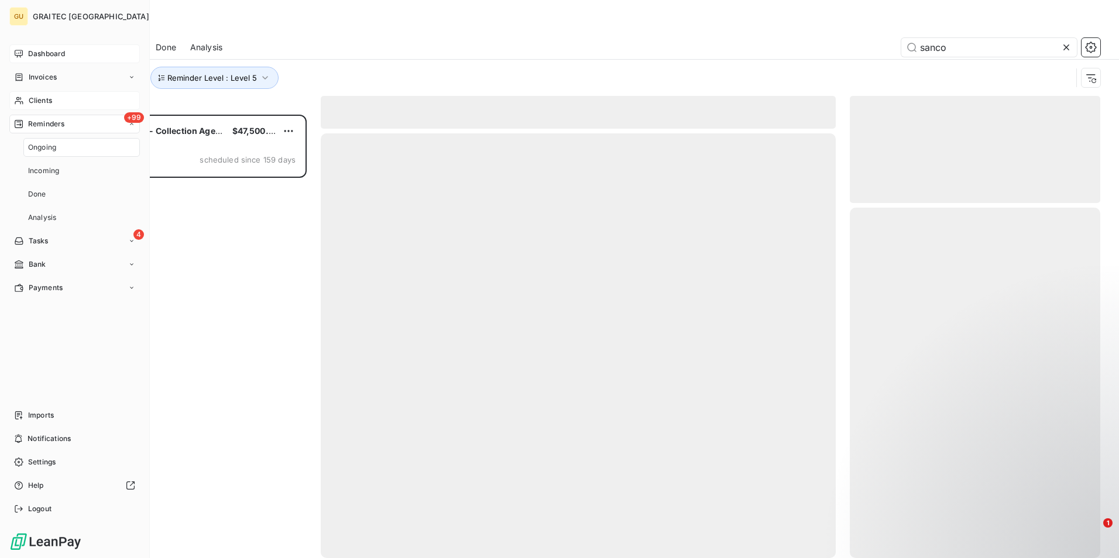
scroll to position [435, 242]
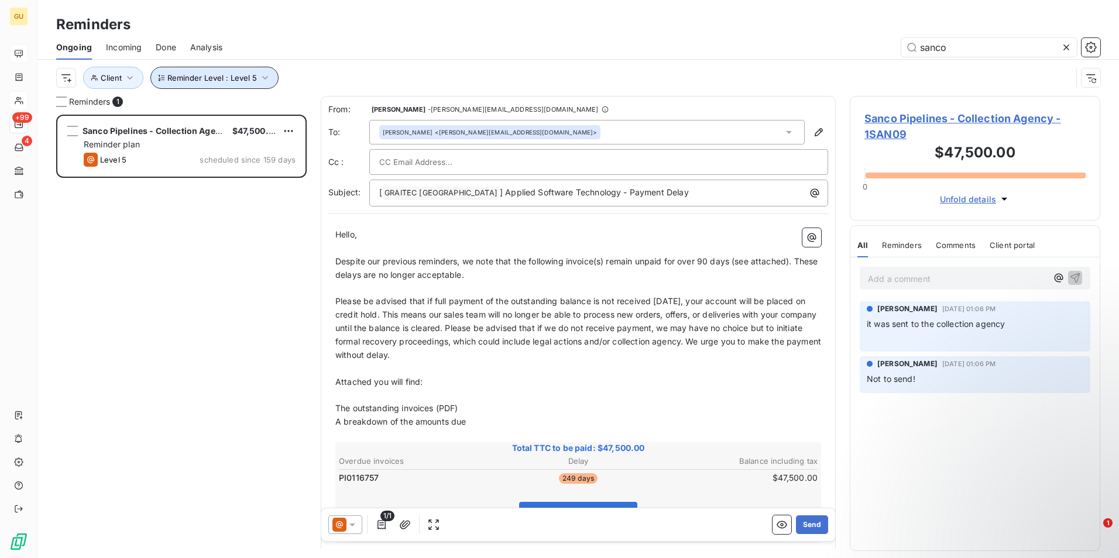
click at [259, 81] on icon "button" at bounding box center [265, 78] width 12 height 12
drag, startPoint x: 955, startPoint y: 44, endPoint x: 846, endPoint y: 50, distance: 109.0
click at [846, 50] on div "sanco" at bounding box center [669, 47] width 864 height 19
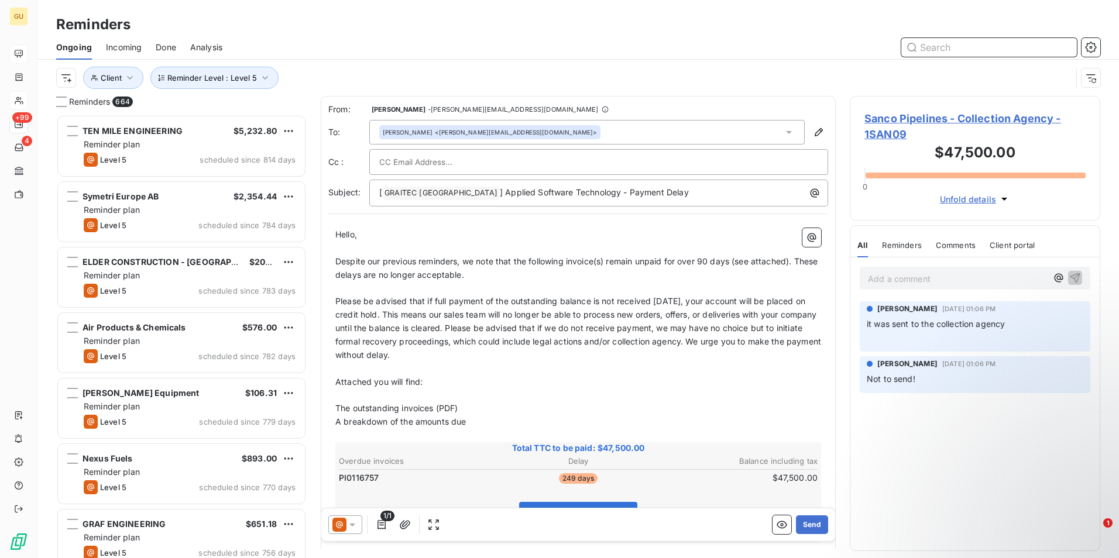
click at [942, 48] on input "text" at bounding box center [990, 47] width 176 height 19
type input "b"
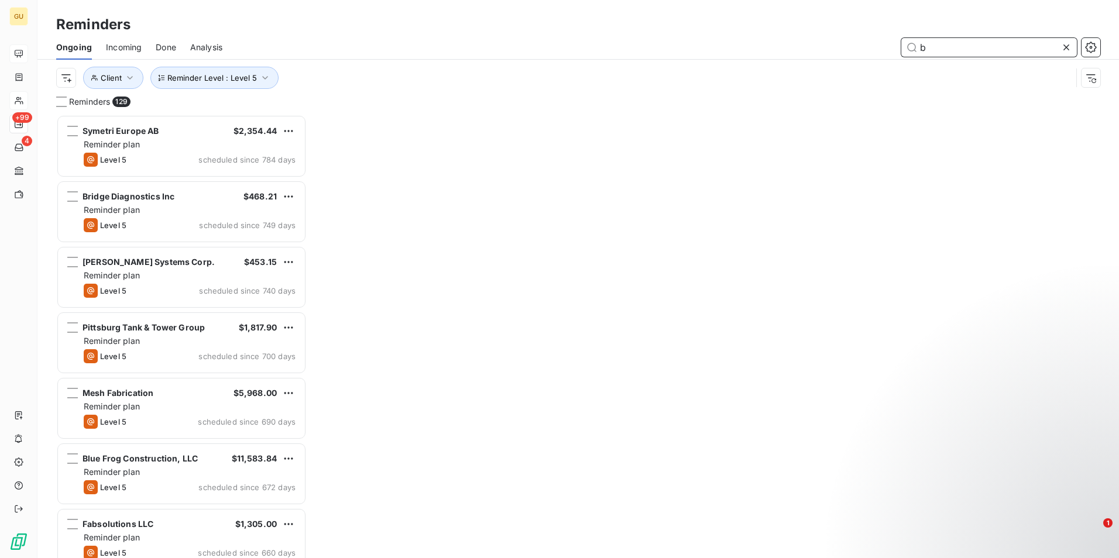
scroll to position [435, 242]
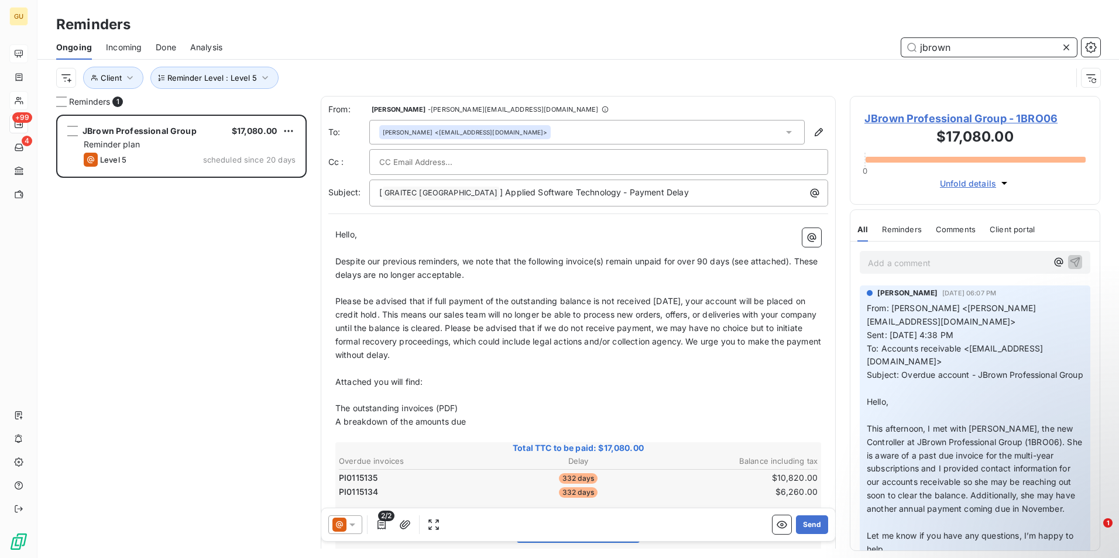
scroll to position [435, 242]
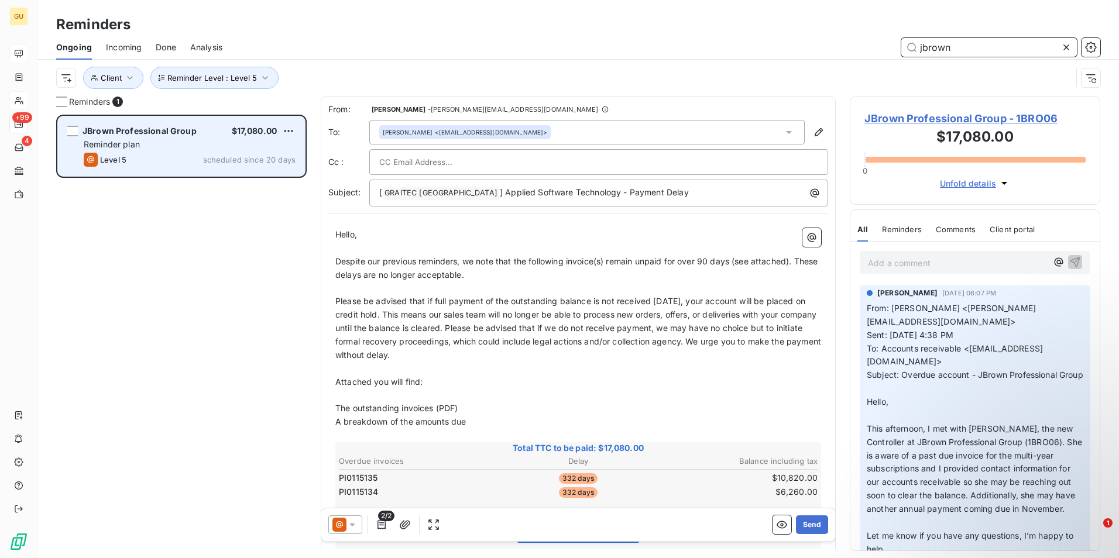
type input "jbrown"
click at [172, 157] on div "Level 5 scheduled since 20 days" at bounding box center [190, 160] width 212 height 14
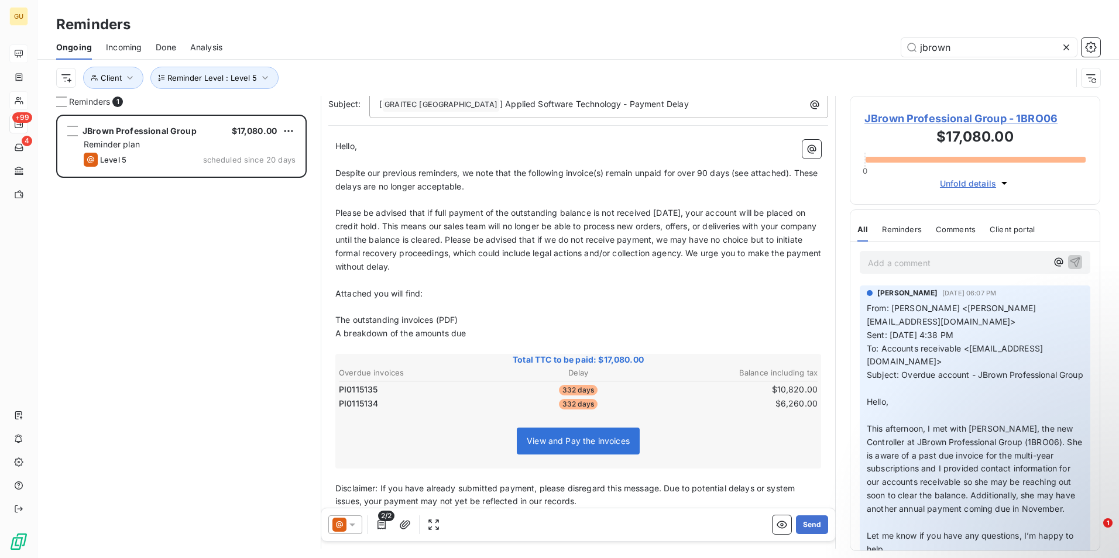
scroll to position [0, 0]
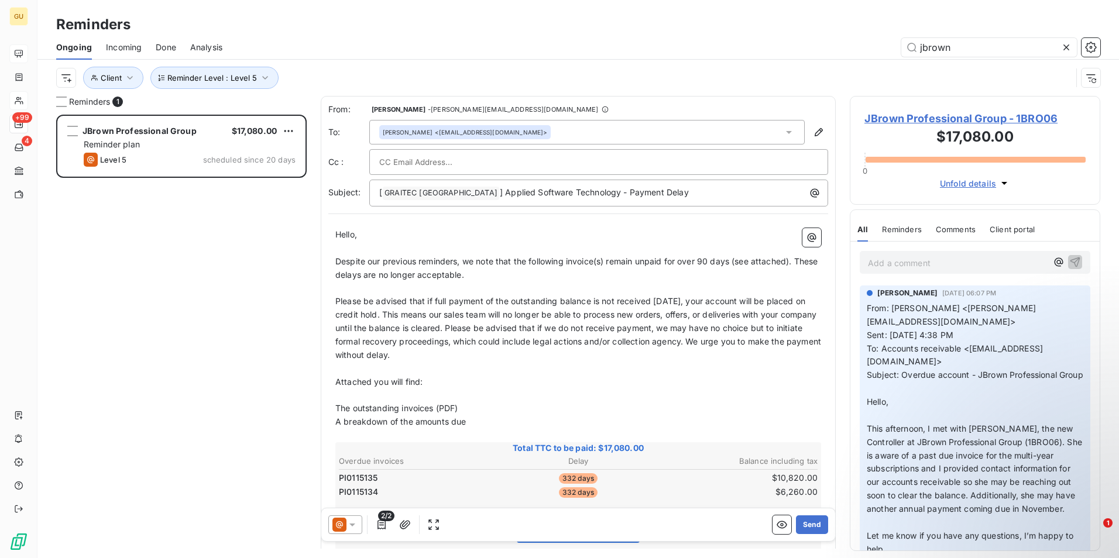
click at [649, 200] on div "[ GRAITEC [GEOGRAPHIC_DATA] ﻿ ] Applied Software Technology - Payment Delay" at bounding box center [598, 193] width 459 height 27
click at [649, 194] on p "[ GRAITEC [GEOGRAPHIC_DATA] ﻿ ] Applied Software Technology - Payment Delay" at bounding box center [601, 193] width 445 height 14
drag, startPoint x: 733, startPoint y: 262, endPoint x: 669, endPoint y: 264, distance: 63.8
click at [669, 264] on span "Despite our previous reminders, we note that the following invoice(s) remain un…" at bounding box center [577, 267] width 485 height 23
drag, startPoint x: 807, startPoint y: 522, endPoint x: 704, endPoint y: 421, distance: 144.5
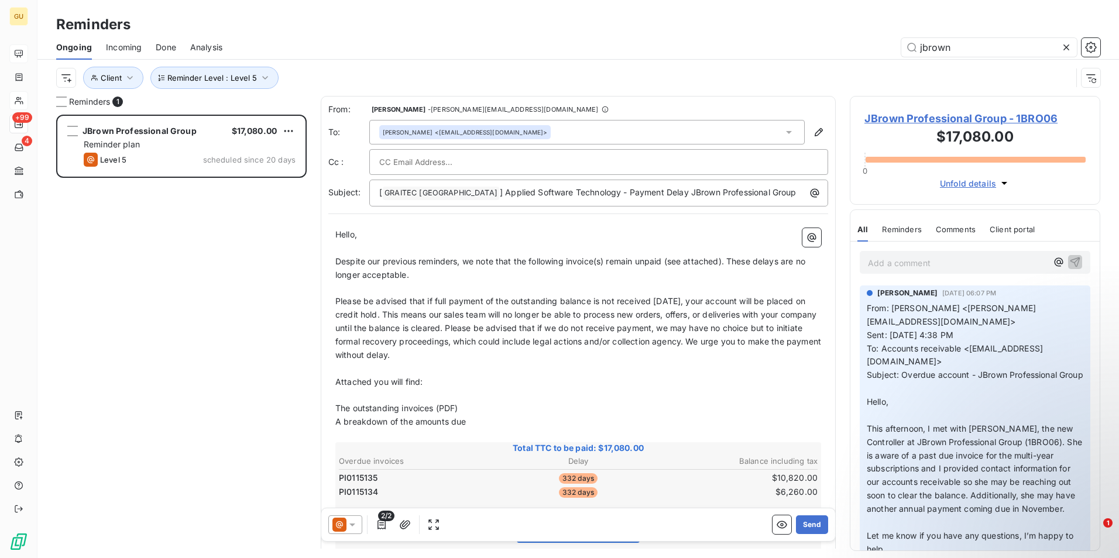
click at [704, 424] on div "From: [PERSON_NAME] - [PERSON_NAME][EMAIL_ADDRESS][DOMAIN_NAME] To: [PERSON_NAM…" at bounding box center [578, 322] width 515 height 453
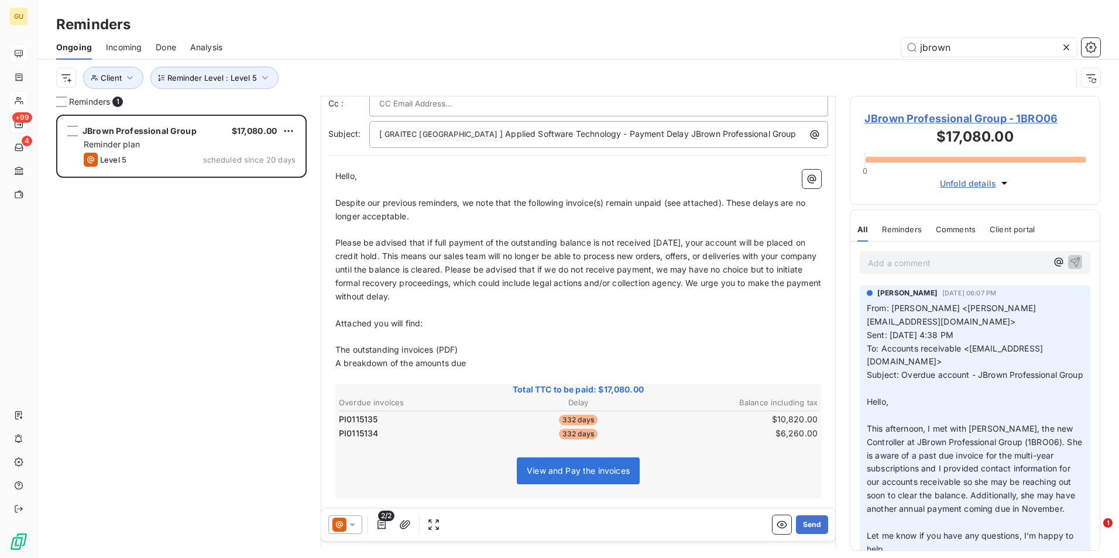
click at [354, 527] on icon at bounding box center [353, 525] width 12 height 12
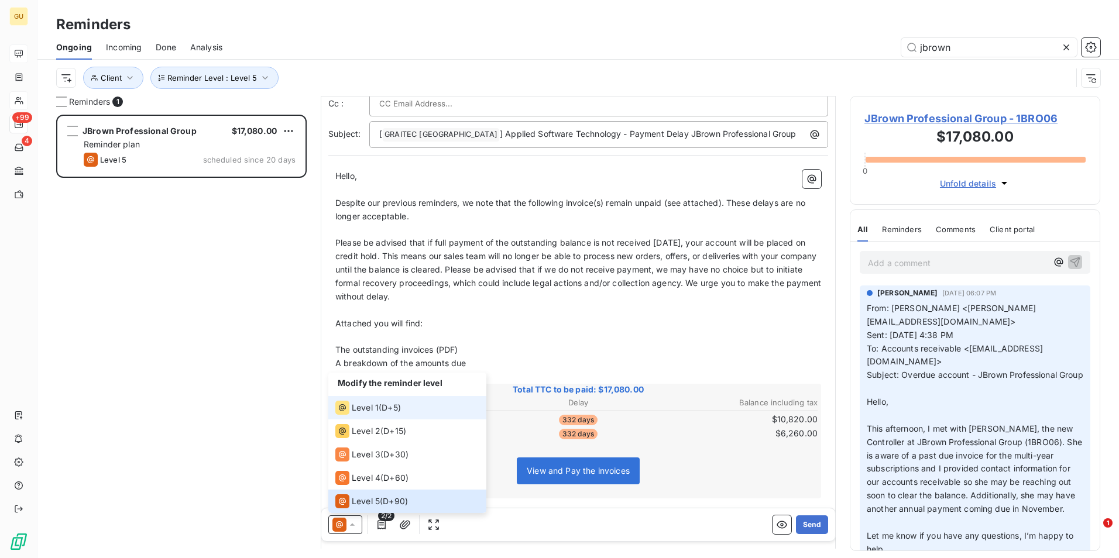
click at [366, 407] on span "Level 1" at bounding box center [365, 408] width 27 height 12
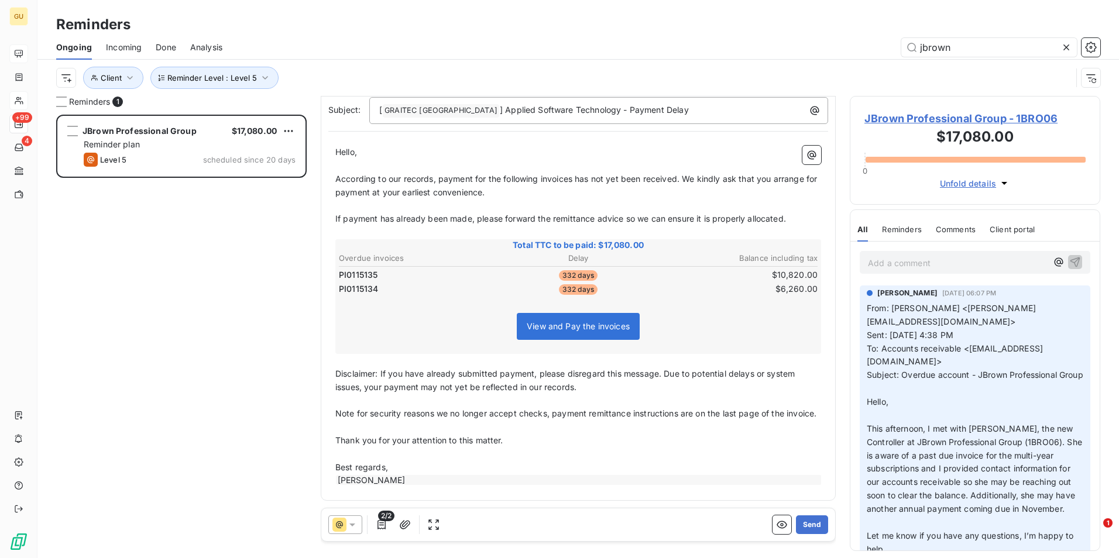
scroll to position [0, 0]
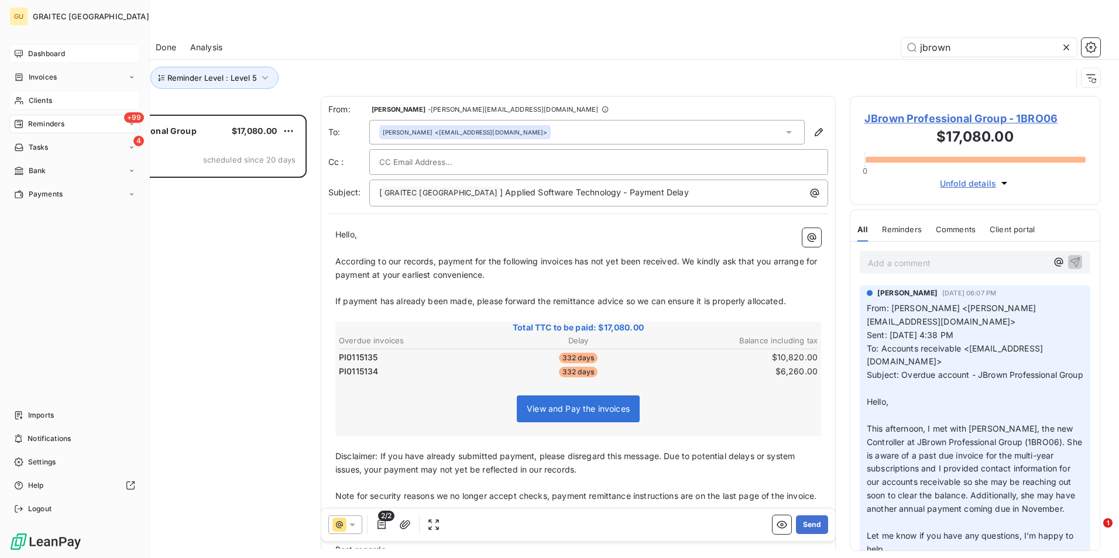
click at [57, 100] on div "Clients" at bounding box center [74, 100] width 131 height 19
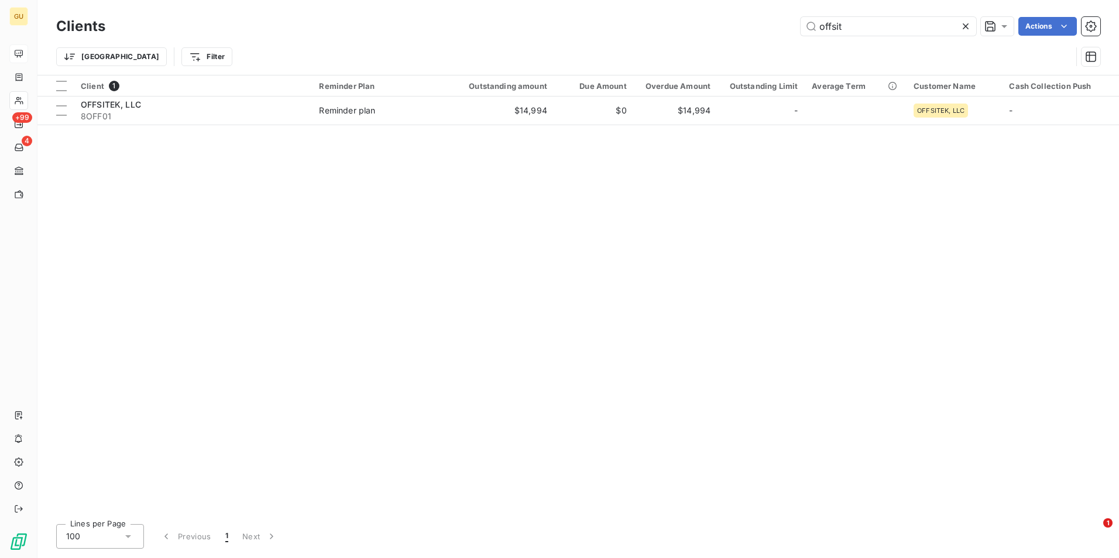
click at [1012, 52] on div "Trier Filter" at bounding box center [564, 57] width 1016 height 22
drag, startPoint x: 853, startPoint y: 29, endPoint x: 751, endPoint y: 27, distance: 101.9
click at [751, 27] on div "offsit Actions" at bounding box center [609, 26] width 981 height 19
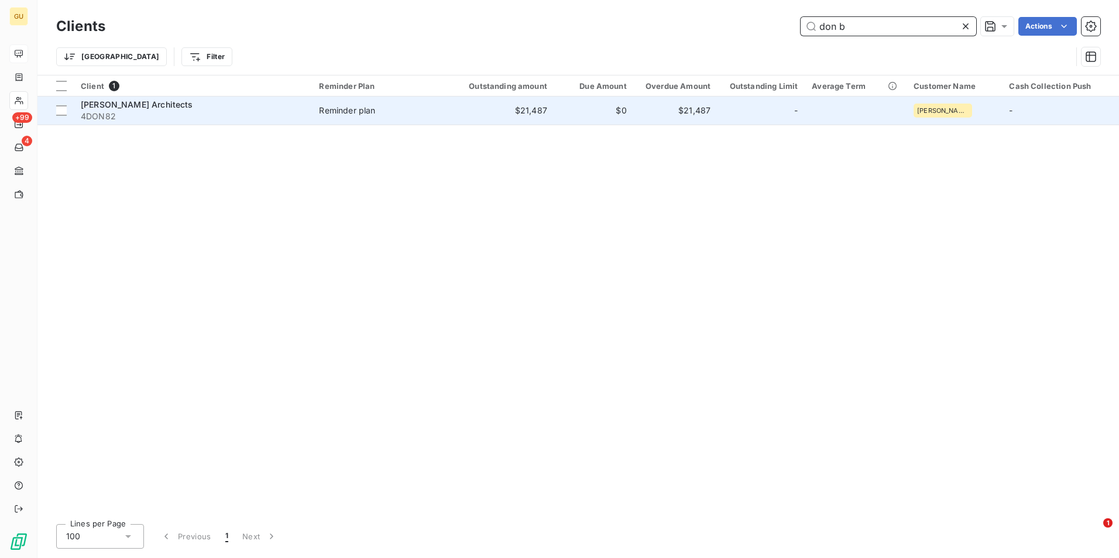
type input "don b"
click at [162, 105] on span "[PERSON_NAME] Architects" at bounding box center [137, 105] width 112 height 10
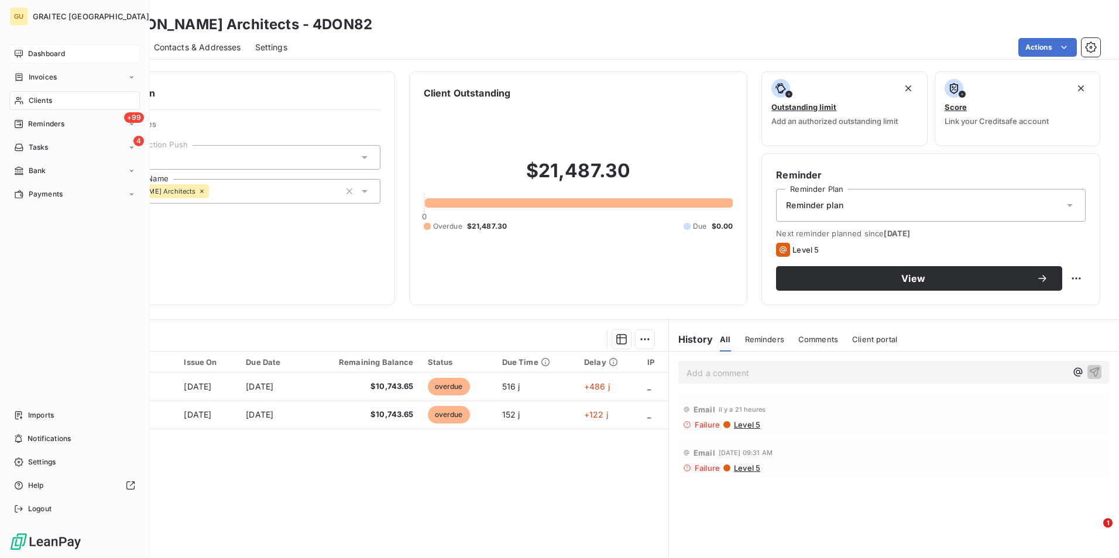
click at [59, 126] on span "Reminders" at bounding box center [46, 124] width 36 height 11
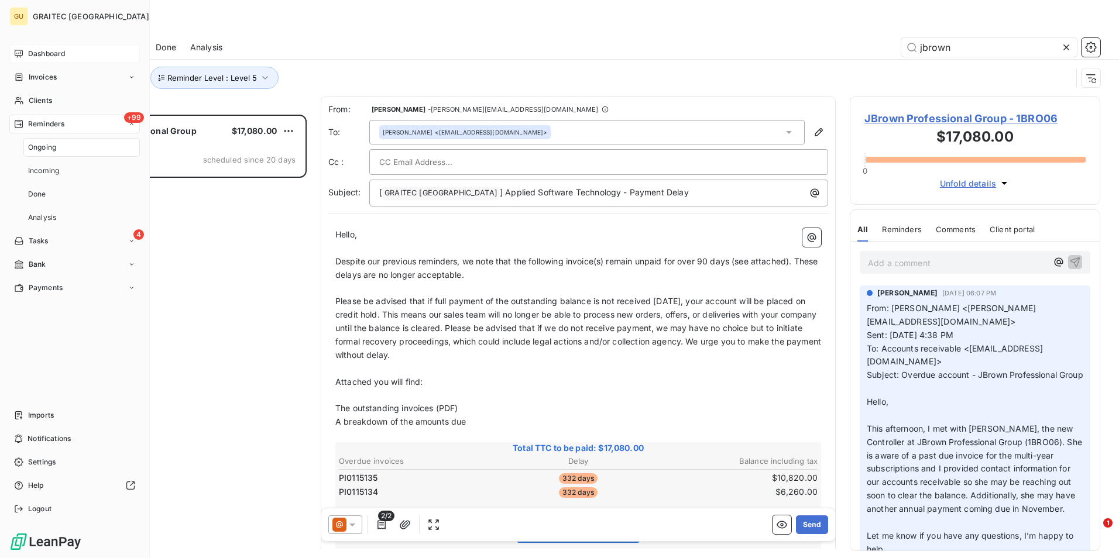
scroll to position [435, 242]
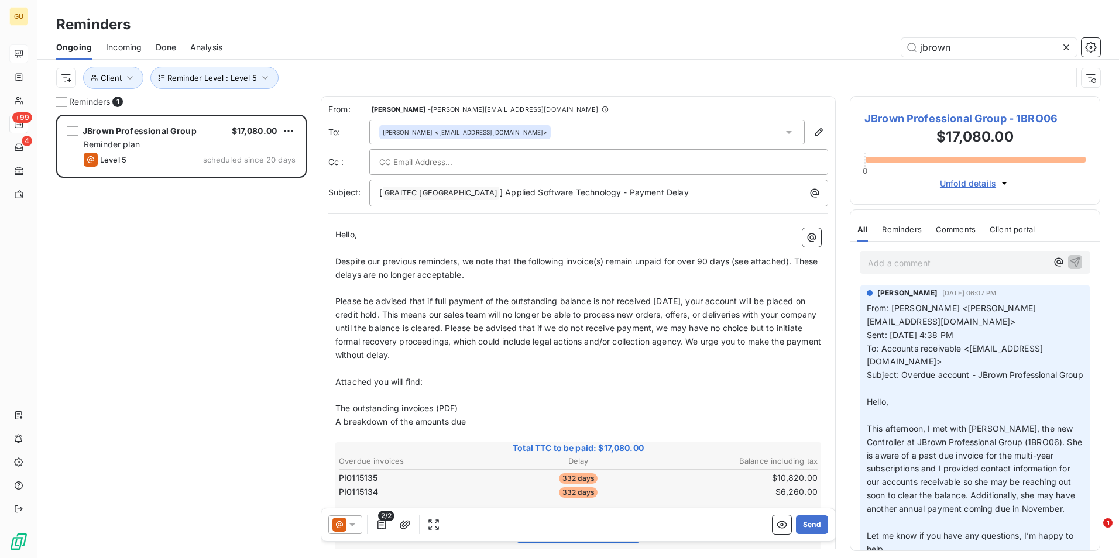
drag, startPoint x: 964, startPoint y: 47, endPoint x: 773, endPoint y: 50, distance: 190.9
click at [773, 50] on div "jbrown" at bounding box center [669, 47] width 864 height 19
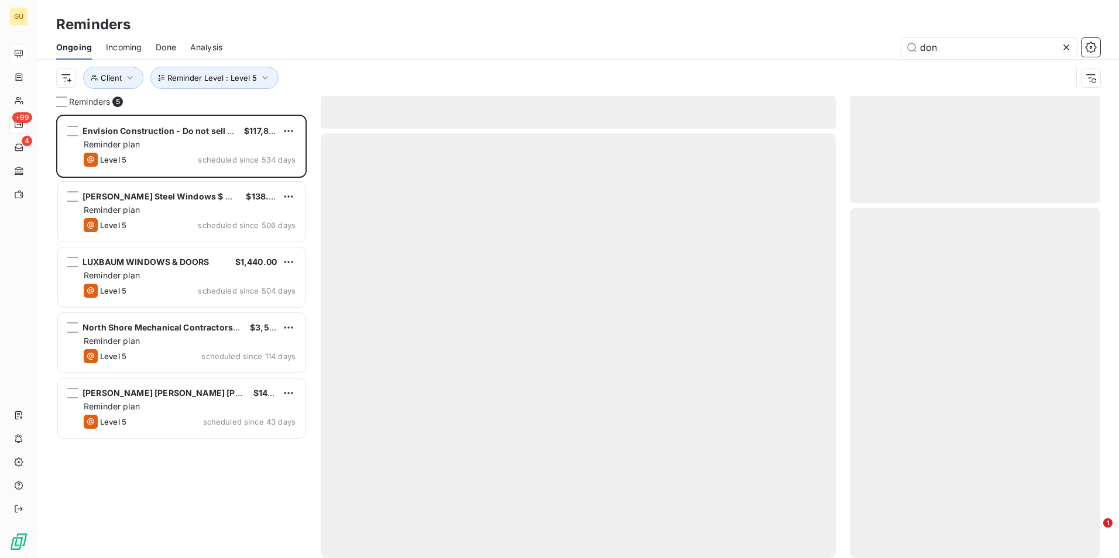
scroll to position [435, 242]
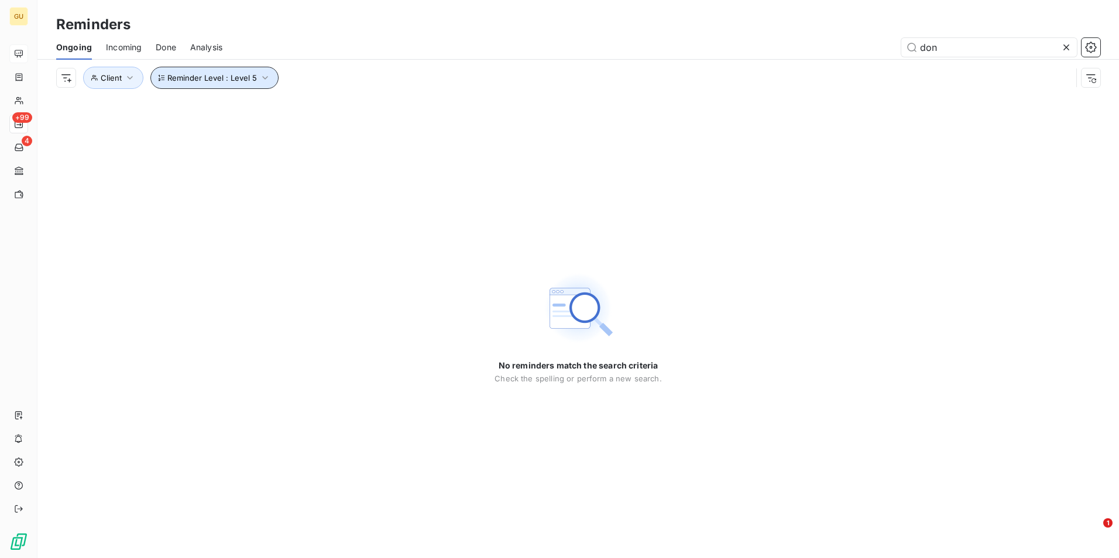
click at [262, 80] on icon "button" at bounding box center [265, 78] width 12 height 12
click at [462, 107] on icon at bounding box center [462, 108] width 6 height 3
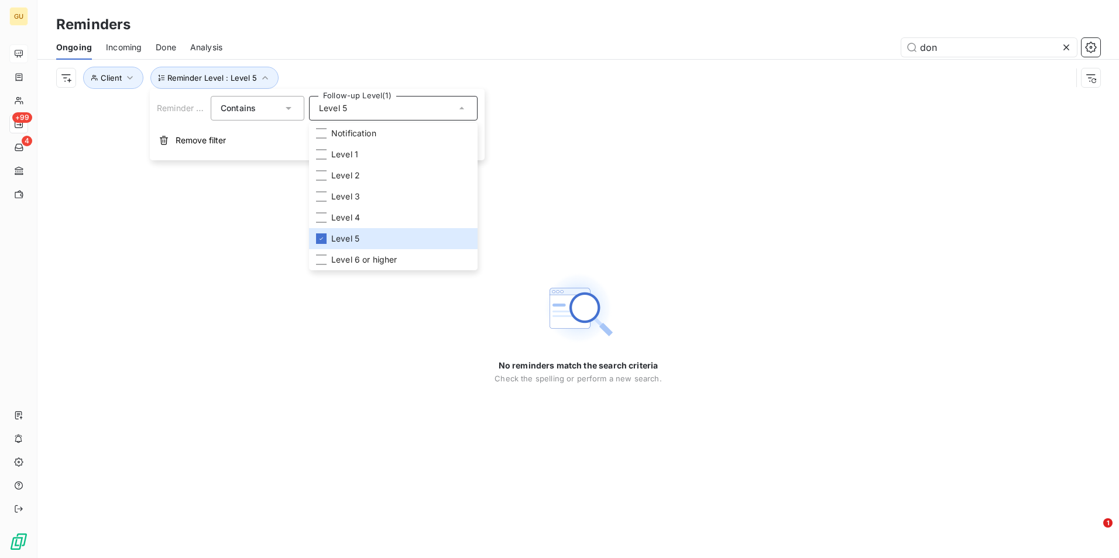
click at [560, 128] on div "No reminders match the search criteria Check the spelling or perform a new sear…" at bounding box center [578, 327] width 1082 height 462
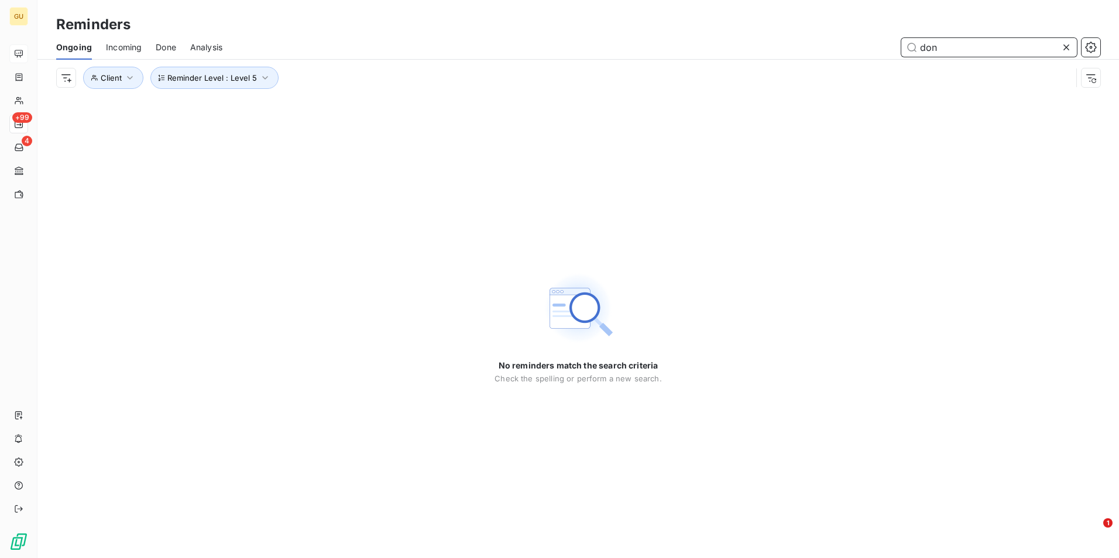
drag, startPoint x: 948, startPoint y: 46, endPoint x: 899, endPoint y: 44, distance: 49.8
click at [899, 44] on div "don" at bounding box center [669, 47] width 864 height 19
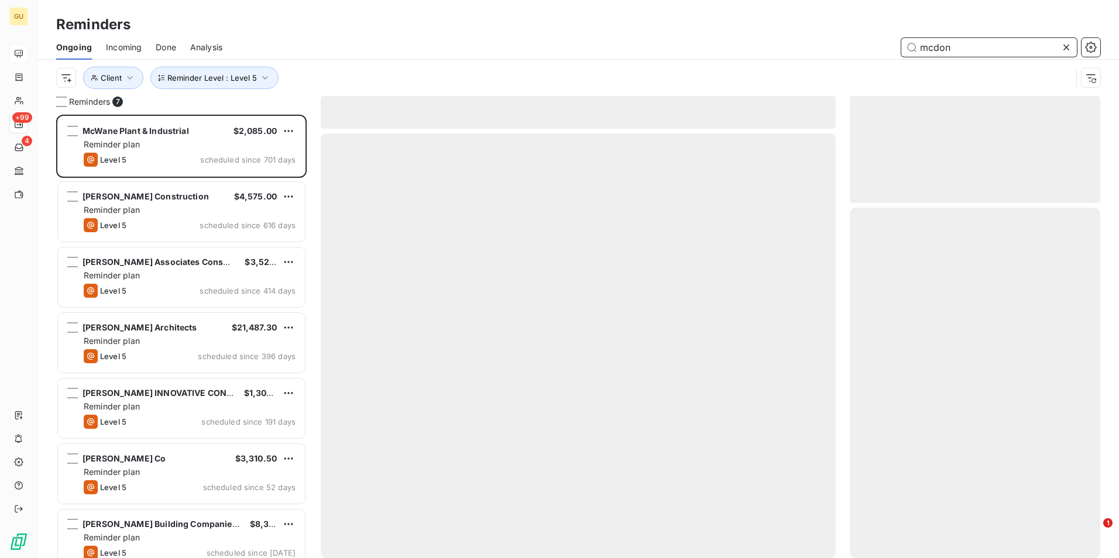
scroll to position [435, 242]
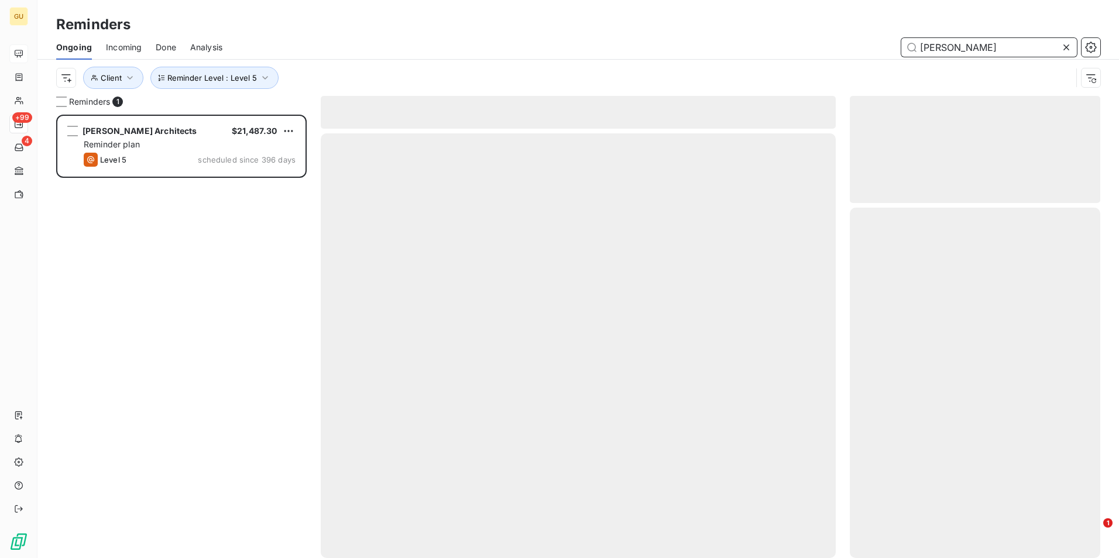
scroll to position [435, 242]
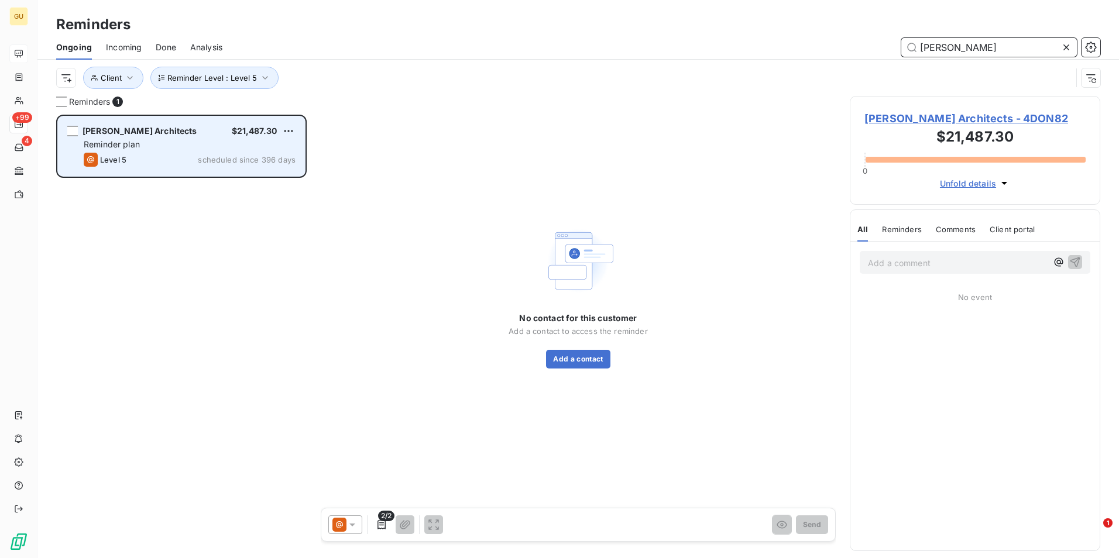
type input "[PERSON_NAME]"
click at [179, 152] on div "[PERSON_NAME] Architects $21,487.30 Reminder plan Level 5 scheduled since 396 d…" at bounding box center [181, 146] width 247 height 60
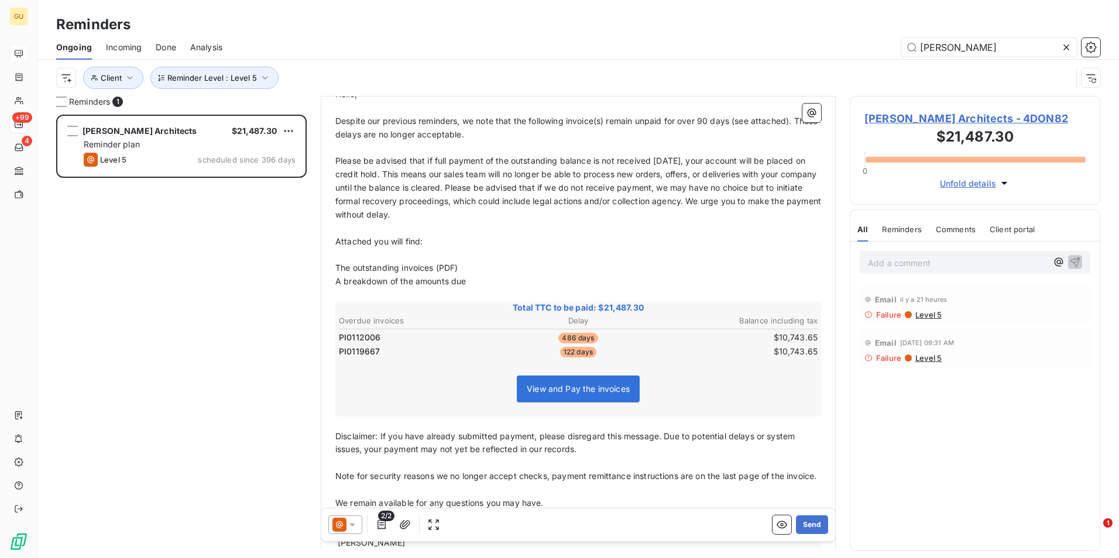
scroll to position [0, 0]
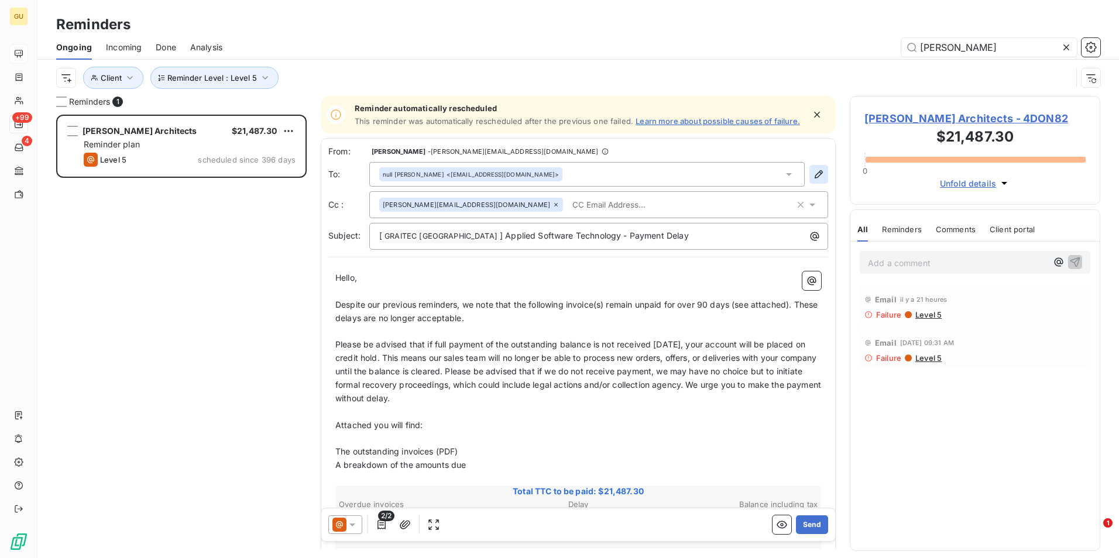
click at [810, 184] on button "button" at bounding box center [819, 174] width 19 height 19
type input "[PERSON_NAME]"
type input "[EMAIL_ADDRESS][DOMAIN_NAME]"
type input "0"
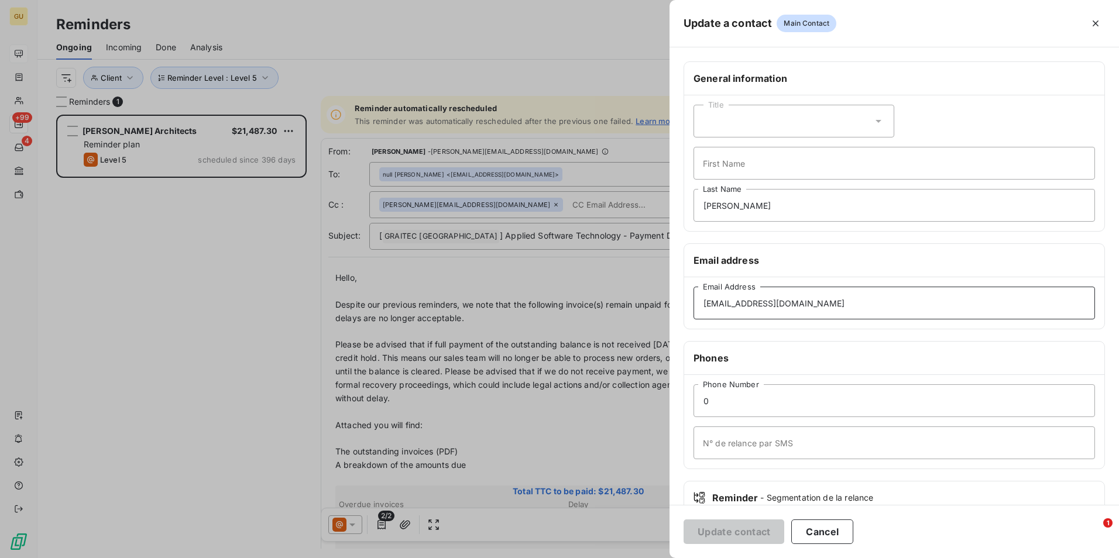
drag, startPoint x: 737, startPoint y: 304, endPoint x: 704, endPoint y: 306, distance: 33.4
click at [704, 306] on input "[EMAIL_ADDRESS][DOMAIN_NAME]" at bounding box center [895, 303] width 402 height 33
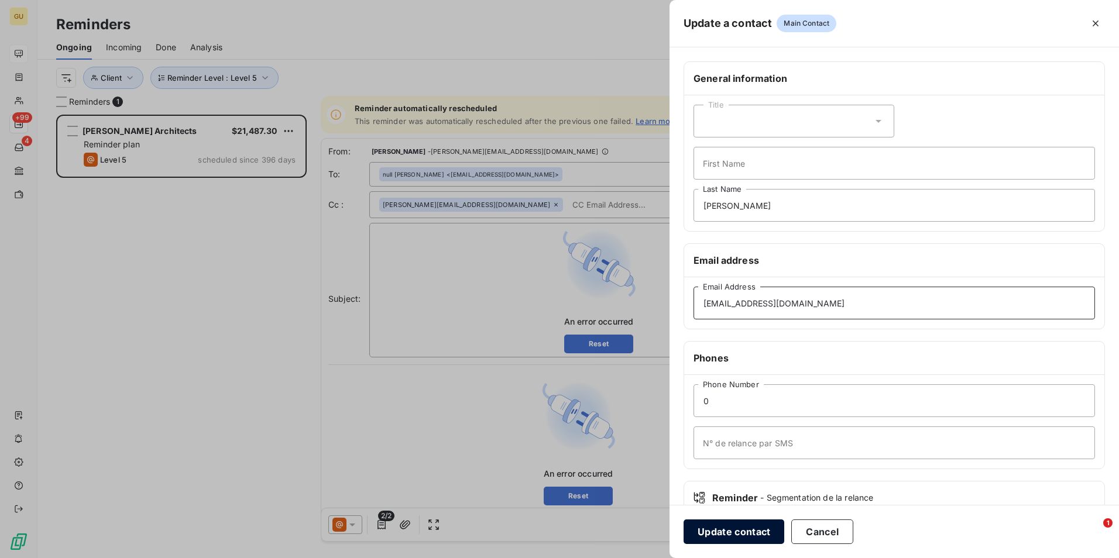
type input "[EMAIL_ADDRESS][DOMAIN_NAME]"
click at [755, 532] on button "Update contact" at bounding box center [734, 532] width 101 height 25
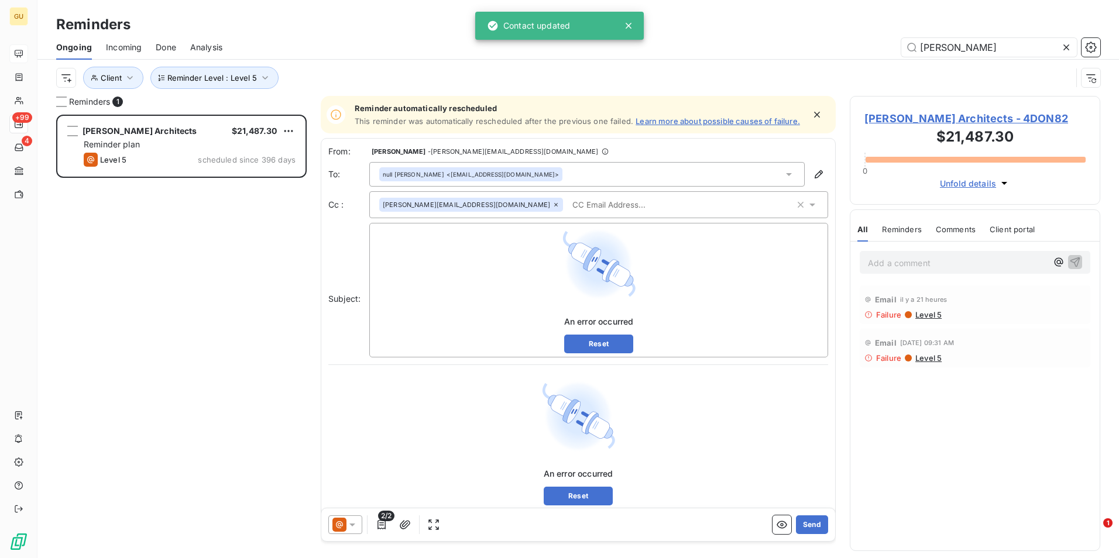
click at [553, 208] on icon at bounding box center [556, 204] width 7 height 7
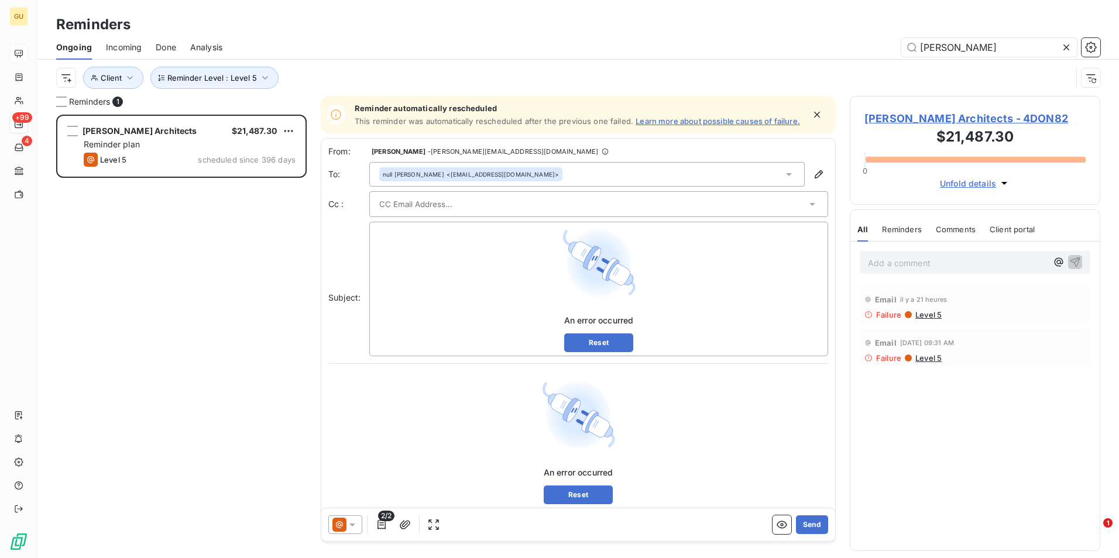
click at [542, 179] on div "null [PERSON_NAME] <[EMAIL_ADDRESS][DOMAIN_NAME]>" at bounding box center [471, 174] width 176 height 8
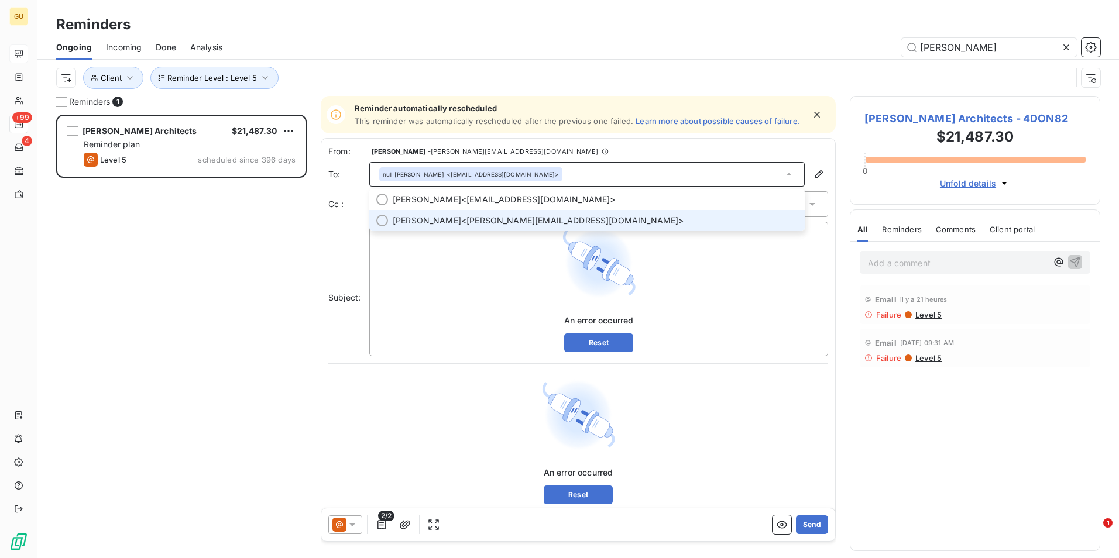
click at [476, 227] on span "[PERSON_NAME] <[PERSON_NAME][EMAIL_ADDRESS][DOMAIN_NAME]>" at bounding box center [595, 221] width 405 height 12
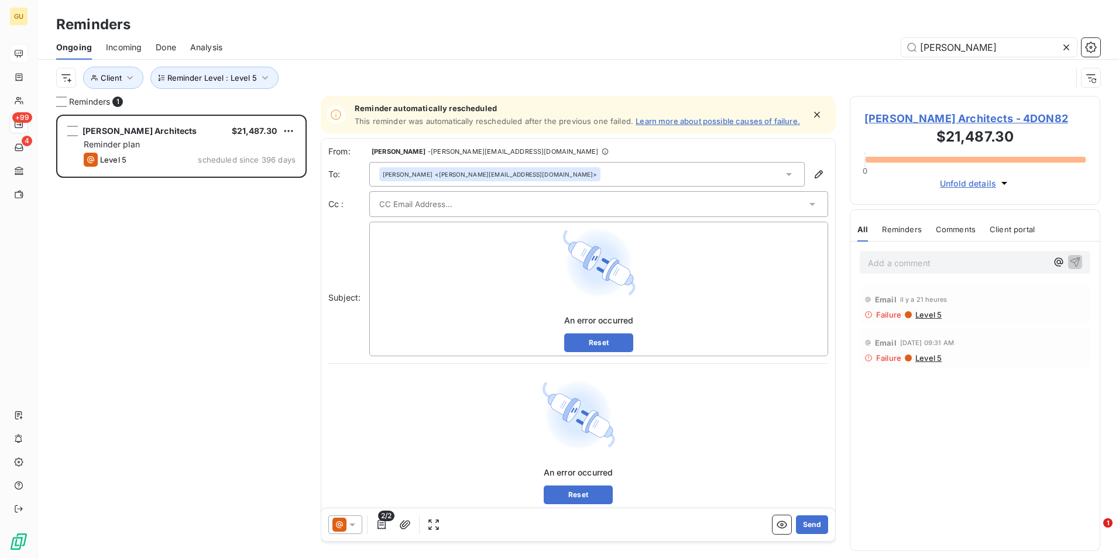
click at [591, 181] on div "[PERSON_NAME] <[PERSON_NAME][EMAIL_ADDRESS][DOMAIN_NAME]>" at bounding box center [587, 174] width 436 height 25
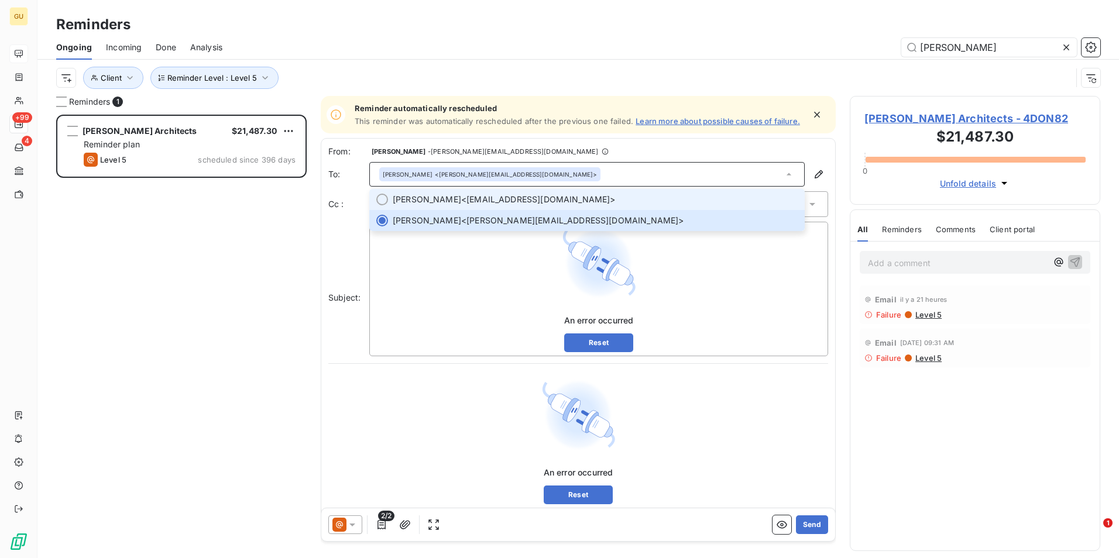
click at [541, 205] on span "[PERSON_NAME] <[EMAIL_ADDRESS][DOMAIN_NAME]>" at bounding box center [595, 200] width 405 height 12
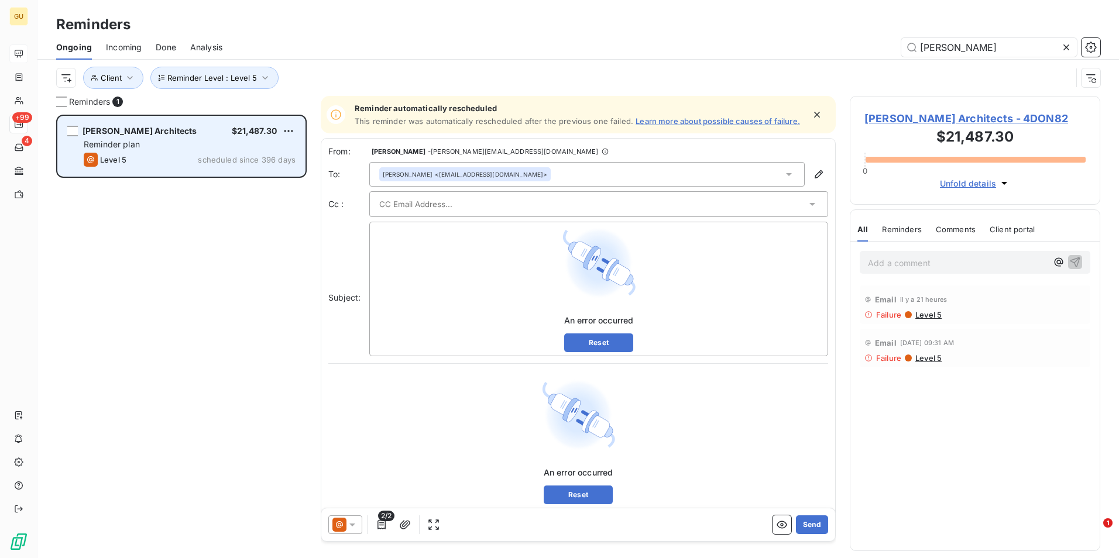
click at [190, 155] on div "Level 5 scheduled since 396 days" at bounding box center [190, 160] width 212 height 14
click at [237, 155] on div "Level 5 scheduled since 396 days" at bounding box center [190, 160] width 212 height 14
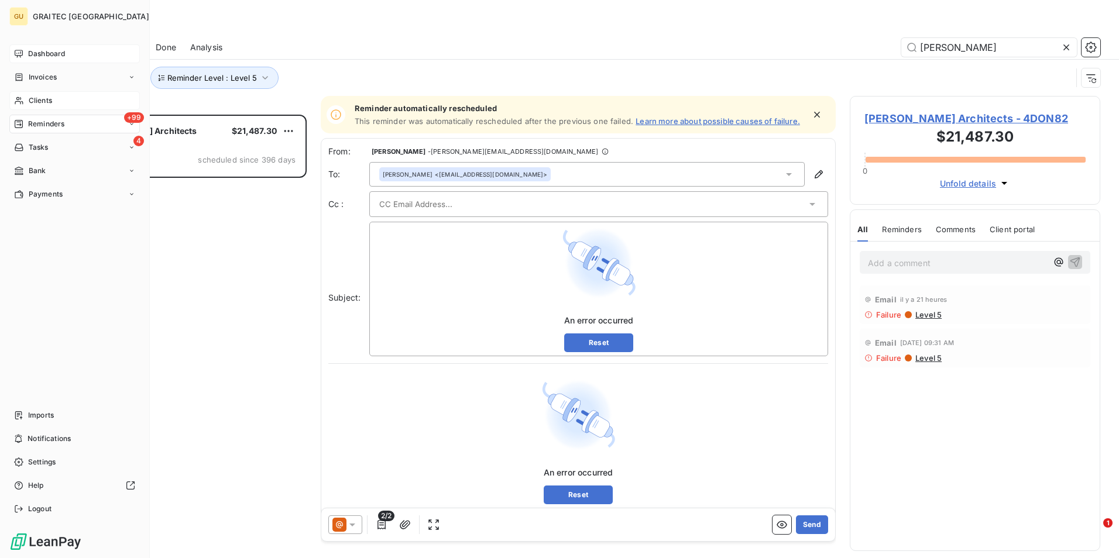
click at [40, 100] on span "Clients" at bounding box center [40, 100] width 23 height 11
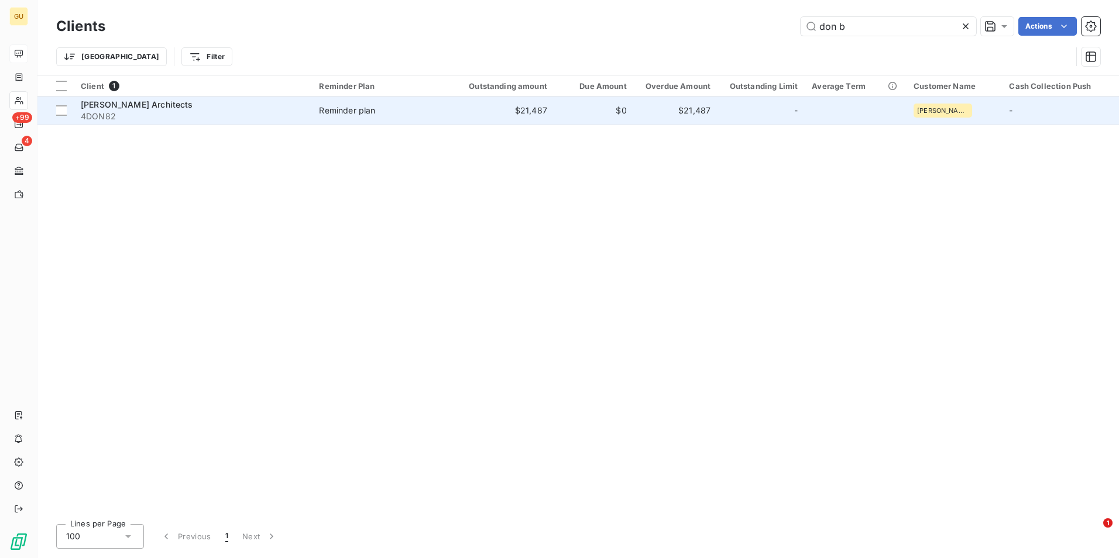
click at [159, 105] on span "[PERSON_NAME] Architects" at bounding box center [137, 105] width 112 height 10
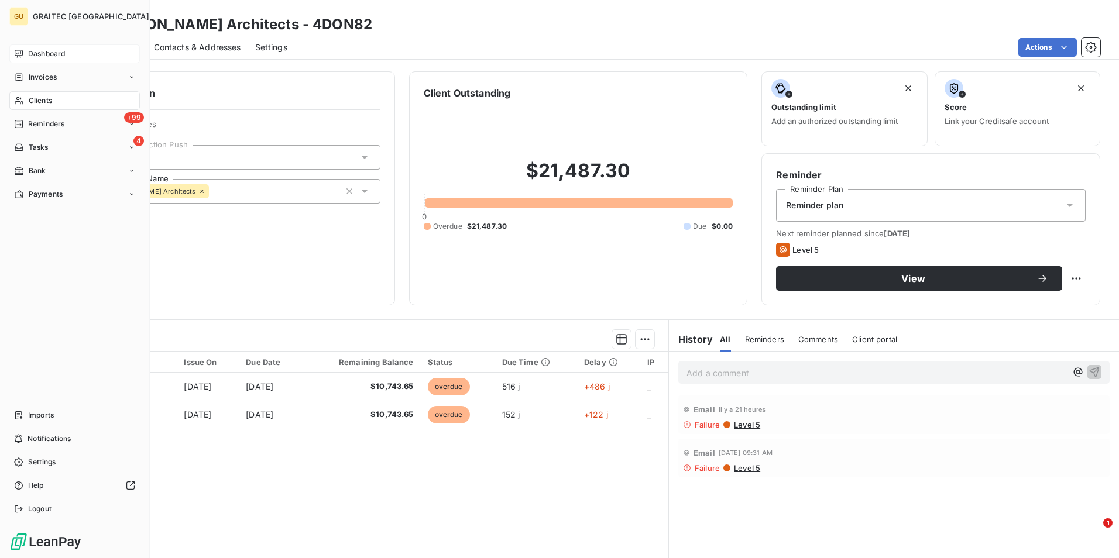
click at [47, 102] on span "Clients" at bounding box center [40, 100] width 23 height 11
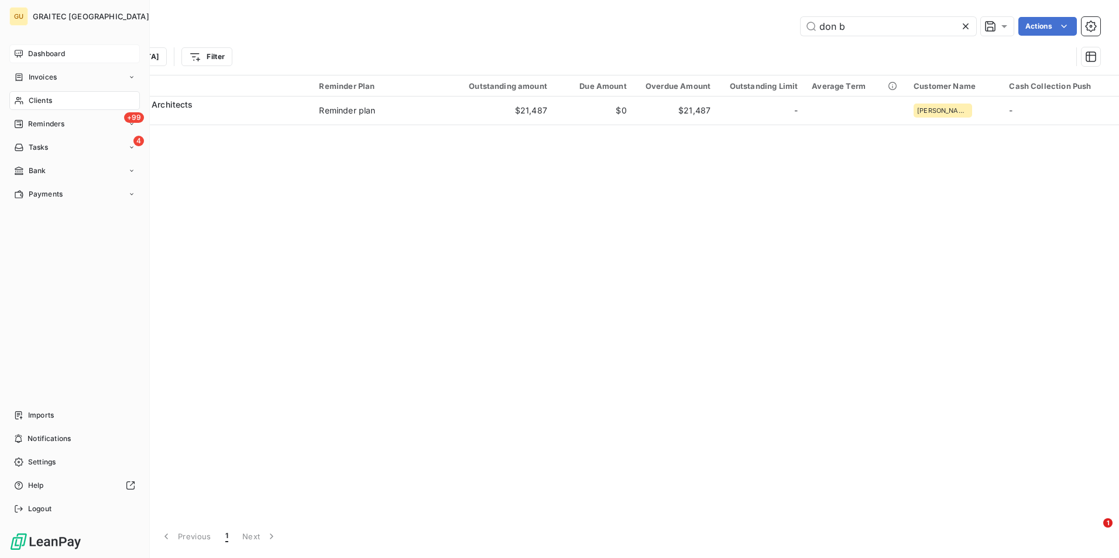
click at [54, 122] on span "Reminders" at bounding box center [46, 124] width 36 height 11
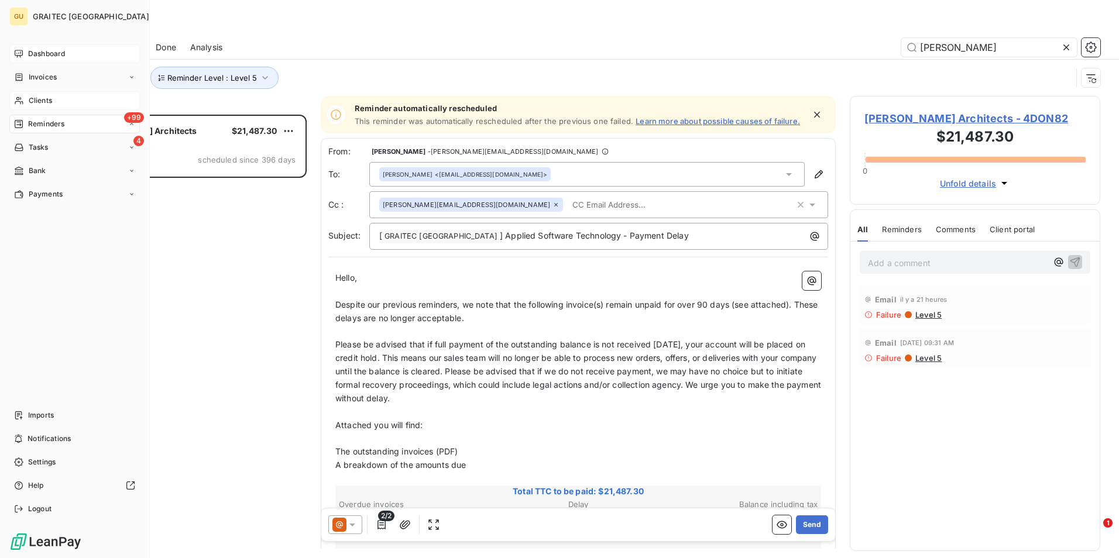
scroll to position [435, 242]
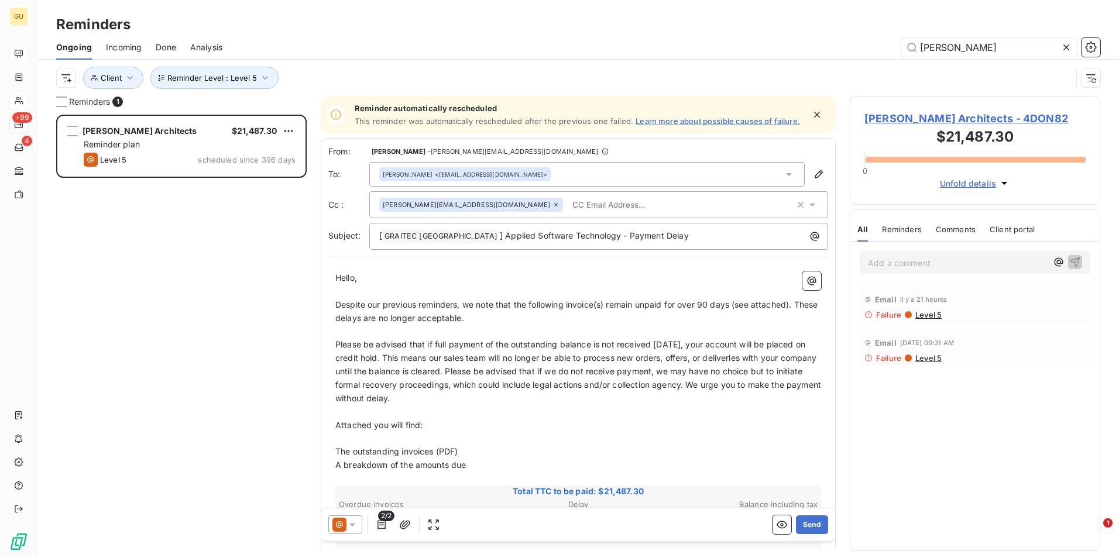
click at [357, 525] on icon at bounding box center [353, 525] width 12 height 12
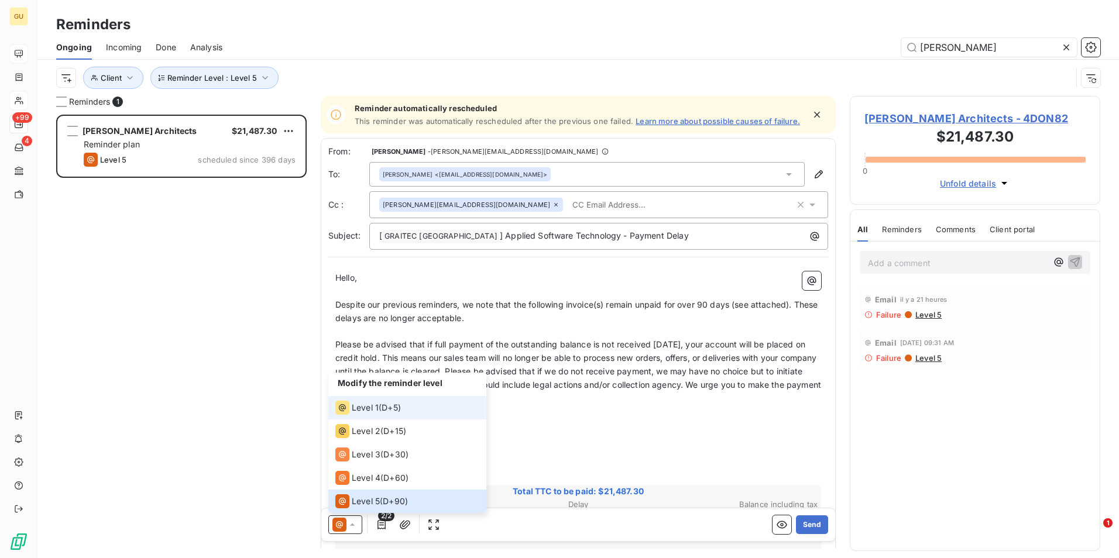
click at [350, 414] on div "Level 1" at bounding box center [356, 408] width 43 height 14
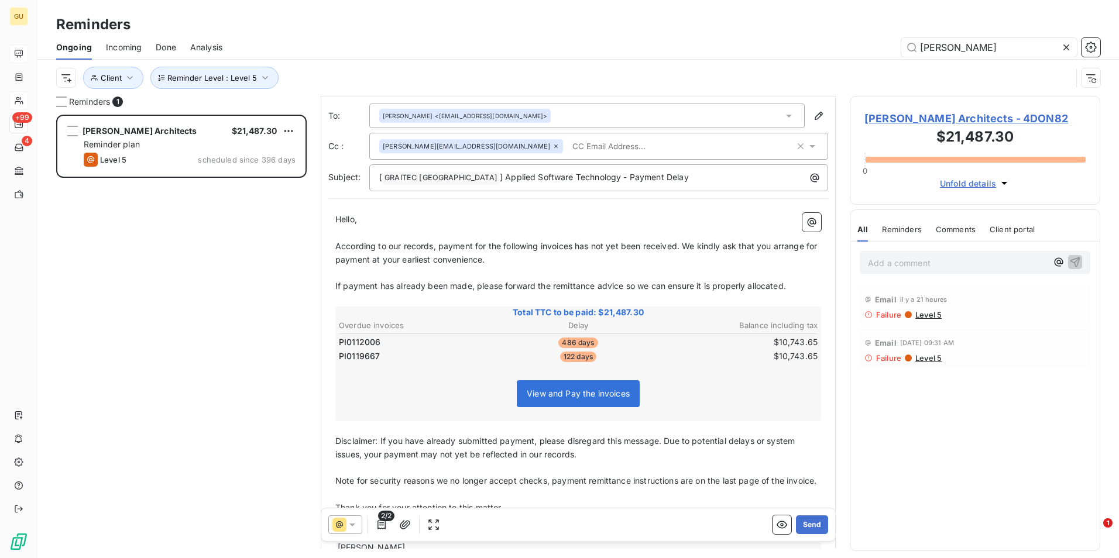
scroll to position [0, 0]
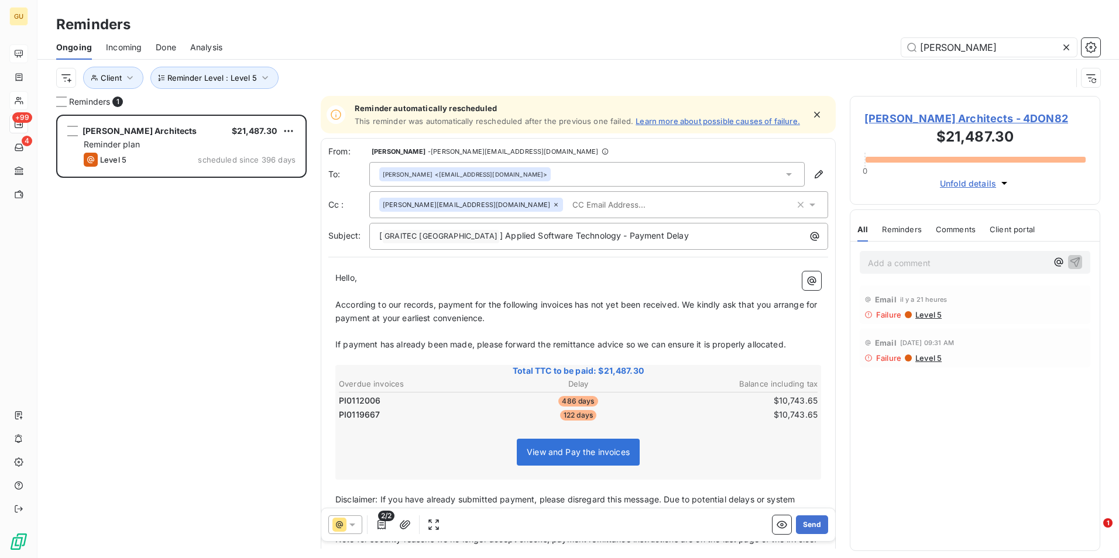
click at [553, 208] on icon at bounding box center [556, 204] width 7 height 7
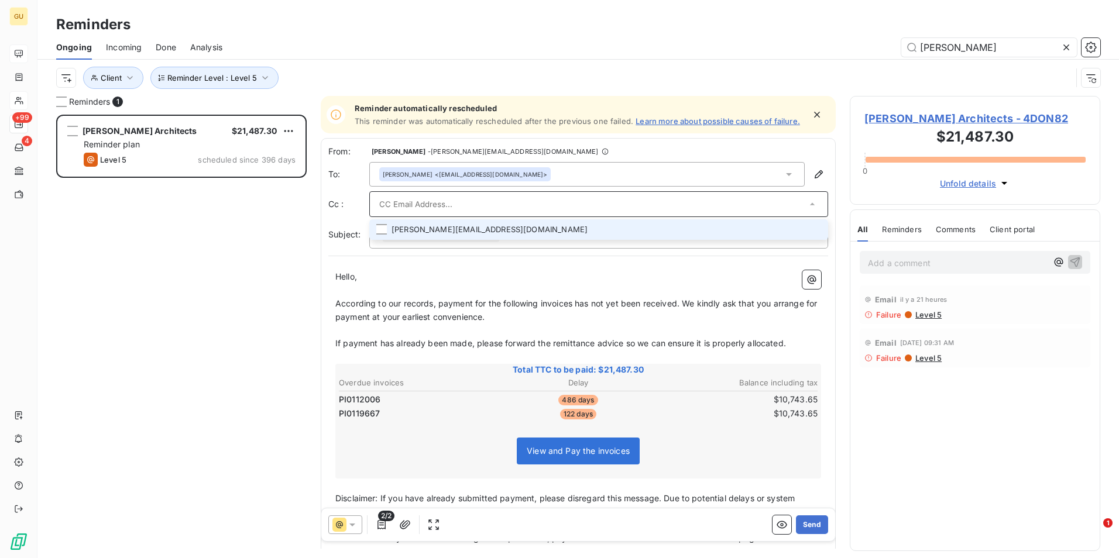
click at [448, 213] on input "text" at bounding box center [592, 205] width 427 height 18
click at [555, 207] on input "info@@[DOMAIN_NAME]" at bounding box center [592, 205] width 427 height 18
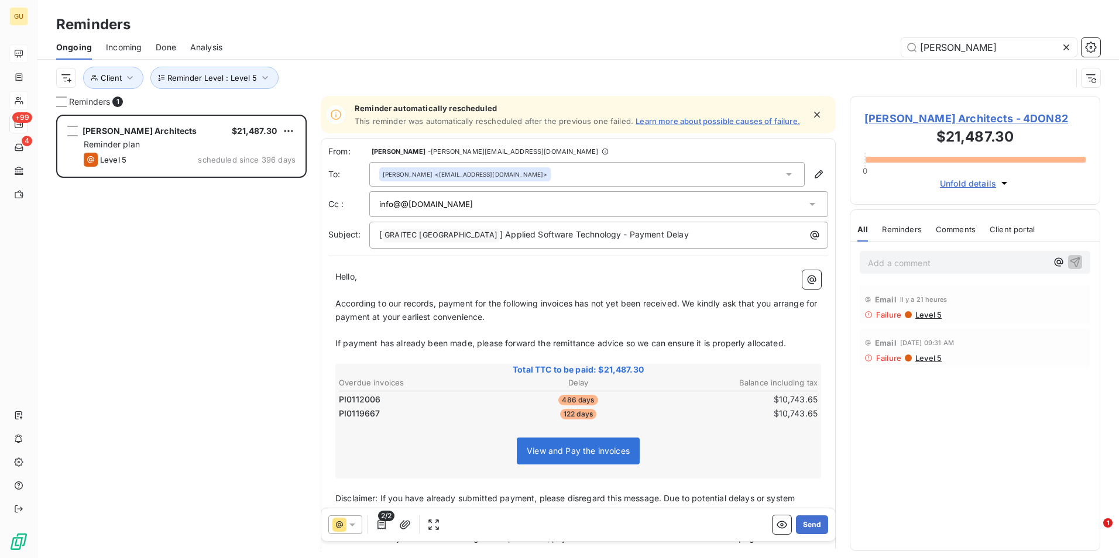
type input "info@@[DOMAIN_NAME]"
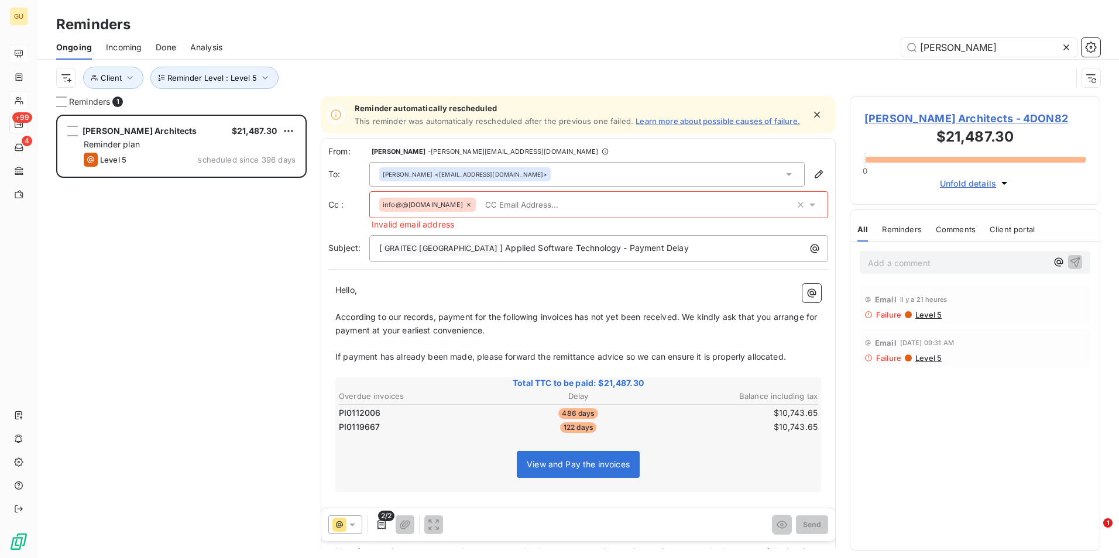
click at [494, 212] on div "info@@[DOMAIN_NAME]" at bounding box center [587, 205] width 416 height 18
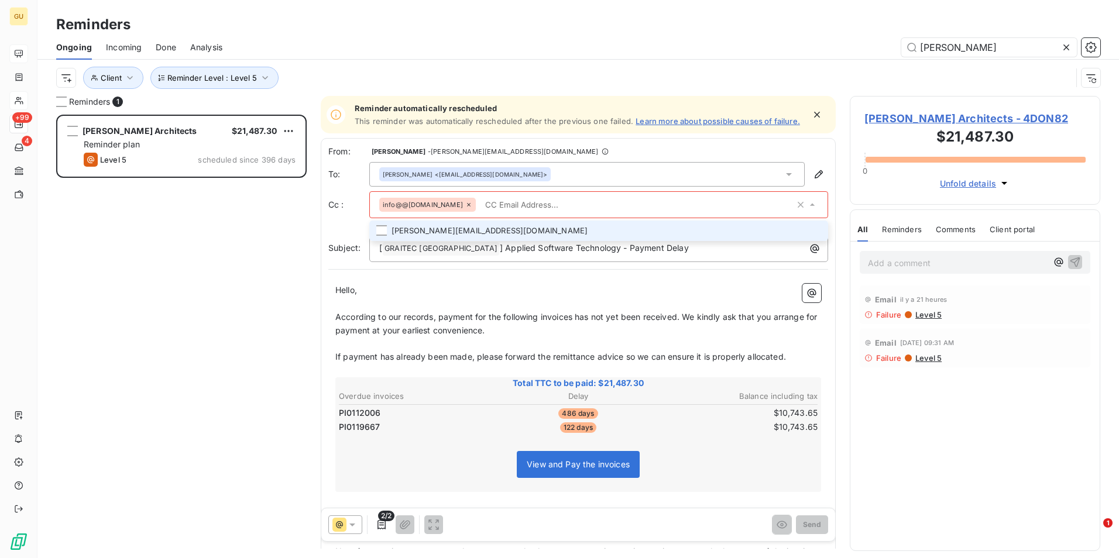
click at [603, 212] on input "text" at bounding box center [638, 205] width 314 height 18
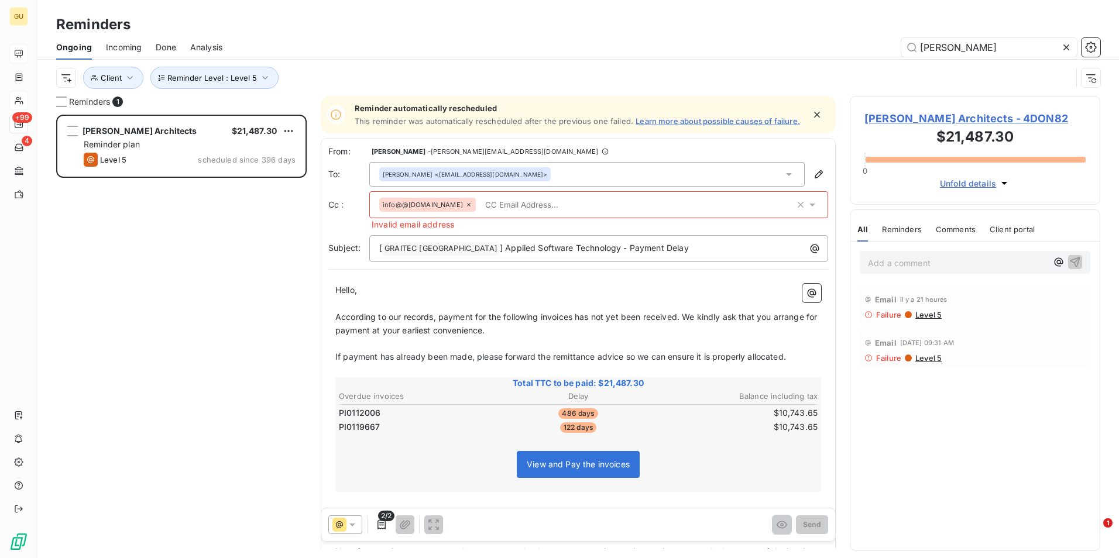
click at [472, 208] on icon at bounding box center [468, 204] width 7 height 7
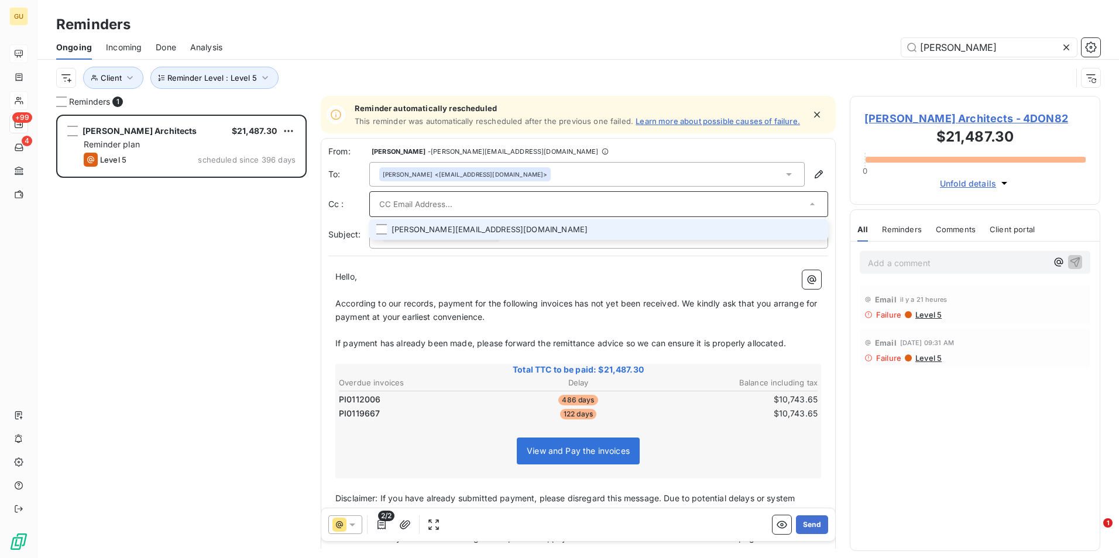
click at [423, 213] on input "text" at bounding box center [592, 205] width 427 height 18
type input "[EMAIL_ADDRESS][DOMAIN_NAME]"
click at [447, 268] on div "From: [PERSON_NAME] - [PERSON_NAME][EMAIL_ADDRESS][DOMAIN_NAME] To: [PERSON_NAM…" at bounding box center [578, 382] width 515 height 488
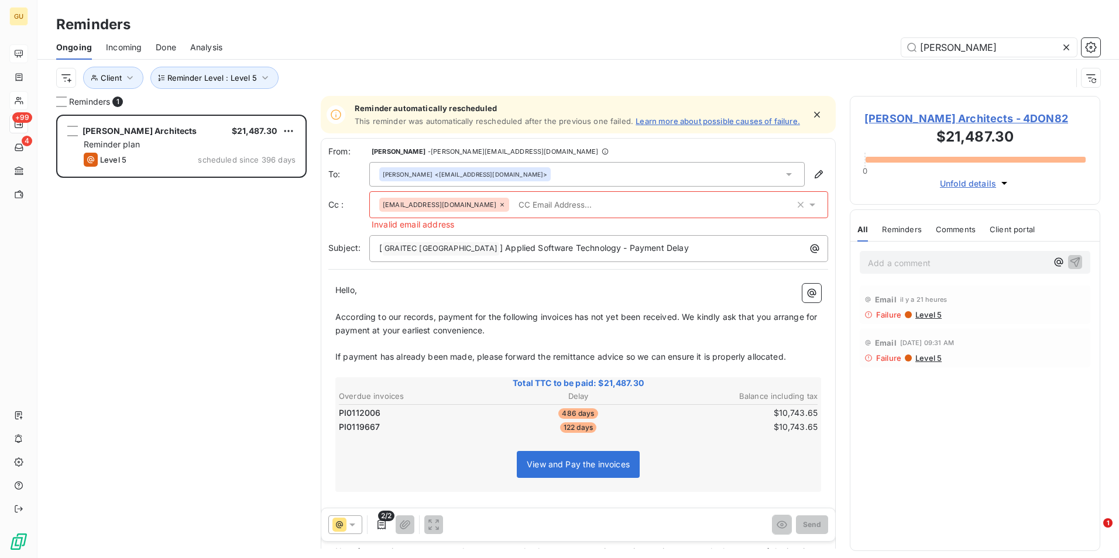
click at [657, 212] on div "[EMAIL_ADDRESS][DOMAIN_NAME]" at bounding box center [587, 205] width 416 height 18
click at [813, 180] on icon "button" at bounding box center [819, 175] width 12 height 12
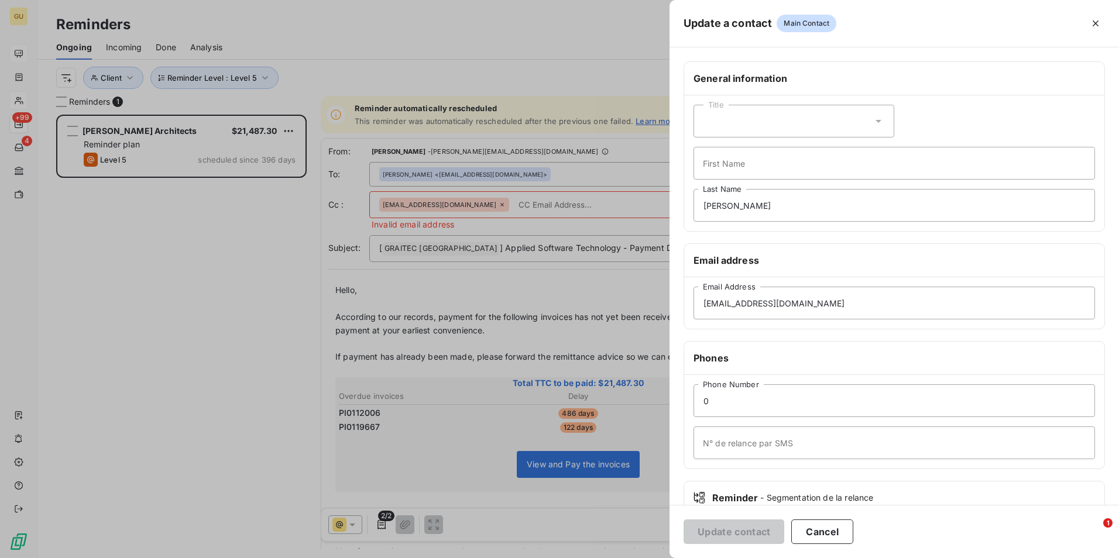
click at [601, 211] on div at bounding box center [559, 279] width 1119 height 558
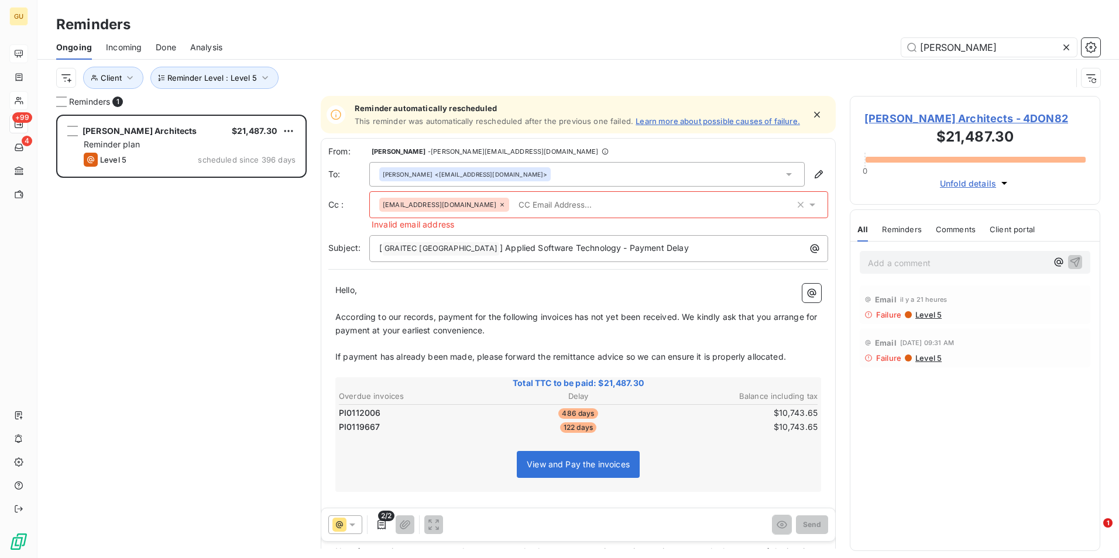
click at [501, 212] on div "[EMAIL_ADDRESS][DOMAIN_NAME]" at bounding box center [444, 205] width 130 height 14
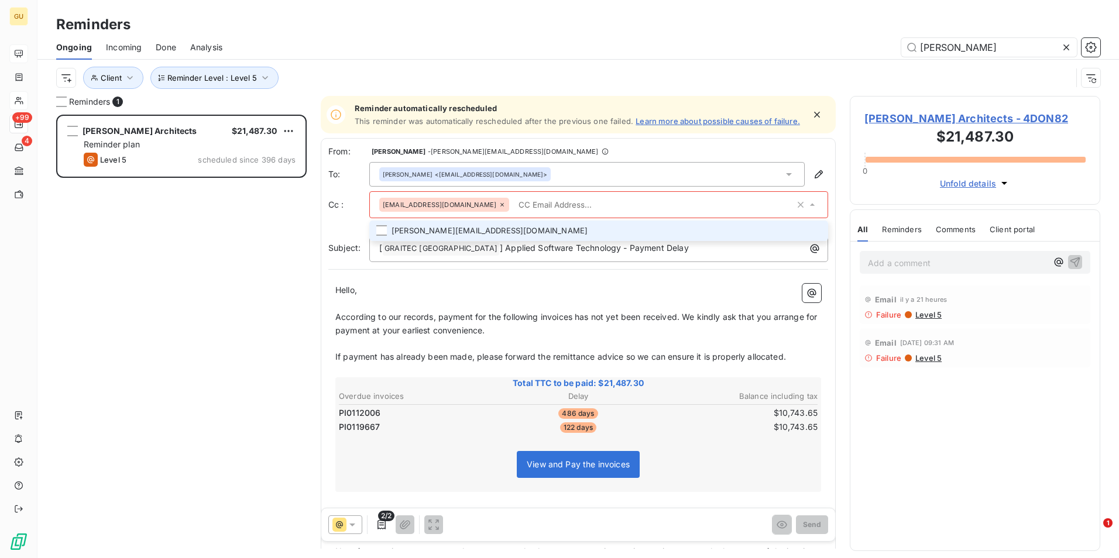
click at [489, 235] on li "[PERSON_NAME][EMAIL_ADDRESS][DOMAIN_NAME]" at bounding box center [598, 231] width 459 height 20
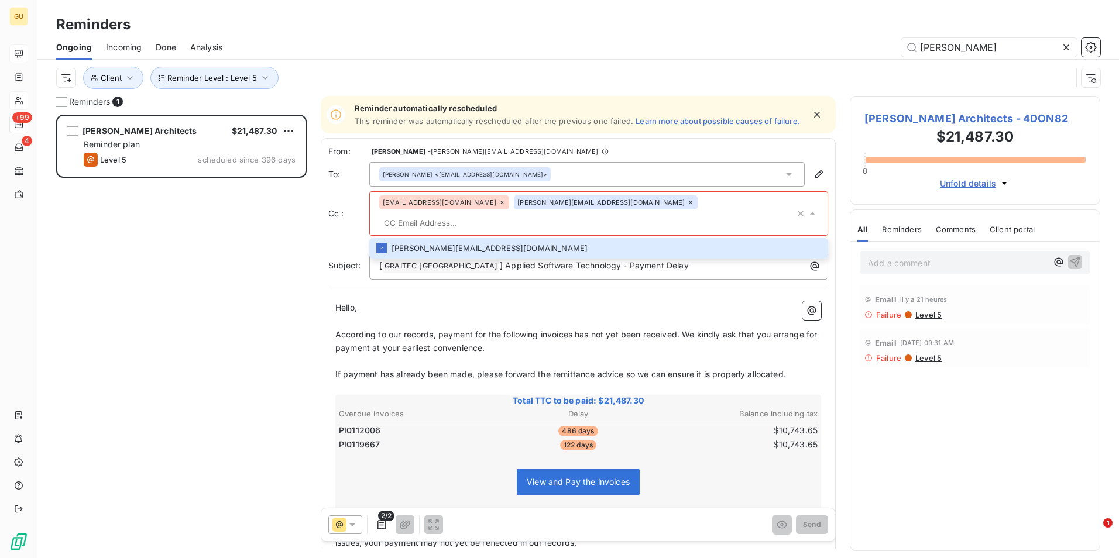
click at [630, 209] on div "[PERSON_NAME][EMAIL_ADDRESS][DOMAIN_NAME]" at bounding box center [606, 203] width 184 height 14
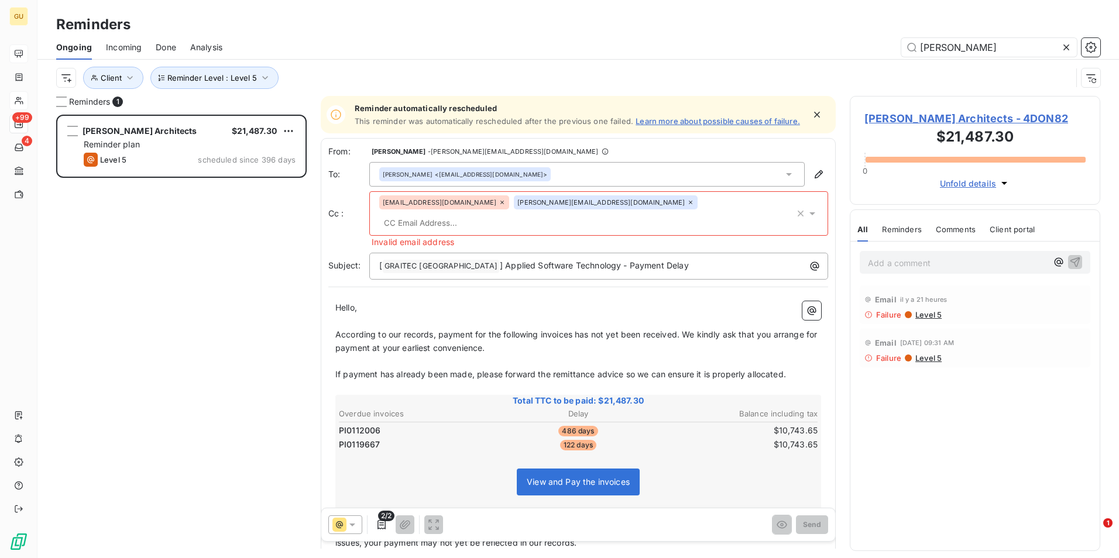
click at [499, 206] on icon at bounding box center [502, 202] width 7 height 7
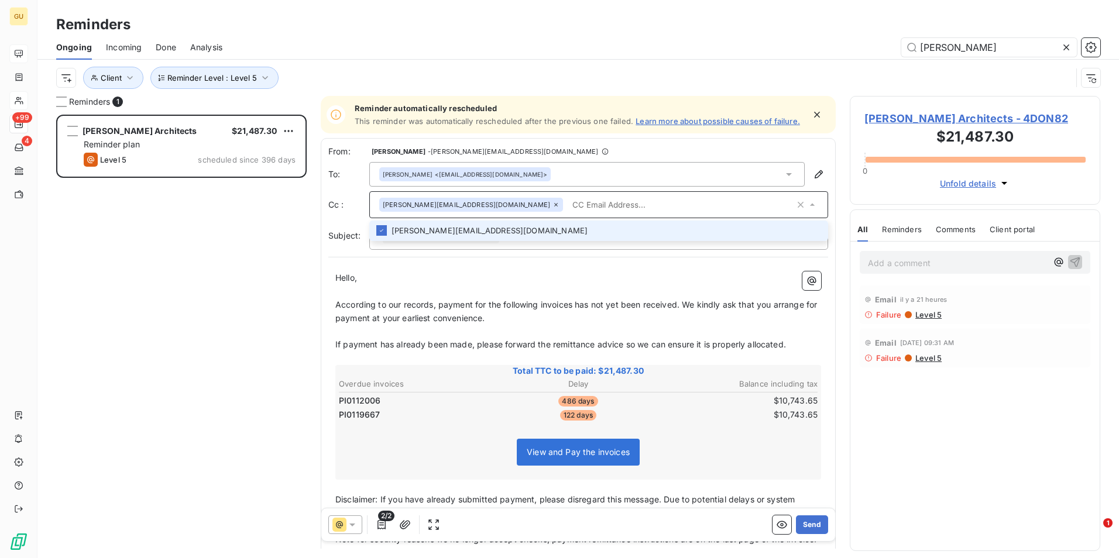
click at [553, 208] on icon at bounding box center [556, 204] width 7 height 7
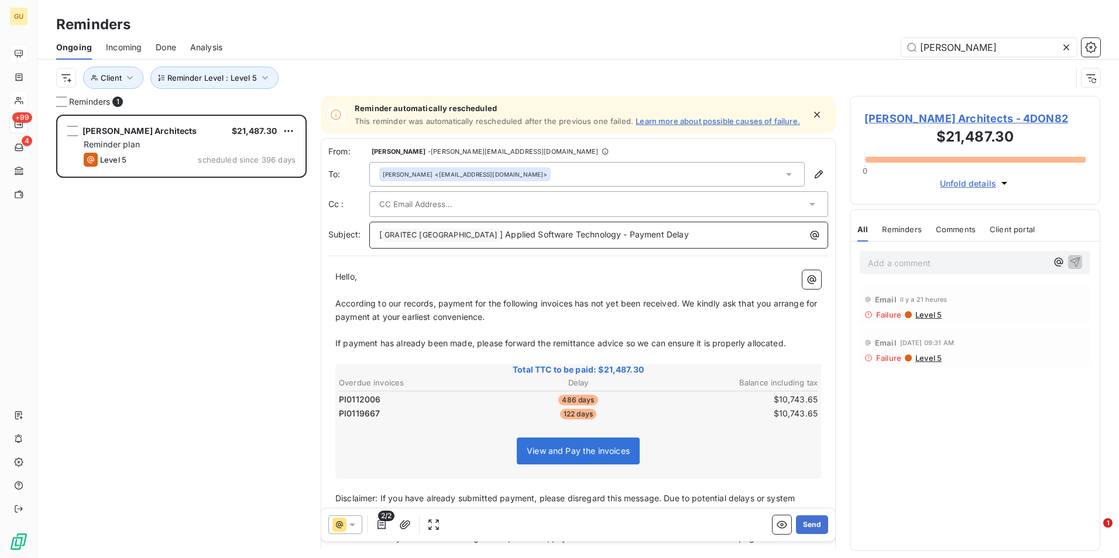
click at [665, 239] on p "[ GRAITEC [GEOGRAPHIC_DATA] ﻿ ] Applied Software Technology - Payment Delay" at bounding box center [601, 235] width 445 height 14
click at [804, 526] on button "Send" at bounding box center [812, 525] width 32 height 19
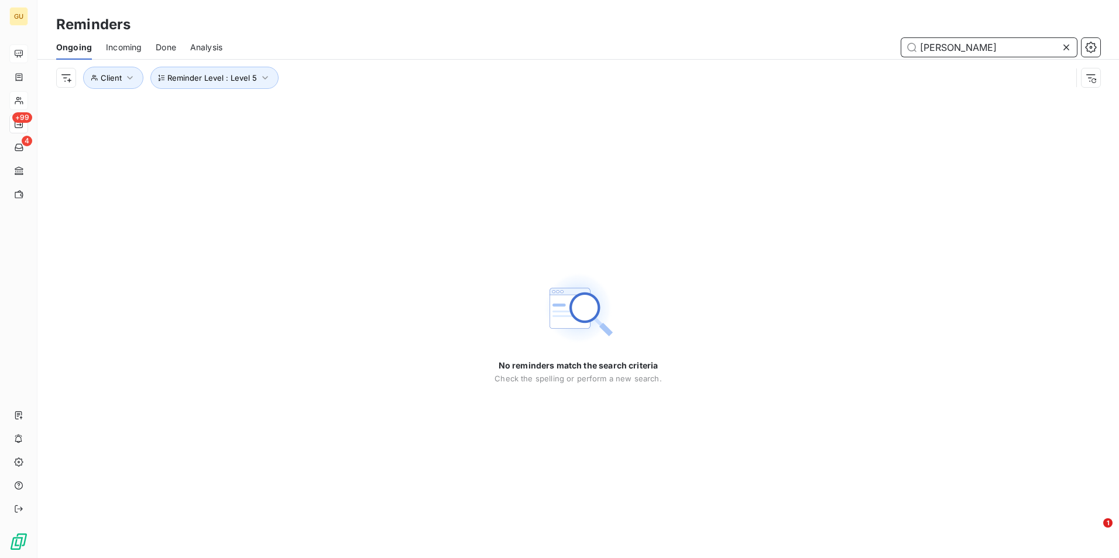
click at [990, 52] on input "[PERSON_NAME]" at bounding box center [990, 47] width 176 height 19
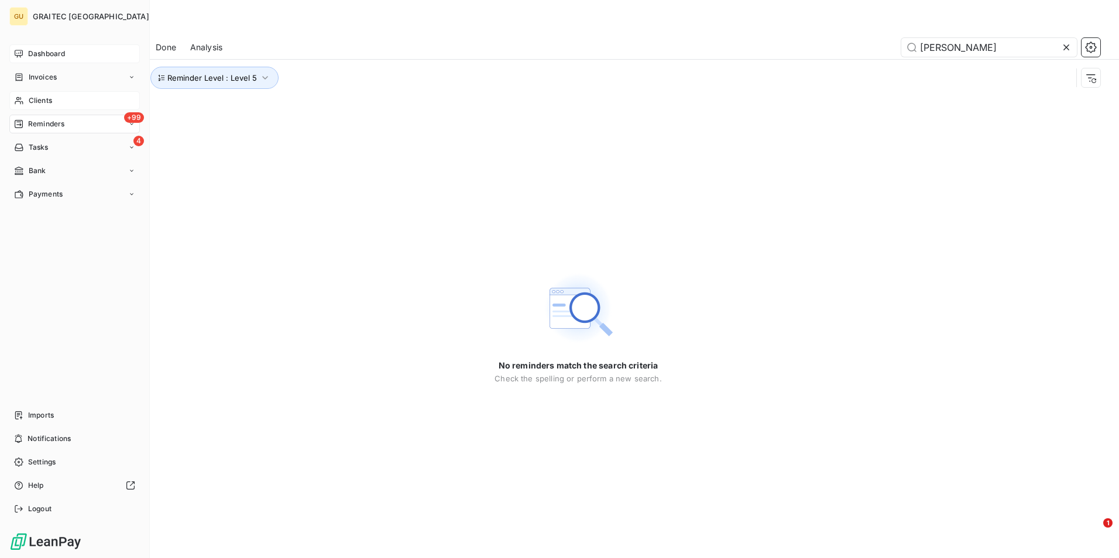
click at [64, 100] on div "Clients" at bounding box center [74, 100] width 131 height 19
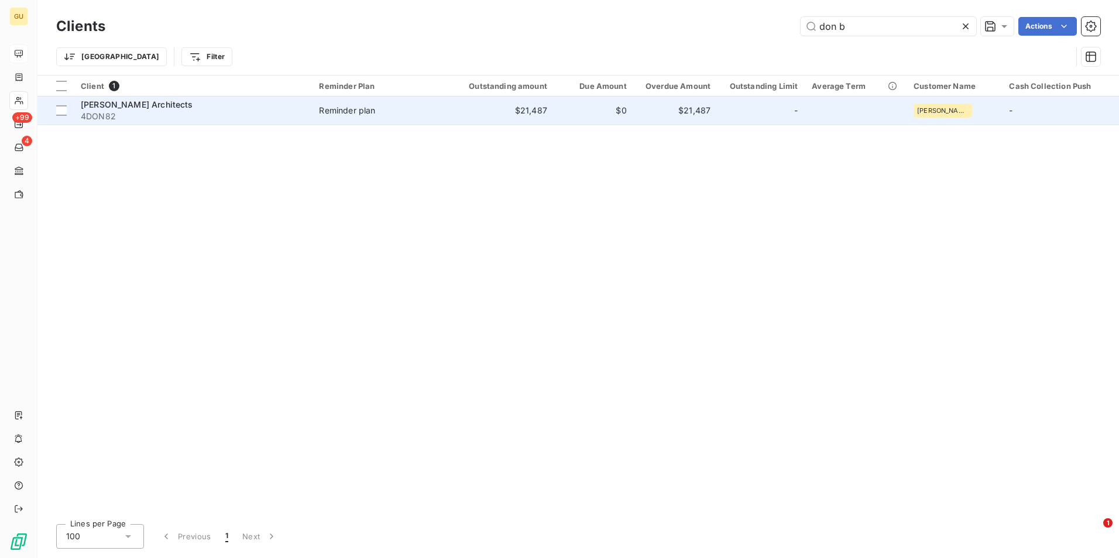
click at [177, 108] on span "[PERSON_NAME] Architects" at bounding box center [137, 105] width 112 height 10
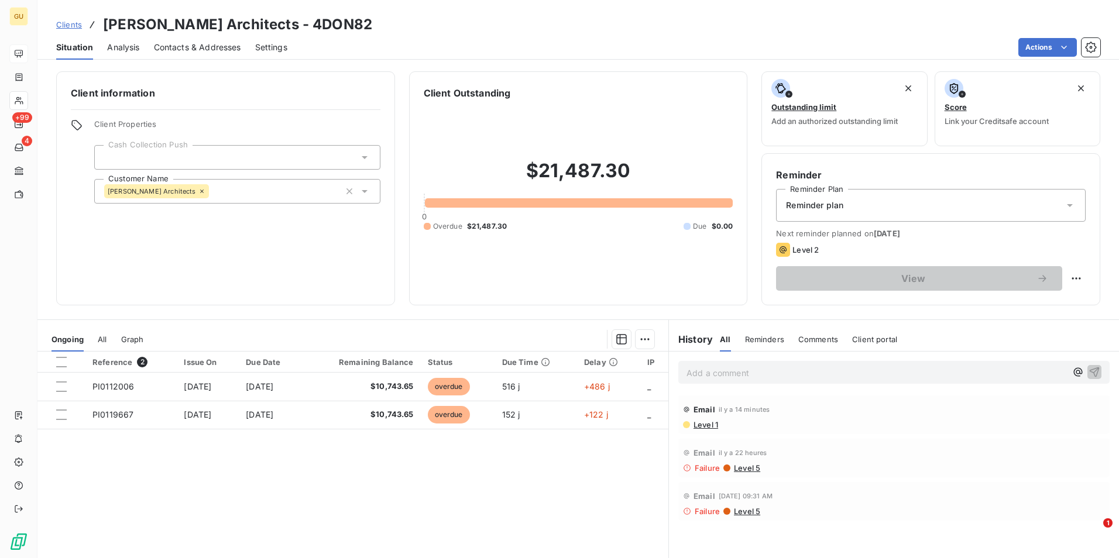
click at [737, 376] on p "Add a comment ﻿" at bounding box center [877, 373] width 380 height 15
drag, startPoint x: 818, startPoint y: 373, endPoint x: 796, endPoint y: 372, distance: 21.7
click at [796, 372] on span "[DATE] sent reminder to client as I was speaking to her - sent as a level one." at bounding box center [836, 372] width 299 height 10
click at [905, 372] on span "[DATE] sent reminder to AP as I was speaking to her - sent as a level one." at bounding box center [831, 372] width 289 height 10
click at [1031, 376] on p "[DATE] sent reminder to AP as I was speaking to her ([PERSON_NAME]) - sent as a…" at bounding box center [877, 372] width 380 height 13
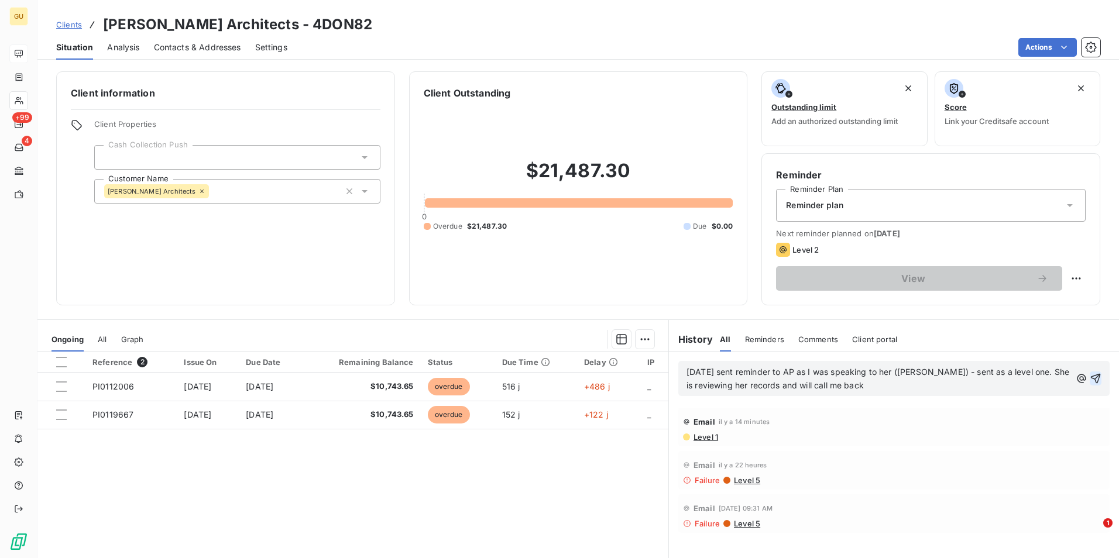
click at [1090, 378] on icon "button" at bounding box center [1096, 379] width 12 height 12
